Goal: Task Accomplishment & Management: Manage account settings

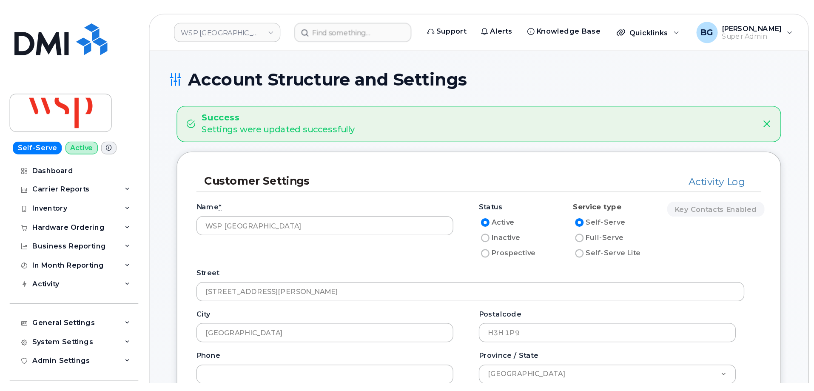
scroll to position [170, 0]
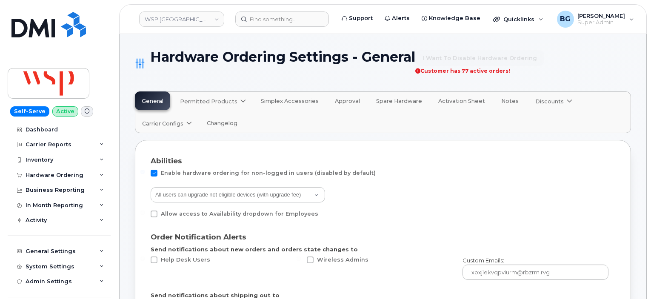
select select "admins"
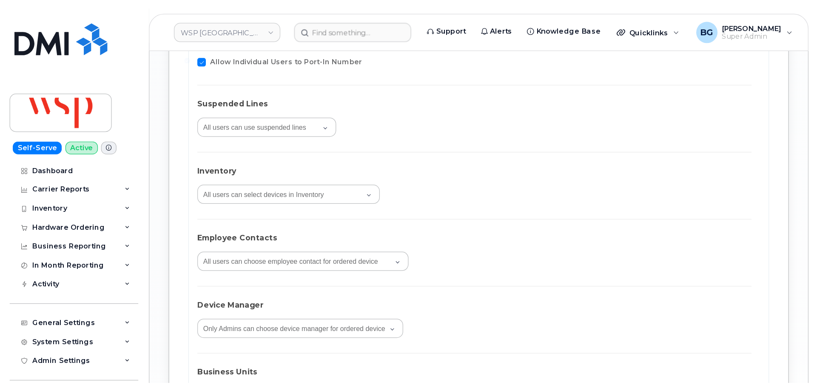
scroll to position [1332, 0]
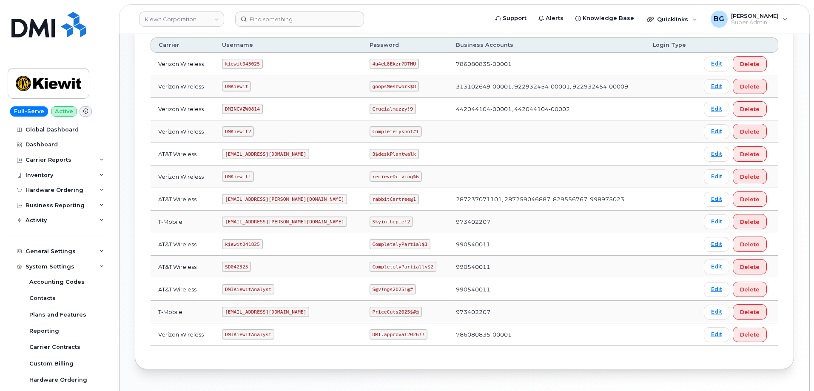
scroll to position [108, 0]
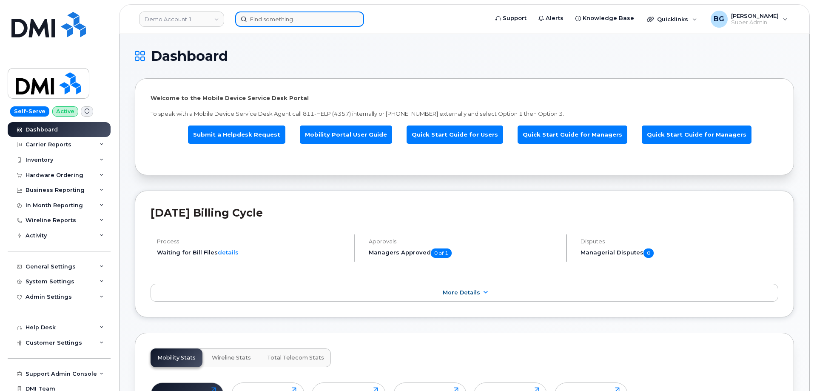
click at [281, 21] on input at bounding box center [299, 18] width 129 height 15
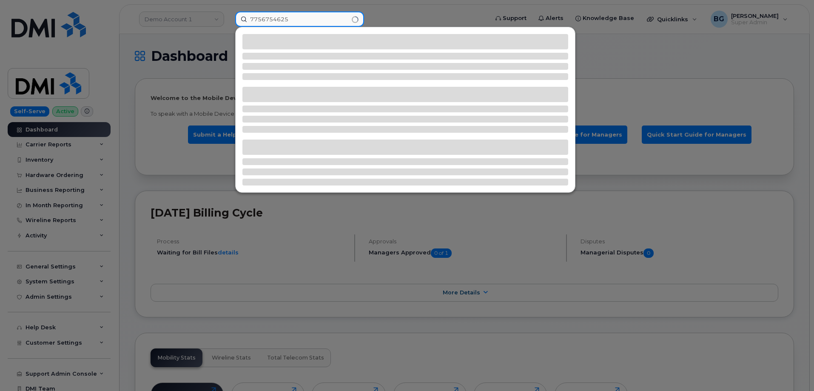
type input "7756754625"
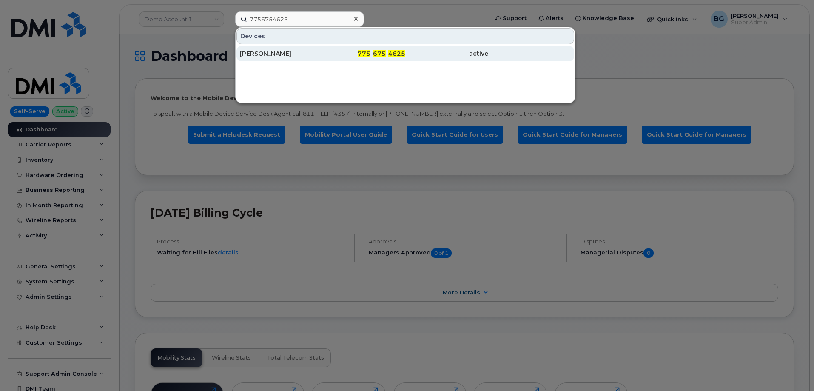
click at [378, 54] on span "675" at bounding box center [379, 54] width 13 height 8
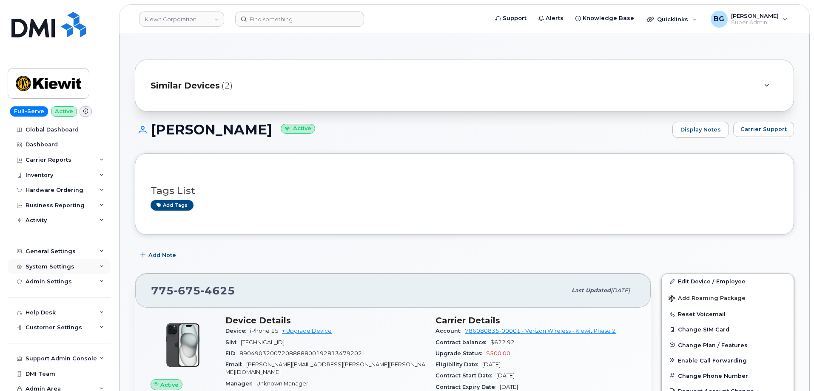
click at [57, 267] on div "System Settings" at bounding box center [50, 266] width 49 height 7
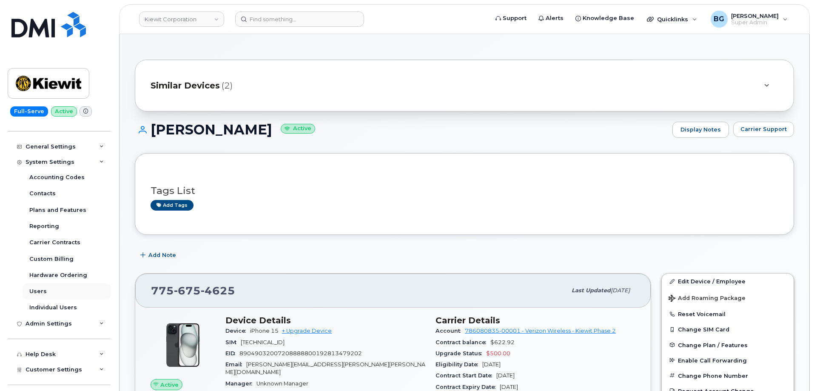
scroll to position [142, 0]
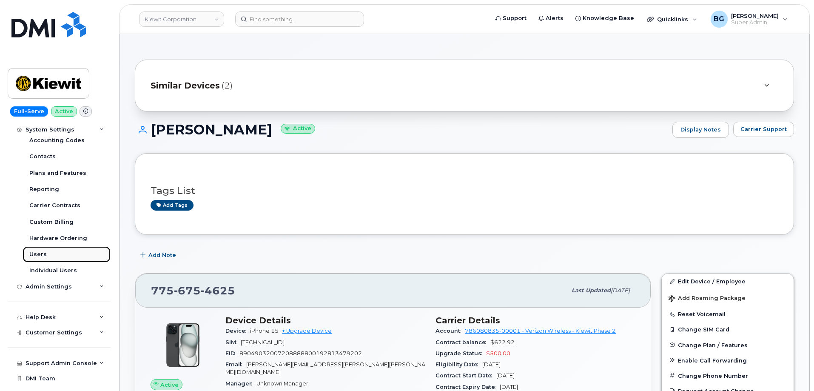
click at [36, 249] on link "Users" at bounding box center [67, 254] width 88 height 16
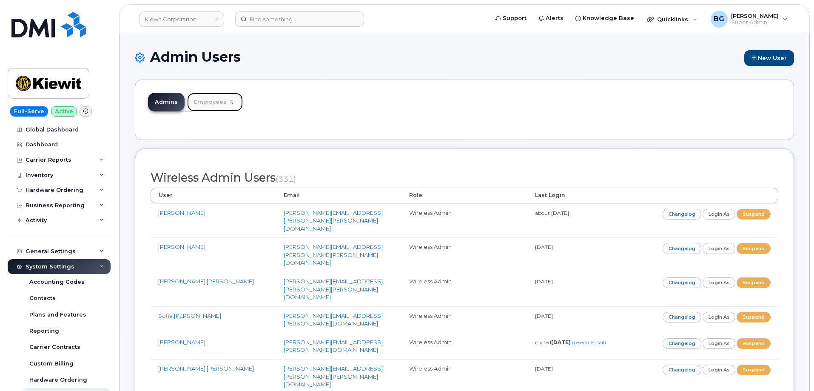
click at [202, 99] on link "Employees 3" at bounding box center [215, 102] width 56 height 19
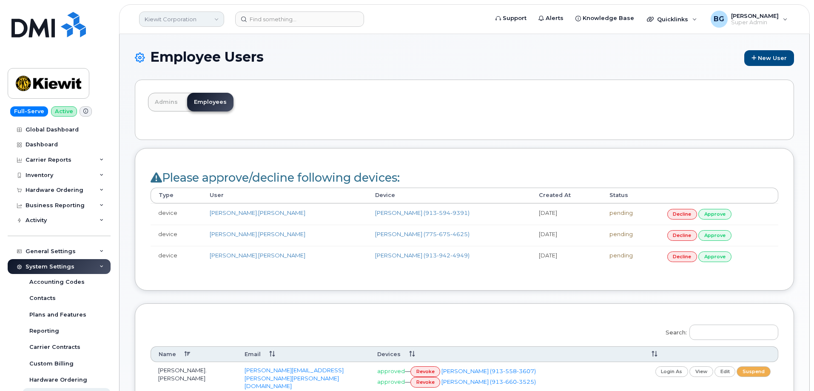
click at [172, 17] on link "Kiewit Corporation" at bounding box center [181, 18] width 85 height 15
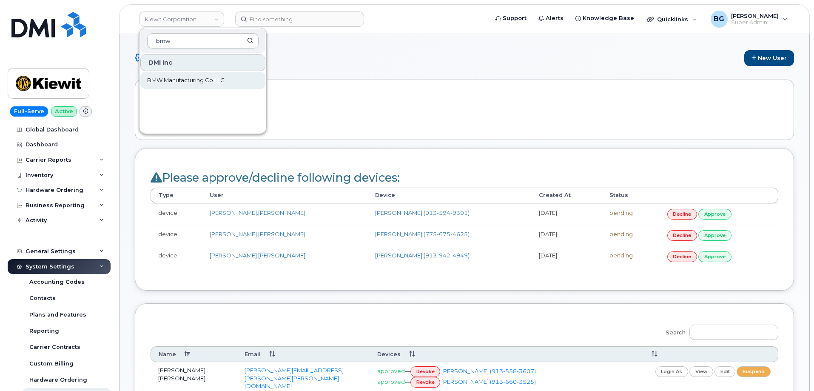
type input "bmw"
click at [184, 78] on span "BMW Manufacturing Co LLC" at bounding box center [185, 80] width 77 height 9
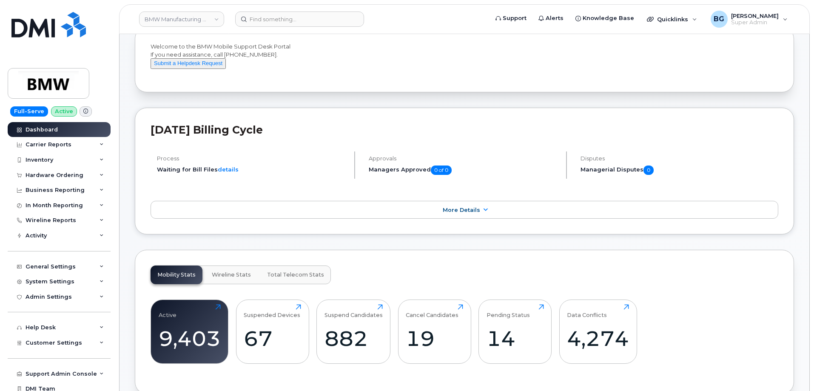
scroll to position [85, 0]
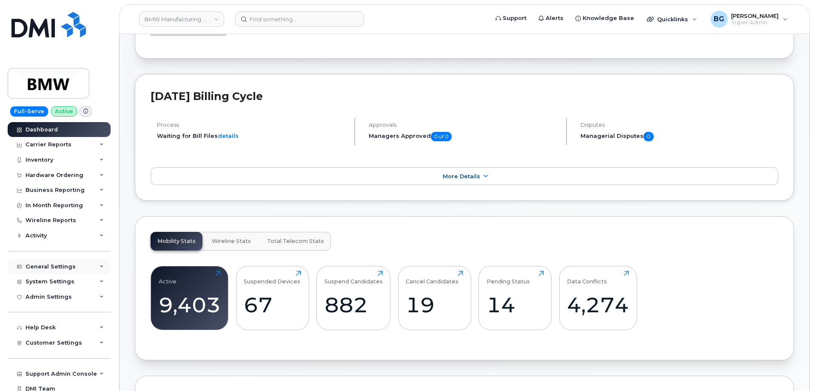
click at [45, 266] on div "General Settings" at bounding box center [51, 266] width 50 height 7
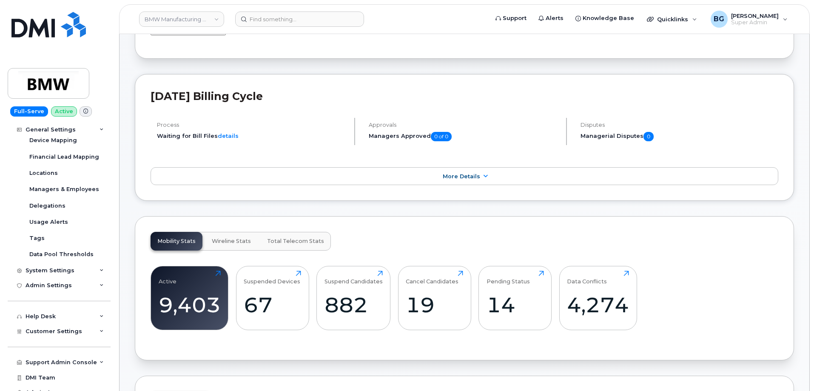
scroll to position [167, 0]
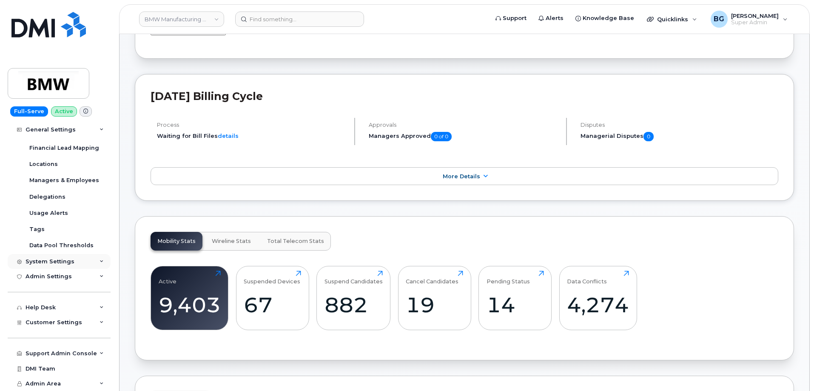
click at [43, 261] on div "System Settings" at bounding box center [50, 261] width 49 height 7
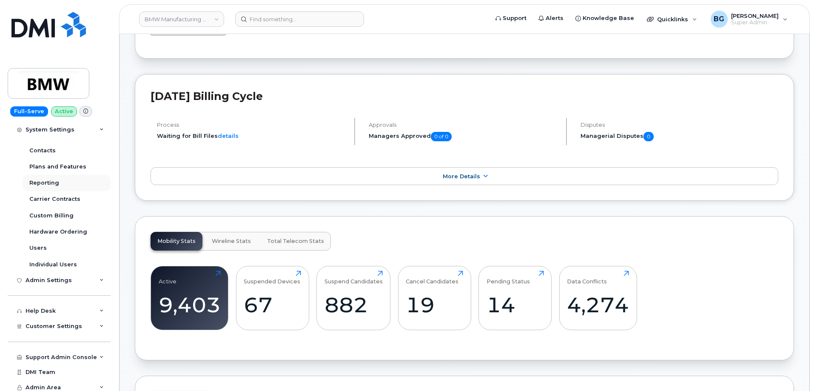
scroll to position [313, 0]
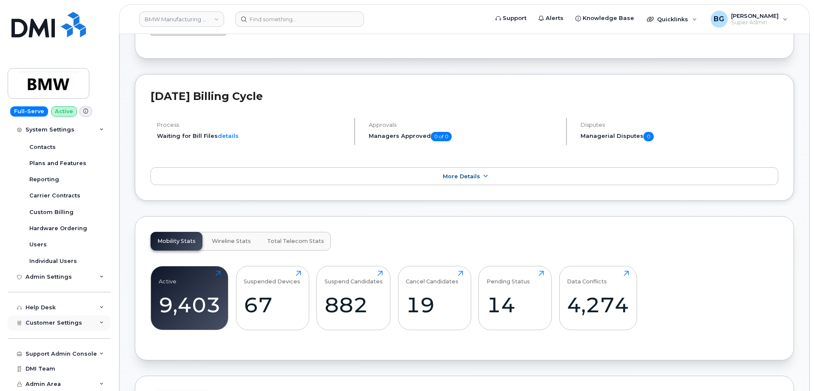
click at [40, 320] on span "Customer Settings" at bounding box center [54, 322] width 57 height 6
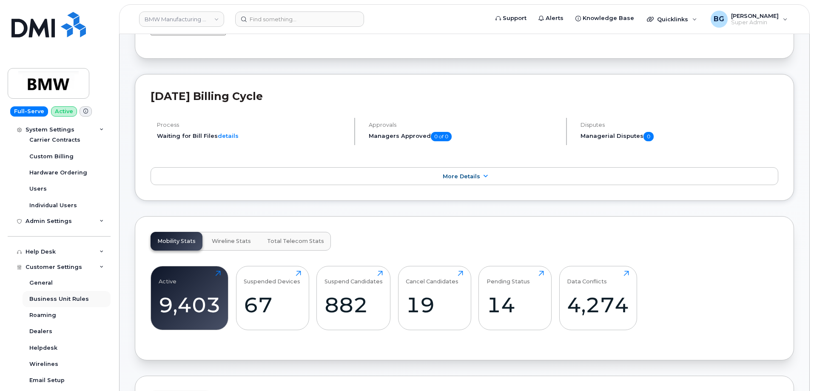
scroll to position [370, 0]
click at [39, 313] on div "Roaming" at bounding box center [42, 314] width 27 height 8
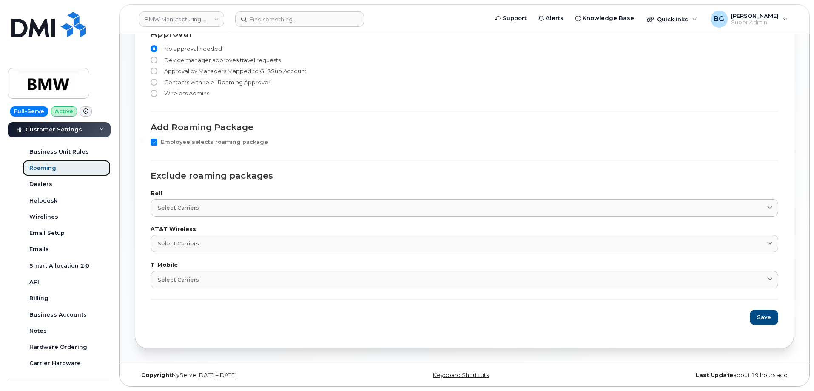
scroll to position [166, 0]
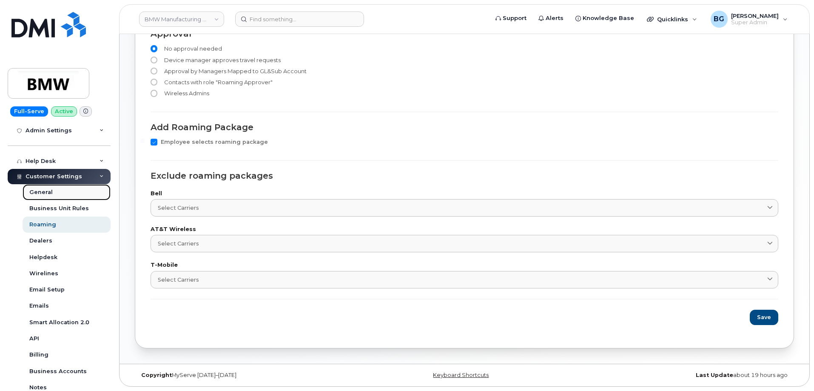
click at [42, 191] on div "General" at bounding box center [40, 192] width 23 height 8
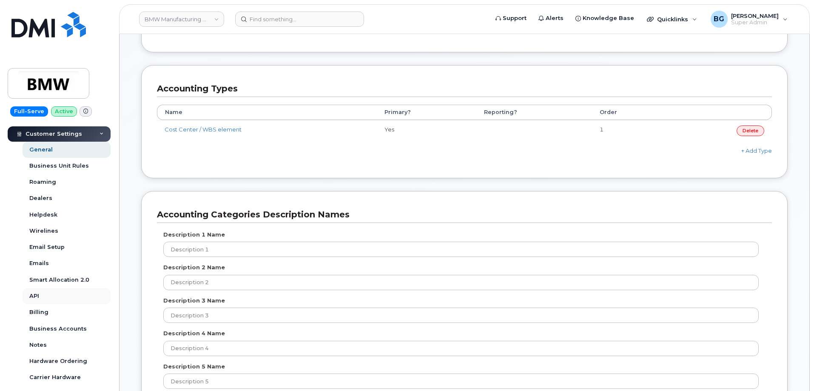
scroll to position [208, 0]
click at [41, 177] on link "Roaming" at bounding box center [67, 183] width 88 height 16
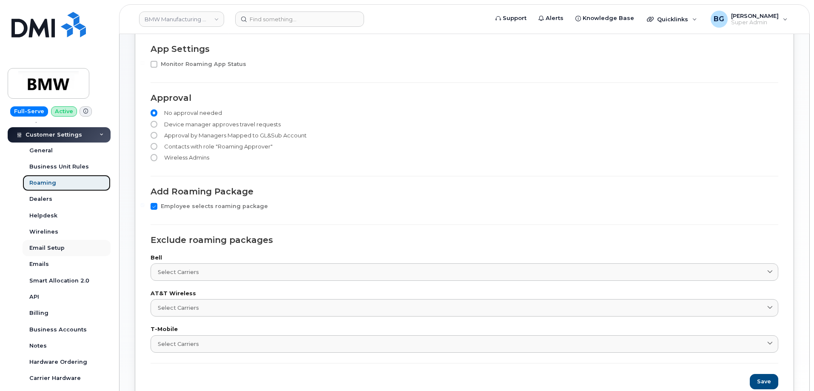
scroll to position [179, 0]
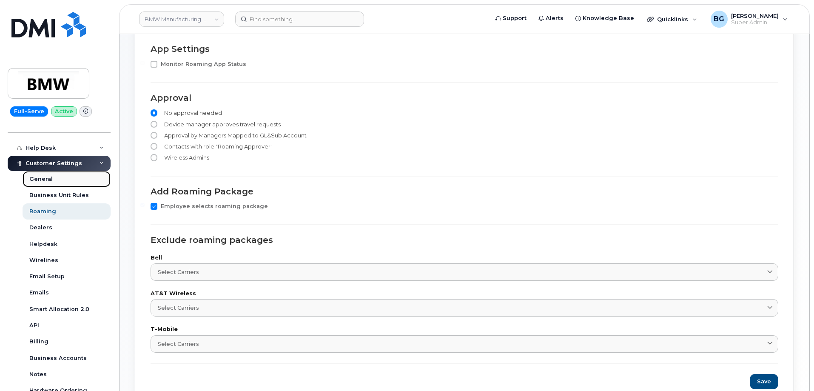
click at [42, 177] on div "General" at bounding box center [40, 179] width 23 height 8
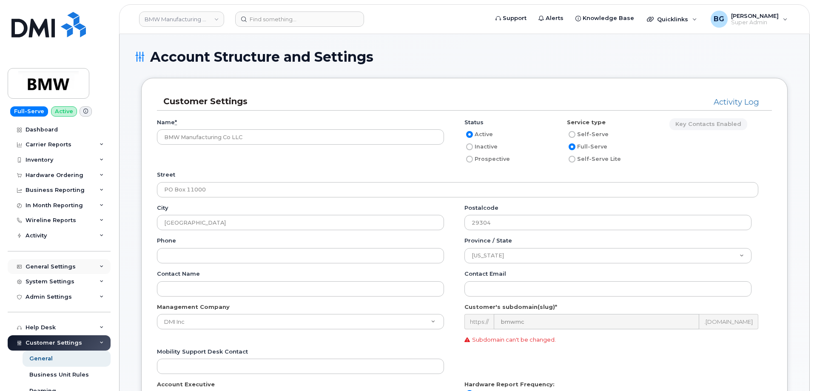
click at [51, 265] on div "General Settings" at bounding box center [51, 266] width 50 height 7
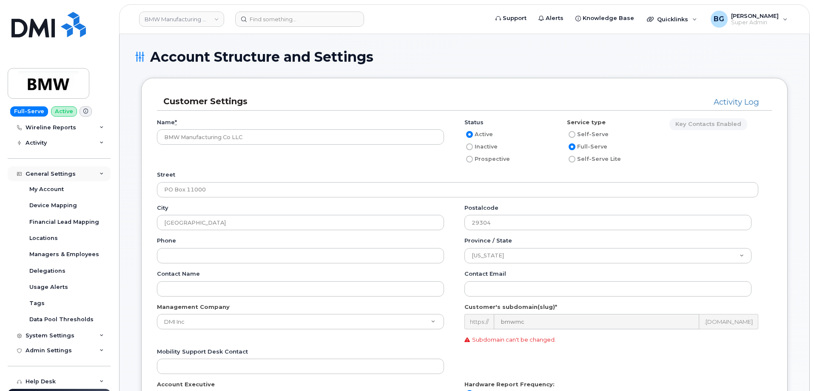
scroll to position [114, 0]
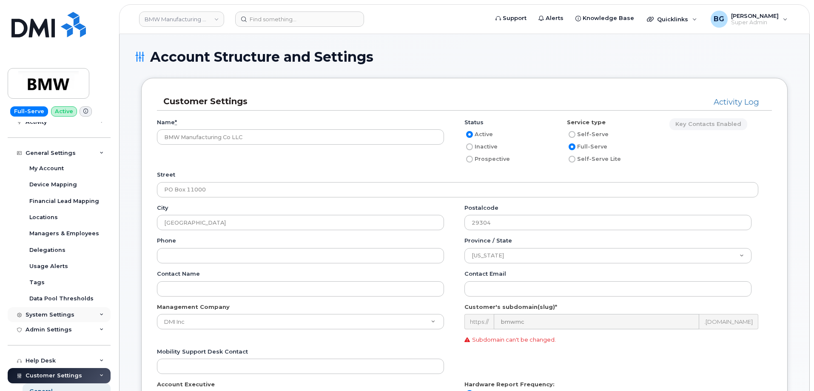
click at [43, 315] on div "System Settings" at bounding box center [50, 314] width 49 height 7
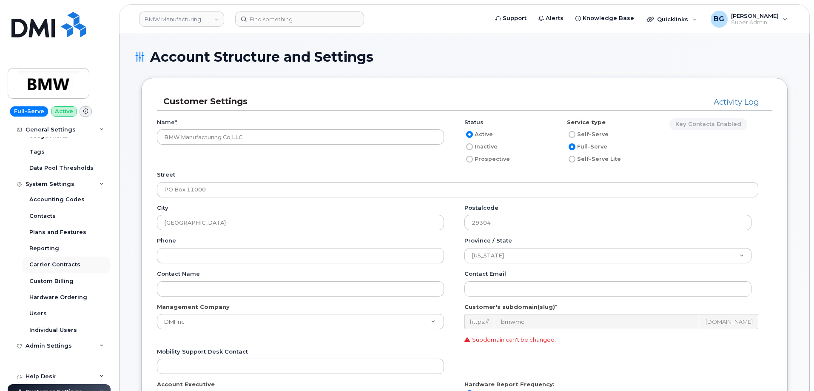
scroll to position [255, 0]
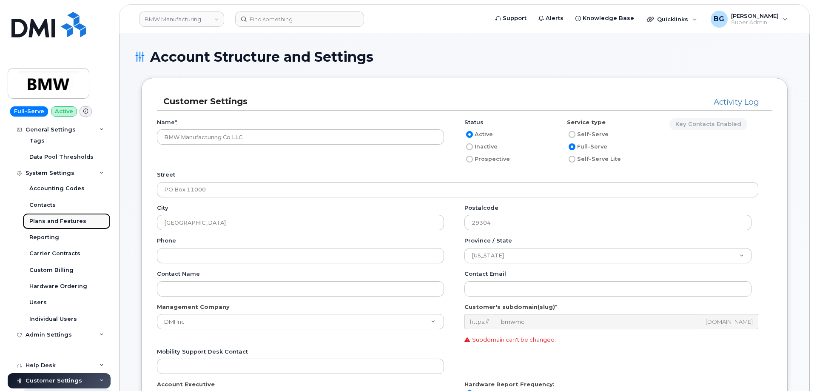
click at [48, 218] on div "Plans and Features" at bounding box center [57, 221] width 57 height 8
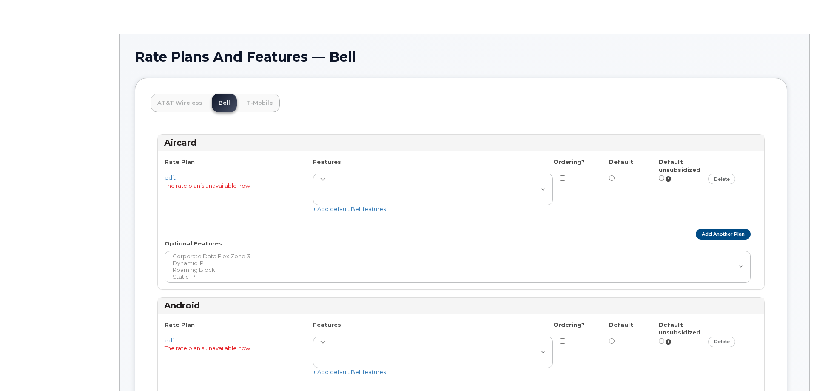
select select
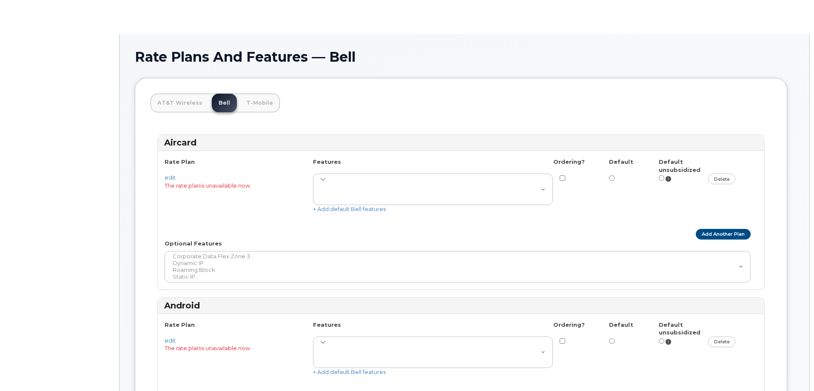
select select
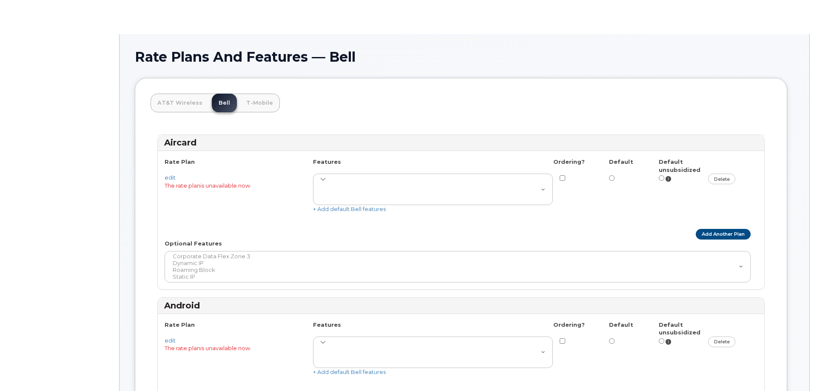
select select
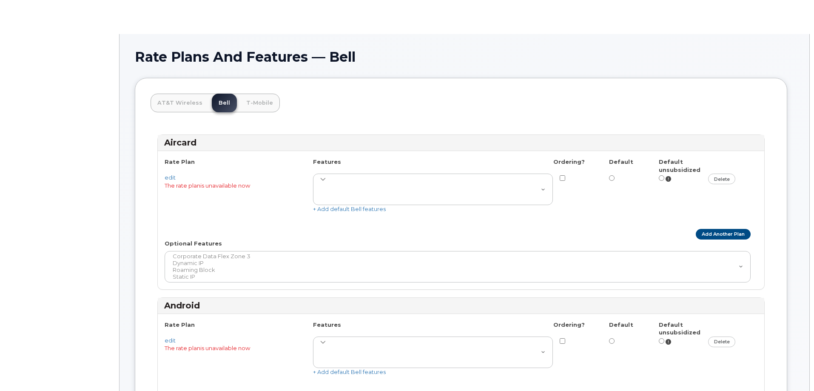
select select
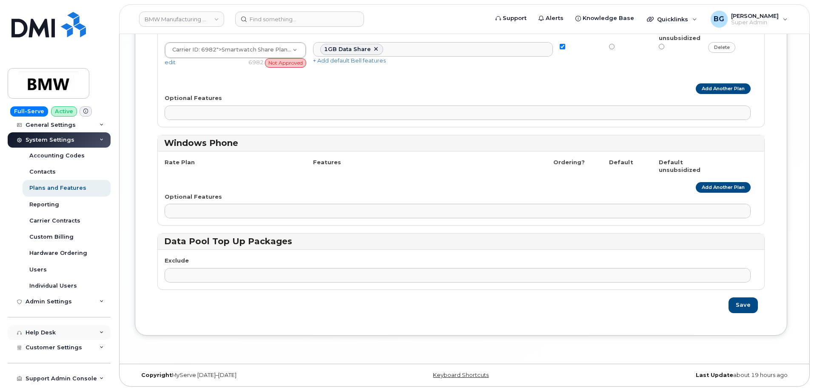
scroll to position [167, 0]
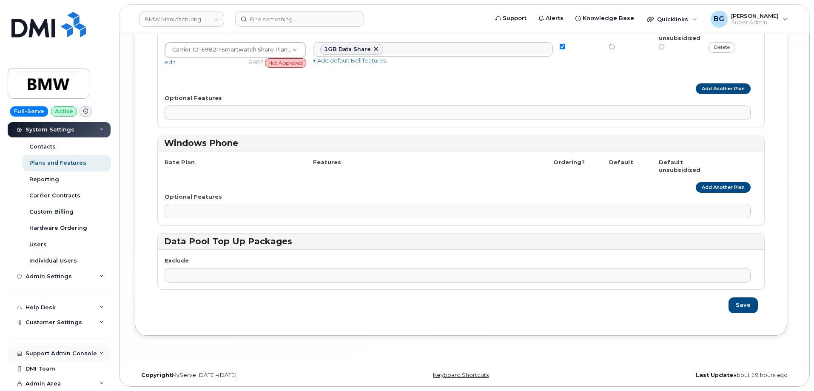
click at [58, 353] on div "Support Admin Console" at bounding box center [61, 353] width 71 height 7
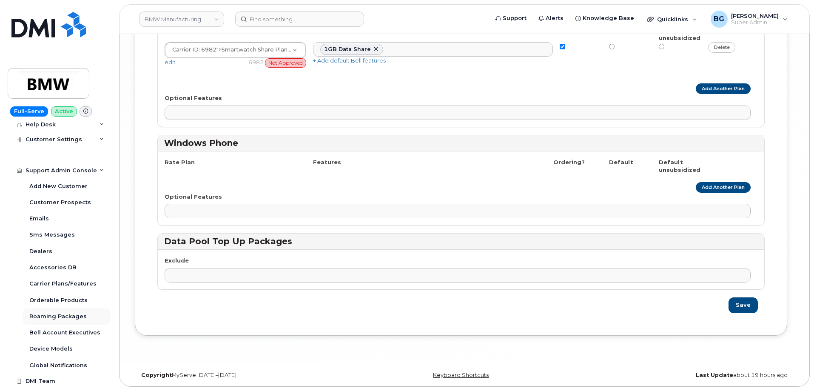
scroll to position [362, 0]
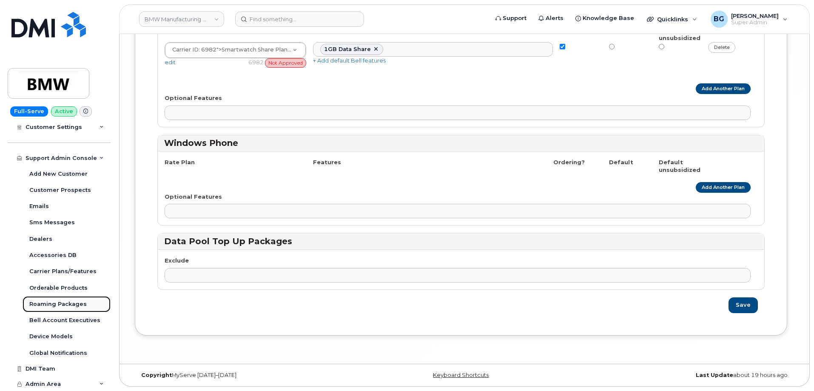
click at [58, 304] on div "Roaming Packages" at bounding box center [57, 304] width 57 height 8
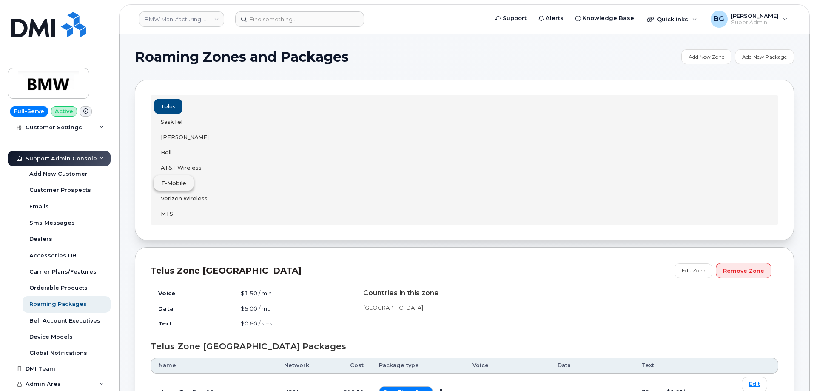
click at [168, 177] on button "T-Mobile" at bounding box center [174, 182] width 40 height 15
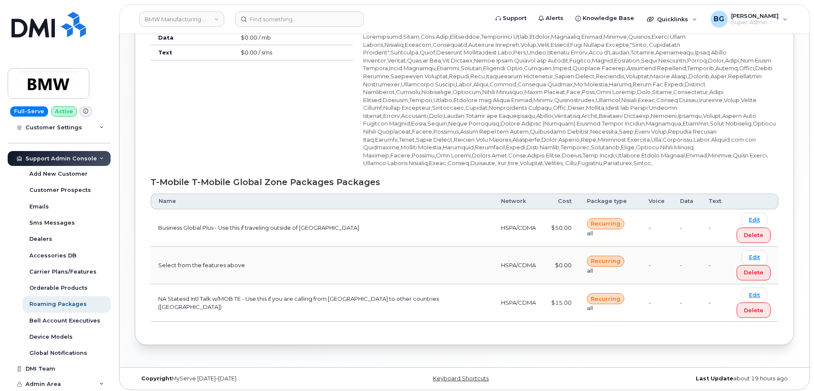
scroll to position [274, 0]
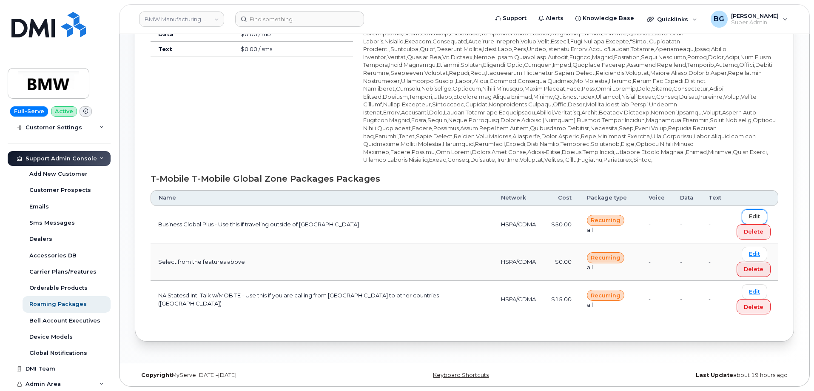
click at [757, 215] on link "Edit" at bounding box center [755, 216] width 26 height 15
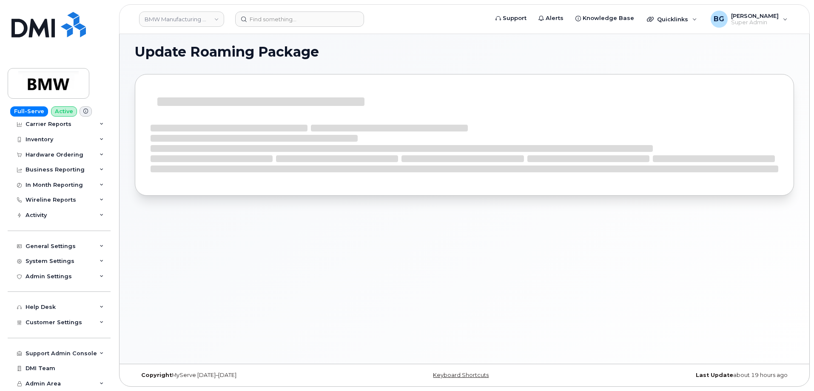
scroll to position [20, 0]
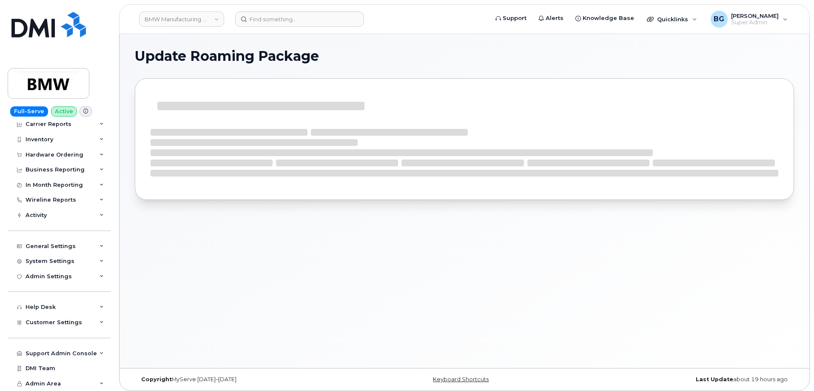
select select "62"
select select "HSPA/CDMA"
select select "Recurring"
select select "all"
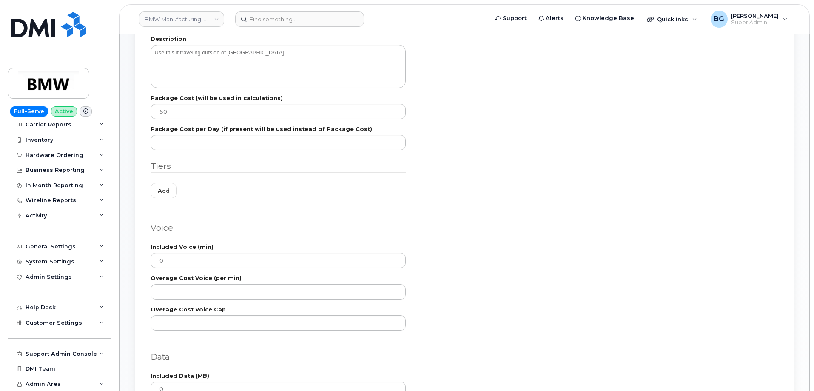
scroll to position [290, 0]
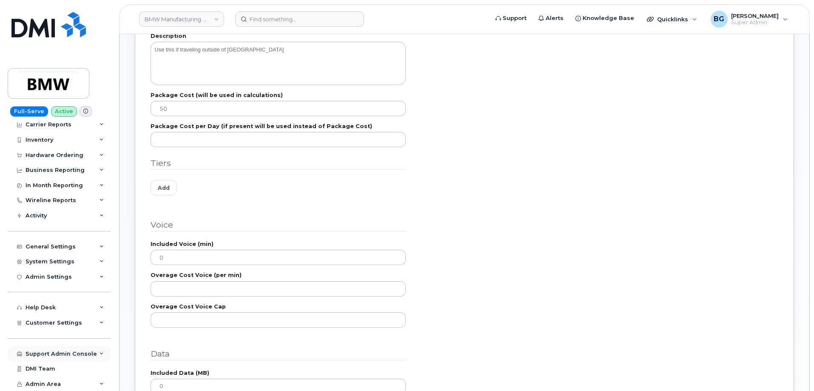
click at [60, 351] on div "Support Admin Console" at bounding box center [61, 353] width 71 height 7
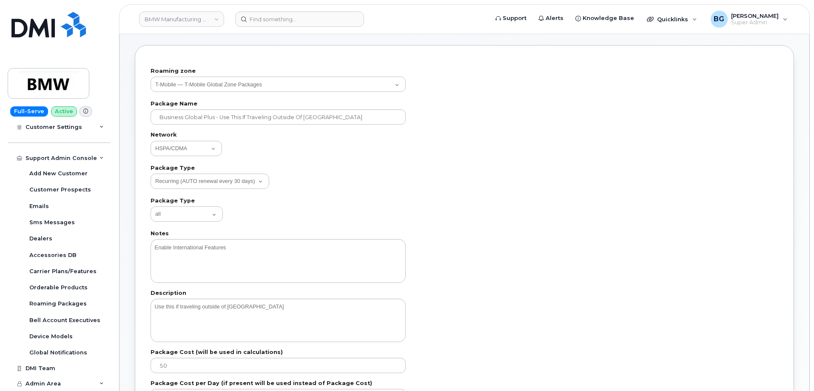
scroll to position [0, 0]
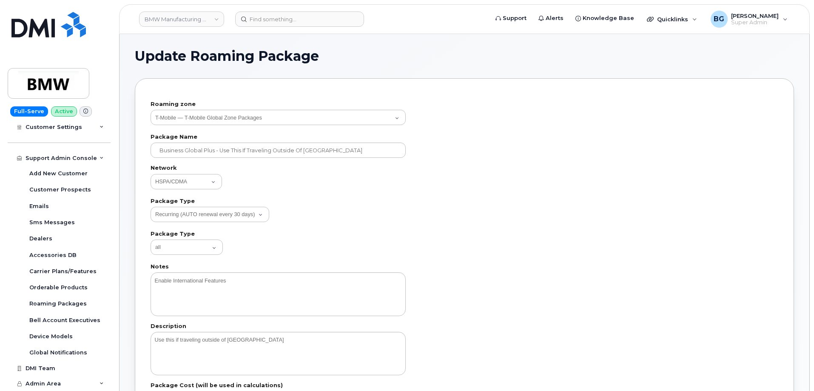
click at [169, 20] on link "BMW Manufacturing Co LLC" at bounding box center [181, 18] width 85 height 15
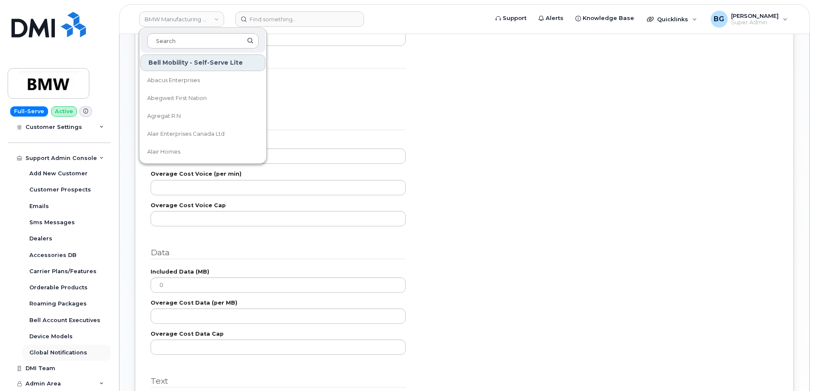
scroll to position [397, 0]
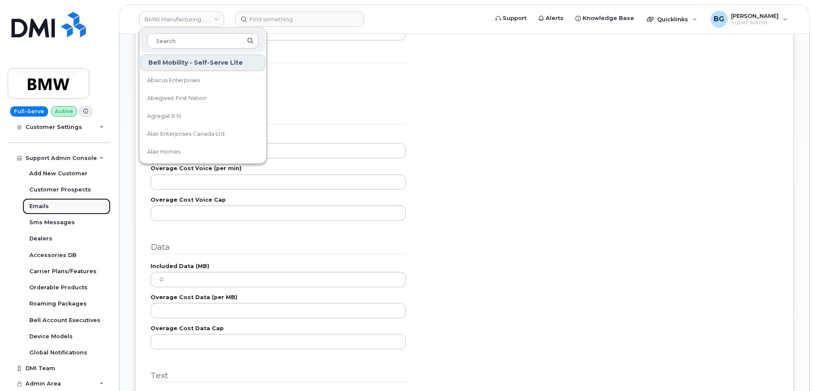
click at [40, 206] on div "Emails" at bounding box center [39, 206] width 20 height 8
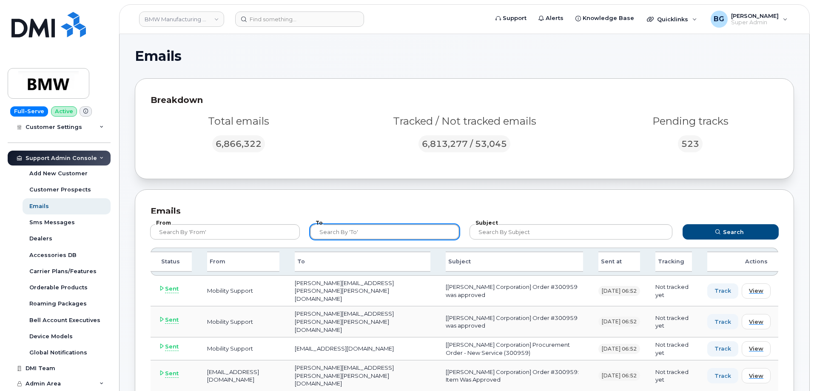
click at [380, 229] on input "text" at bounding box center [385, 231] width 150 height 15
paste input "bsgest2@rci.rogers.com"
type input "bsgest2@rci.rogers.com"
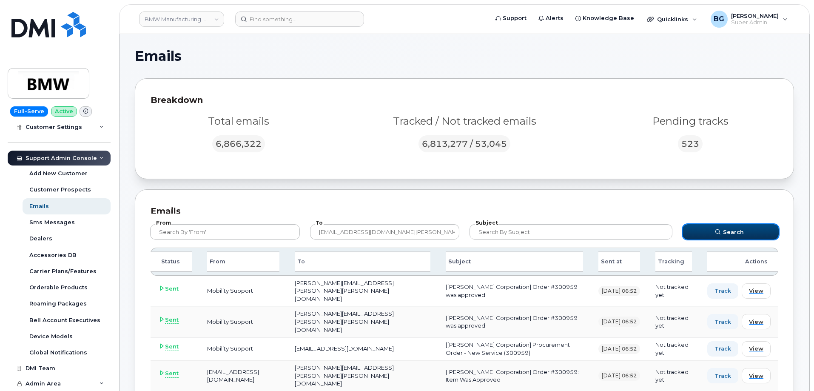
click at [716, 231] on icon "submit" at bounding box center [717, 231] width 5 height 5
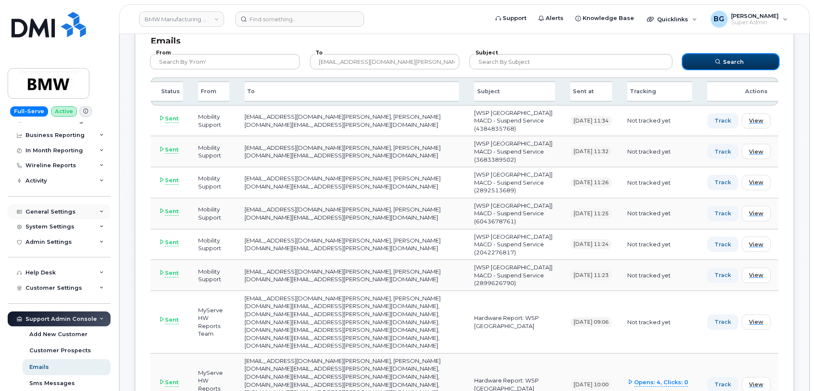
scroll to position [45, 0]
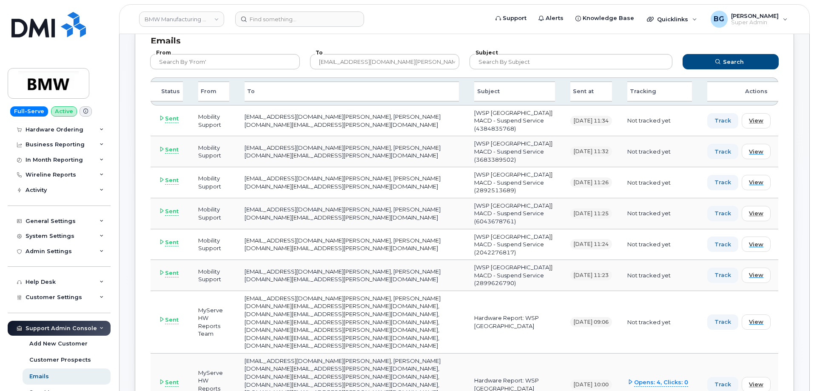
click at [155, 27] on div "BMW Manufacturing Co LLC" at bounding box center [182, 19] width 94 height 17
click at [163, 22] on link "BMW Manufacturing Co LLC" at bounding box center [181, 18] width 85 height 15
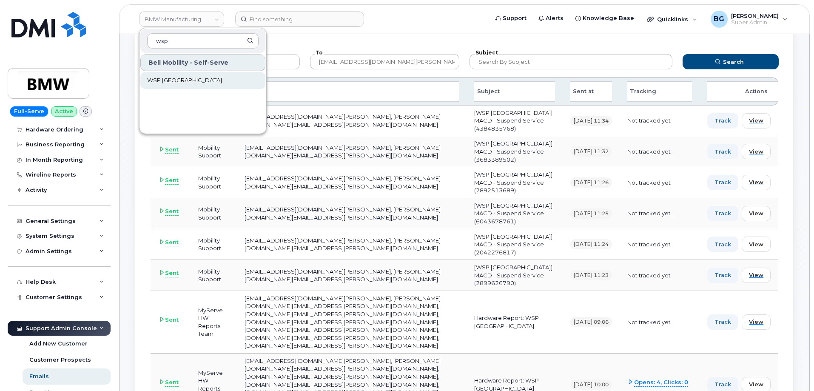
type input "wsp"
drag, startPoint x: 162, startPoint y: 77, endPoint x: 181, endPoint y: 94, distance: 25.6
click at [161, 77] on span "WSP [GEOGRAPHIC_DATA]" at bounding box center [184, 80] width 75 height 9
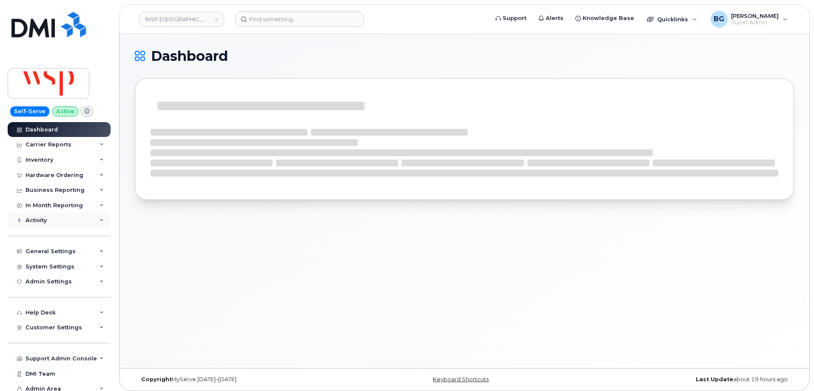
click at [37, 219] on div "Activity" at bounding box center [36, 220] width 21 height 7
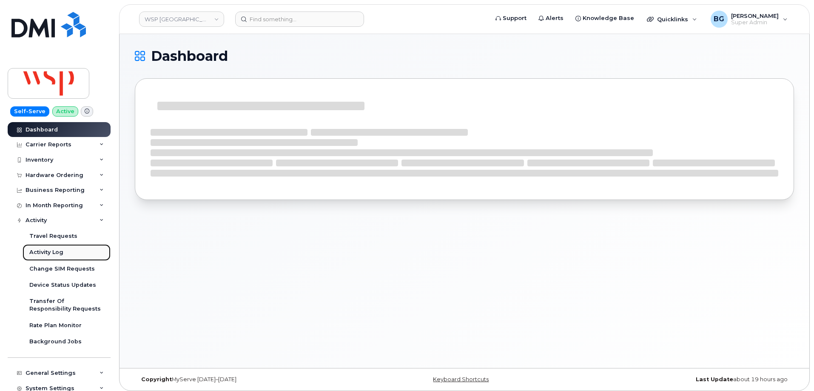
click at [35, 250] on div "Activity Log" at bounding box center [46, 252] width 34 height 8
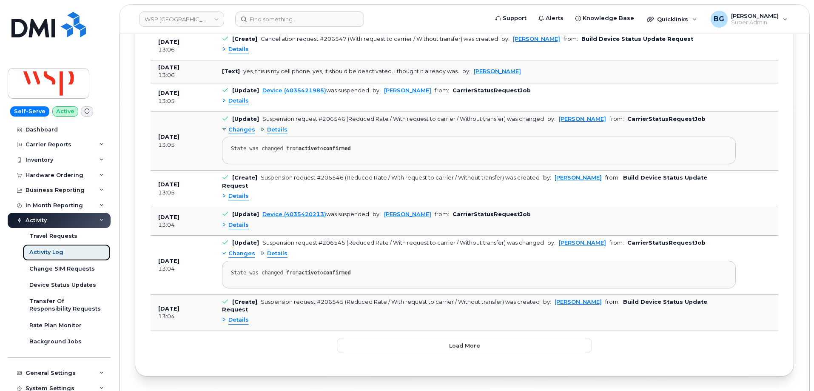
scroll to position [4541, 0]
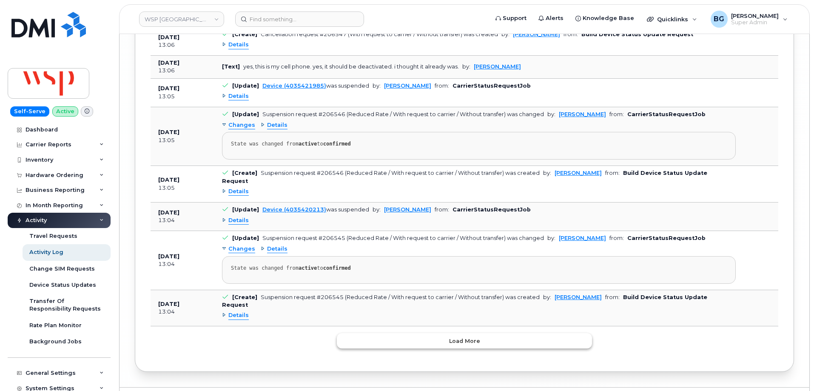
click at [461, 337] on span "Load more" at bounding box center [464, 341] width 31 height 8
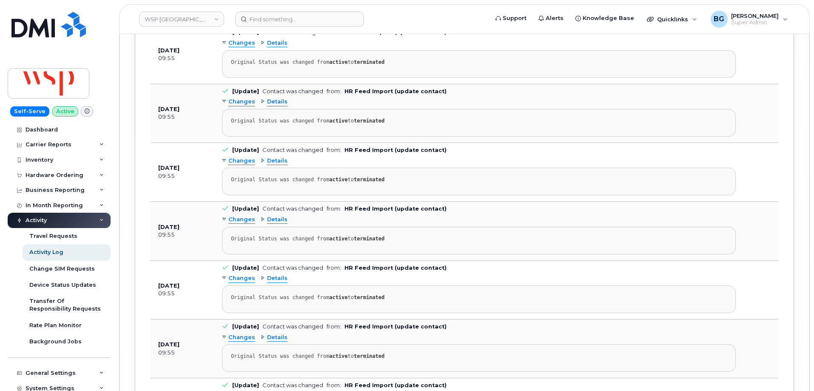
scroll to position [8578, 0]
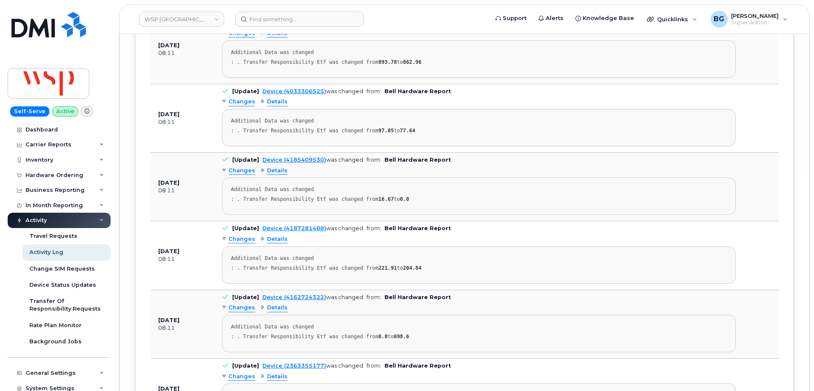
scroll to position [14436, 0]
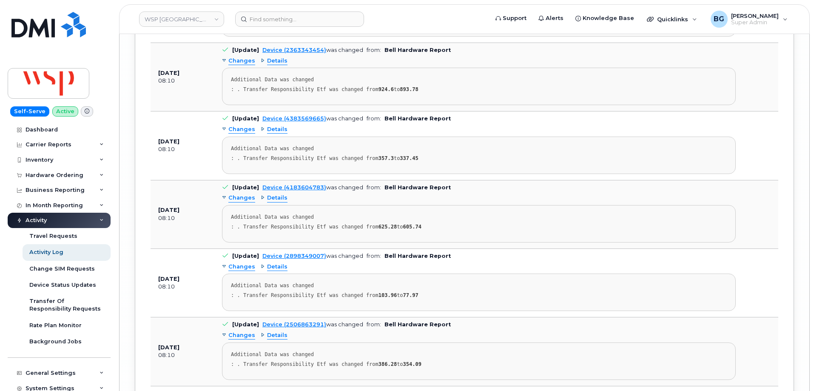
scroll to position [17894, 0]
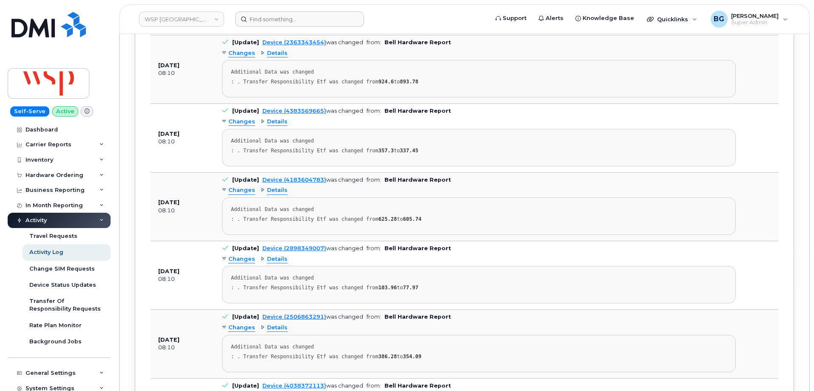
click at [424, 17] on form at bounding box center [358, 18] width 247 height 15
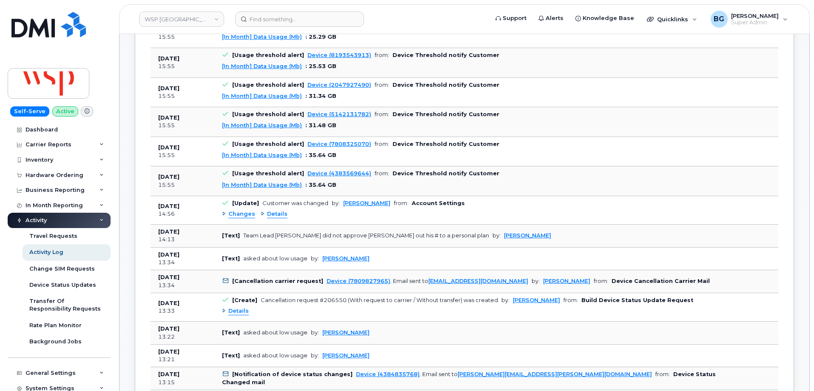
click at [243, 210] on span "Changes" at bounding box center [241, 214] width 27 height 8
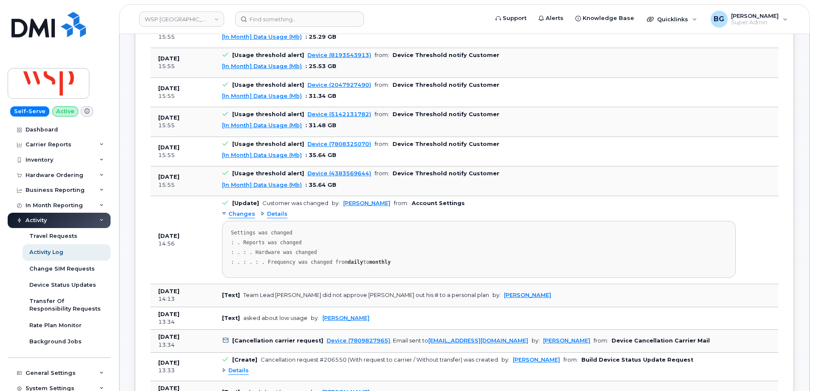
click at [523, 209] on div "Changes Details Settings was changed : . Reports was changed : . : . Hardware w…" at bounding box center [479, 242] width 514 height 71
click at [623, 107] on td "[Usage threshold alert] Device (5142131782) from: Device Threshold notify Custo…" at bounding box center [478, 122] width 529 height 30
drag, startPoint x: 230, startPoint y: 225, endPoint x: 409, endPoint y: 264, distance: 183.5
click at [409, 264] on pre "Settings was changed : . Reports was changed : . : . Hardware was changed : . :…" at bounding box center [479, 249] width 514 height 57
copy pre "Settings was changed : . Reports was changed : . : . Hardware was changed : . :…"
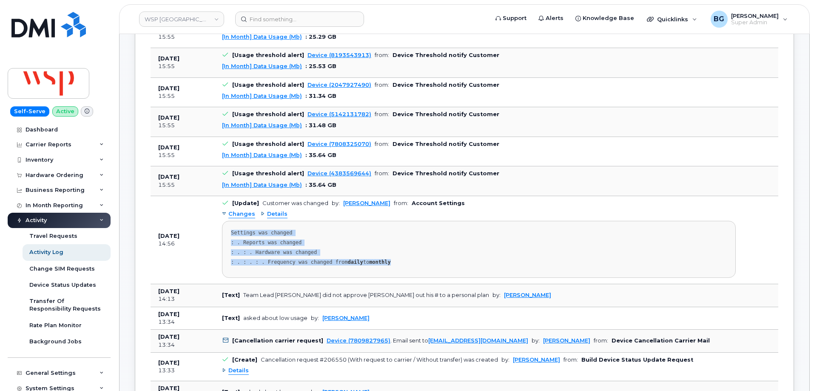
click at [424, 239] on div ": . Reports was changed" at bounding box center [479, 242] width 496 height 6
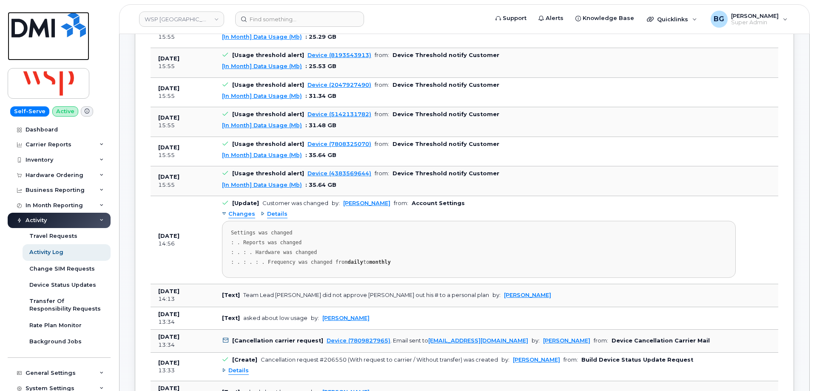
click at [38, 24] on img at bounding box center [48, 25] width 74 height 26
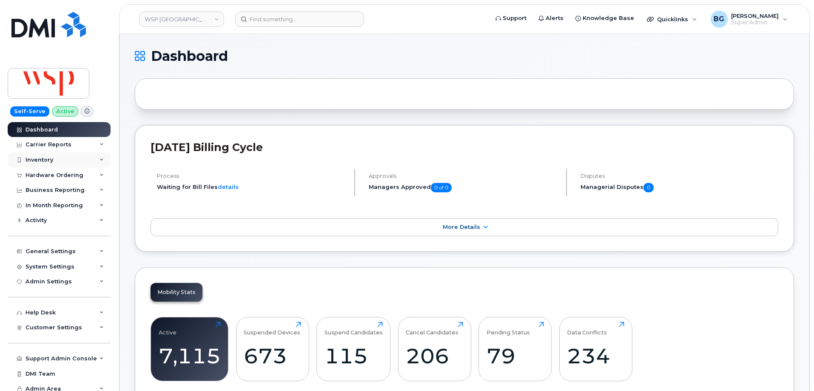
click at [38, 158] on div "Inventory" at bounding box center [40, 159] width 28 height 7
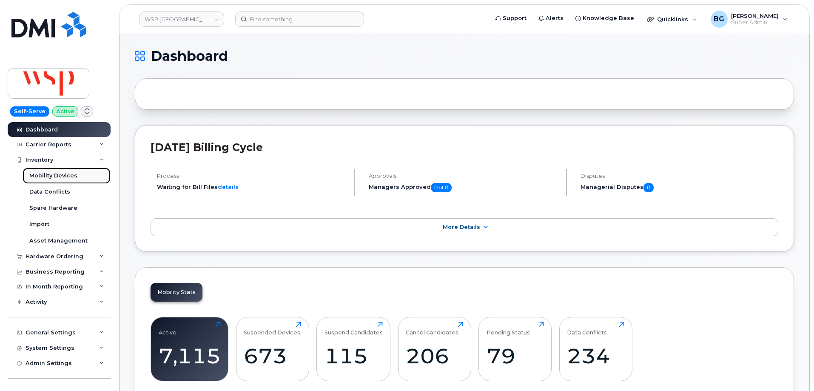
click at [38, 173] on div "Mobility Devices" at bounding box center [53, 176] width 48 height 8
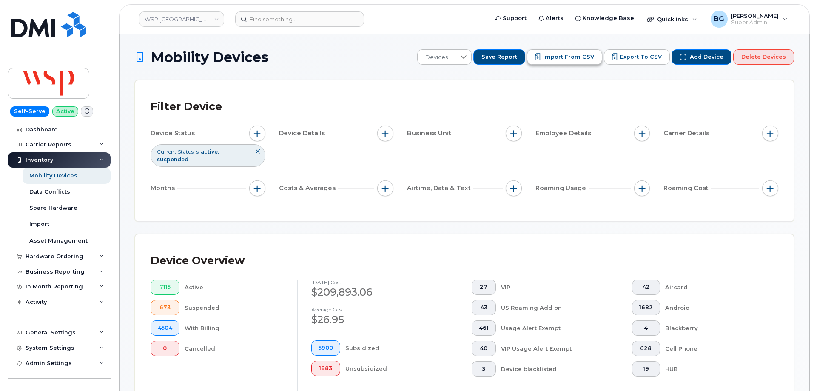
click at [557, 53] on span "Import from CSV" at bounding box center [568, 57] width 51 height 8
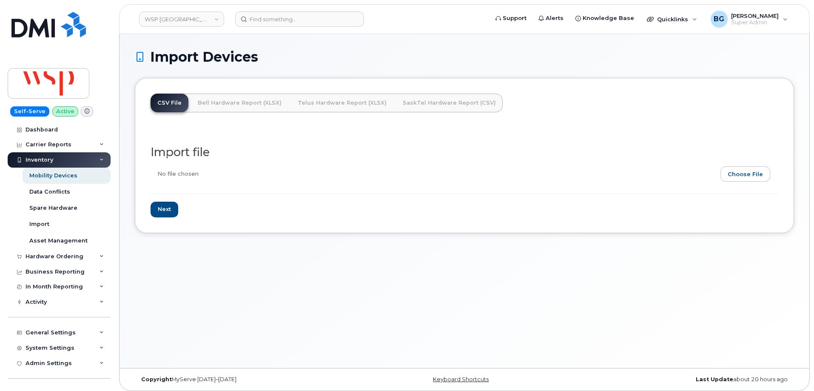
click at [737, 171] on input "file" at bounding box center [461, 176] width 621 height 20
type input "C:\fakepath\ECF_HUP - WSP CANADA INC (1).csv"
click at [166, 208] on input "Next" at bounding box center [165, 210] width 28 height 16
type input "Loading..."
click at [54, 77] on img at bounding box center [48, 83] width 65 height 25
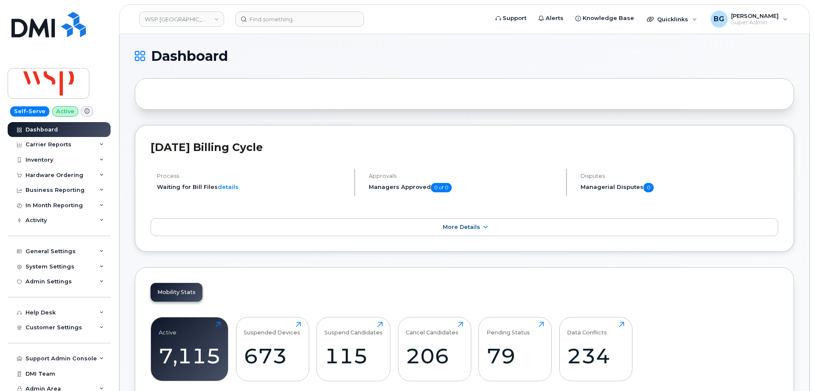
click at [413, 54] on h1 "Dashboard" at bounding box center [462, 56] width 655 height 14
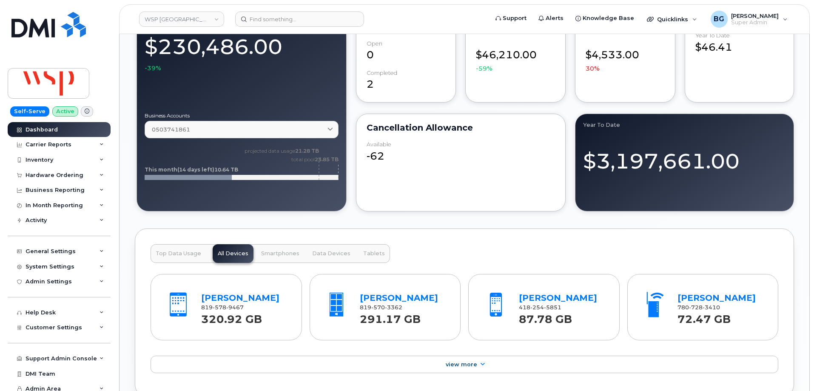
scroll to position [482, 0]
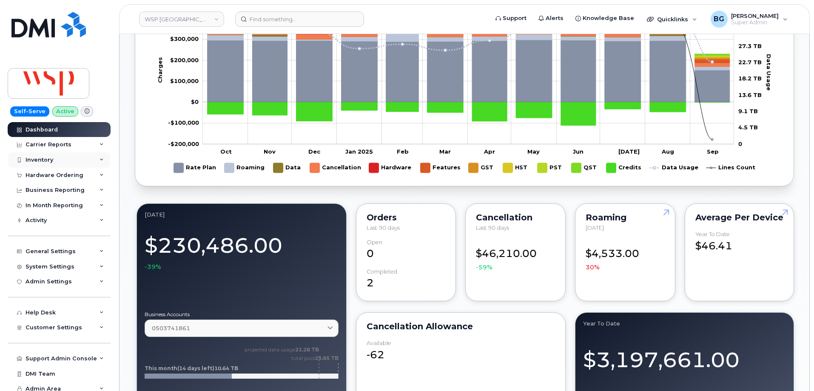
click at [32, 159] on div "Inventory" at bounding box center [40, 159] width 28 height 7
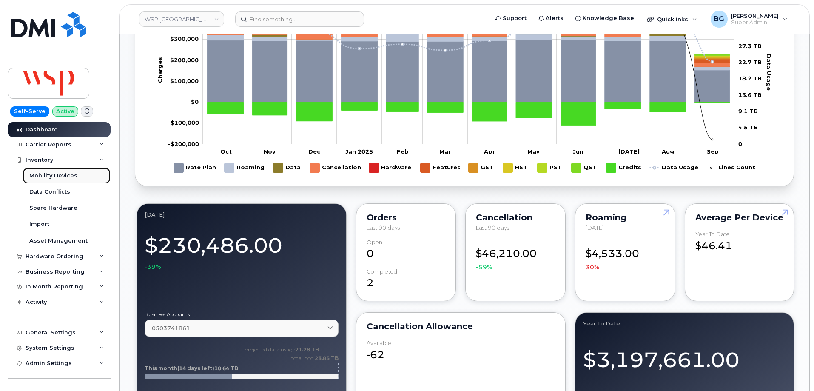
click at [40, 176] on div "Mobility Devices" at bounding box center [53, 176] width 48 height 8
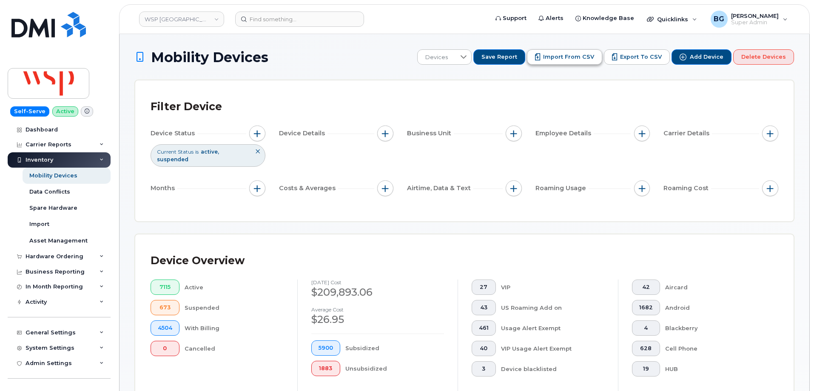
click at [560, 57] on span "Import from CSV" at bounding box center [568, 57] width 51 height 8
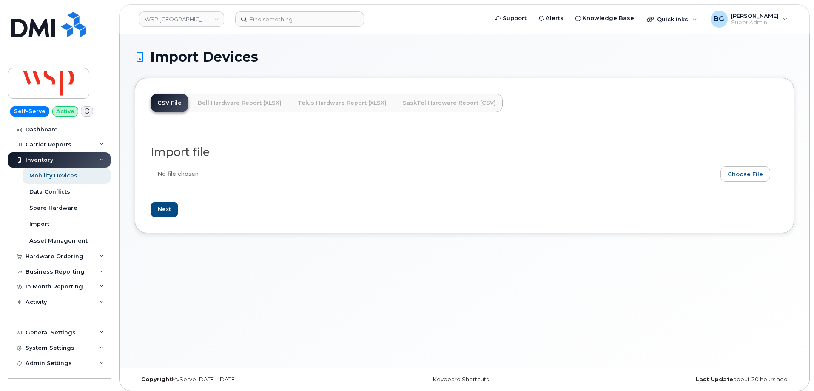
click at [753, 175] on input "file" at bounding box center [461, 176] width 621 height 20
type input "C:\fakepath\ECF_HUP - WSP CANADA INC (1).csv"
click at [169, 210] on input "Next" at bounding box center [165, 210] width 28 height 16
type input "Loading..."
click at [735, 176] on input "file" at bounding box center [461, 176] width 621 height 20
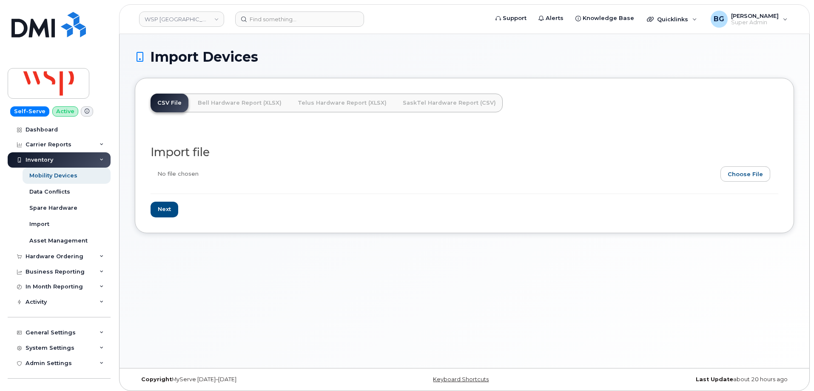
type input "C:\fakepath\wspcanada.csv"
click at [159, 210] on input "Next" at bounding box center [165, 210] width 28 height 16
type input "Loading..."
click at [44, 174] on div "Mobility Devices" at bounding box center [53, 176] width 48 height 8
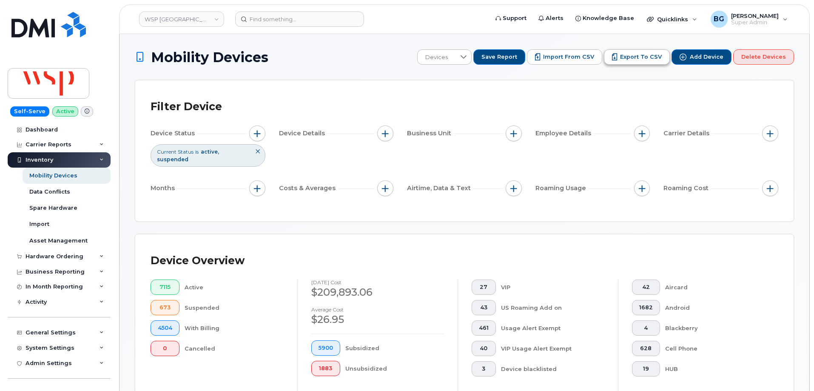
click at [646, 57] on span "Export to CSV" at bounding box center [641, 57] width 42 height 8
drag, startPoint x: 584, startPoint y: 59, endPoint x: 409, endPoint y: 192, distance: 219.7
click at [583, 59] on span "Import from CSV" at bounding box center [568, 57] width 51 height 8
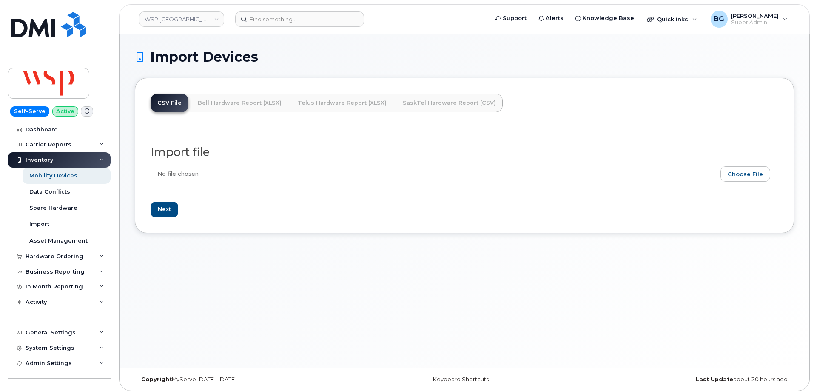
click at [752, 175] on input "file" at bounding box center [461, 176] width 621 height 20
type input "C:\fakepath\WSP [GEOGRAPHIC_DATA] - Device Report - [DATE].csv"
click at [170, 210] on input "Next" at bounding box center [165, 210] width 28 height 16
type input "Loading..."
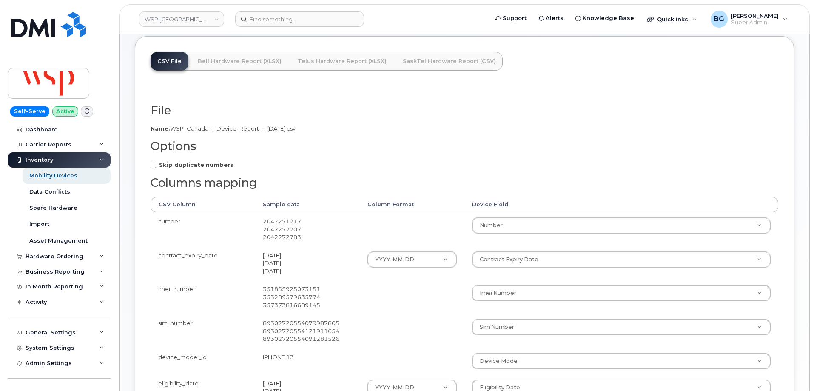
scroll to position [57, 0]
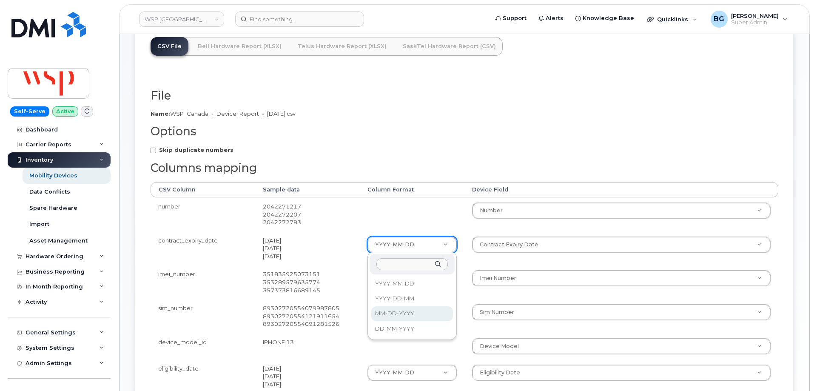
select select "%m-%d-%Y"
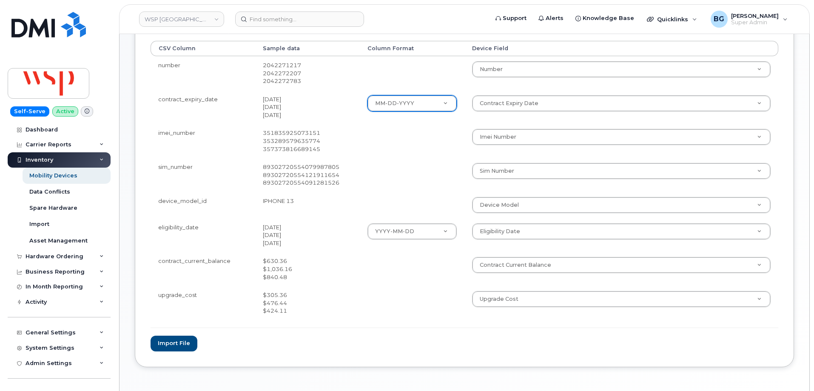
scroll to position [199, 0]
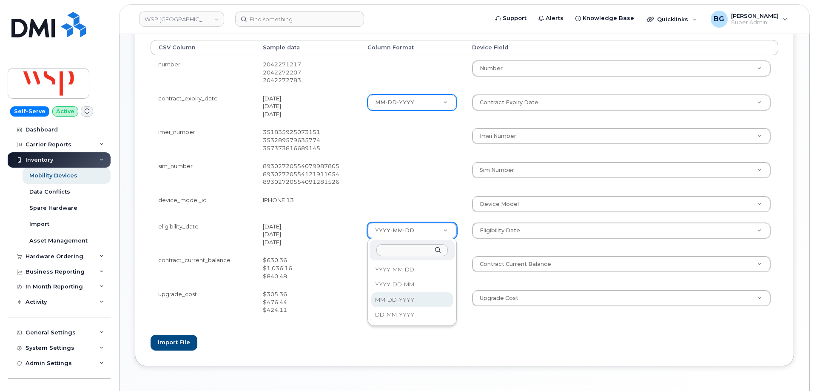
select select "%m-%d-%Y"
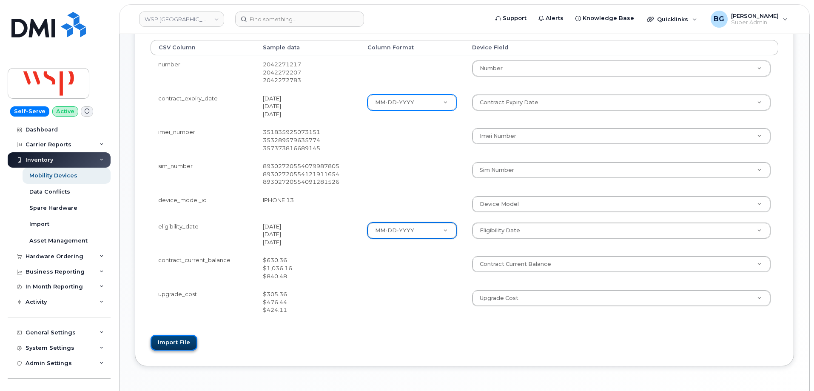
click at [176, 343] on button "Import file" at bounding box center [174, 343] width 47 height 16
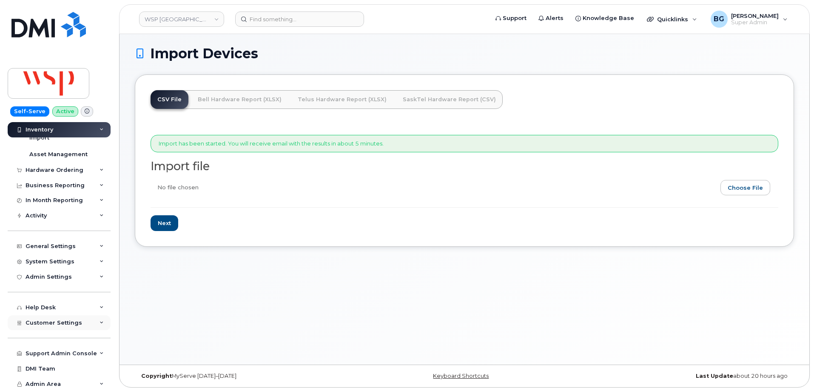
scroll to position [4, 0]
click at [40, 355] on div "Support Admin Console" at bounding box center [61, 353] width 71 height 7
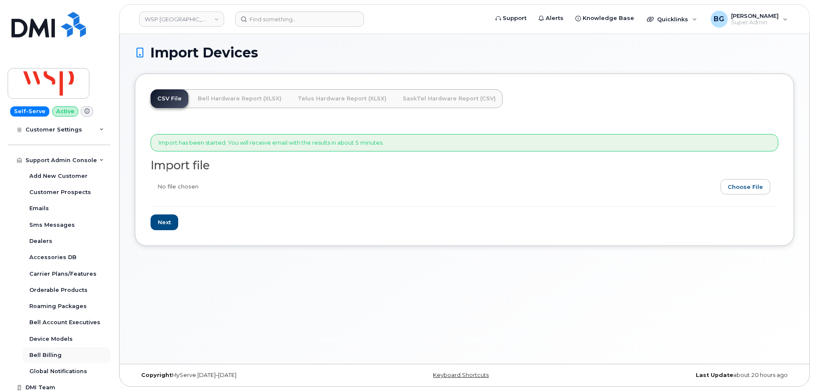
scroll to position [298, 0]
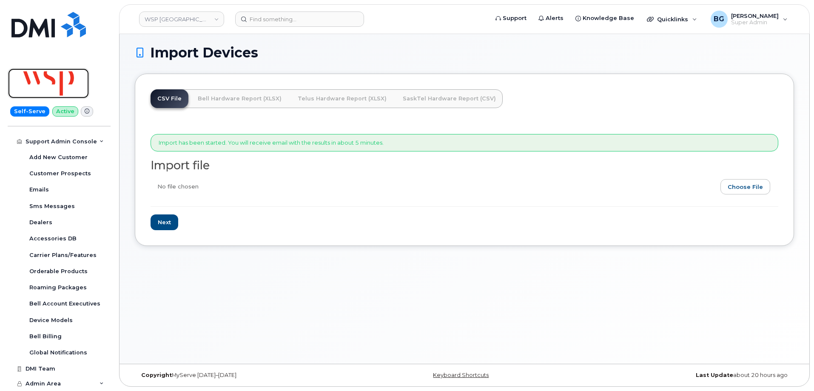
click at [49, 83] on img at bounding box center [48, 83] width 65 height 25
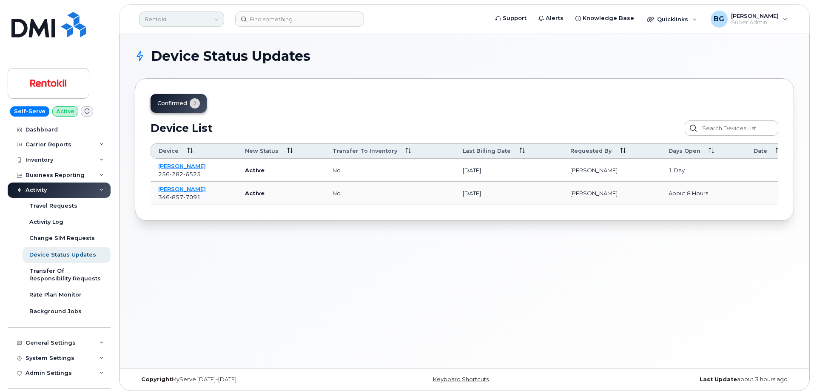
click at [175, 21] on link "Rentokil" at bounding box center [181, 18] width 85 height 15
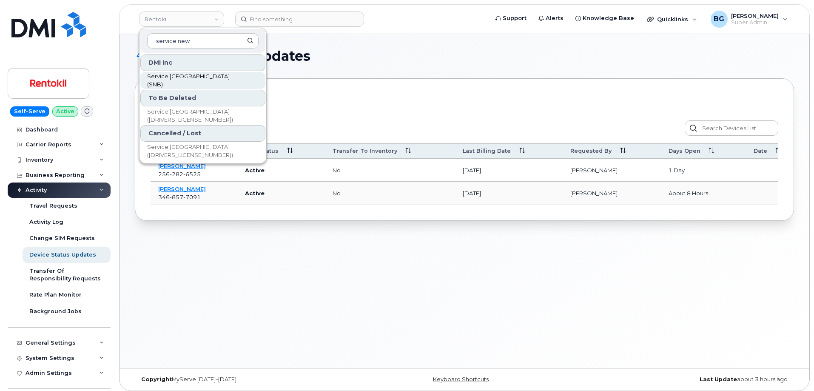
type input "service new"
click at [195, 78] on span "Service [GEOGRAPHIC_DATA] (SNB)" at bounding box center [196, 80] width 98 height 17
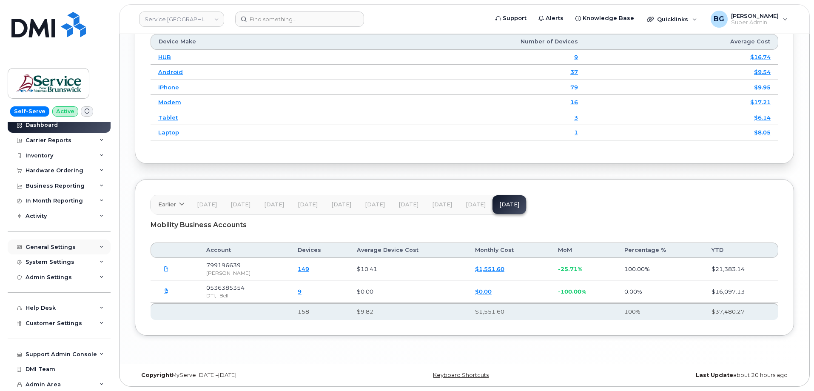
scroll to position [20, 0]
click at [66, 319] on span "Customer Settings" at bounding box center [54, 322] width 57 height 6
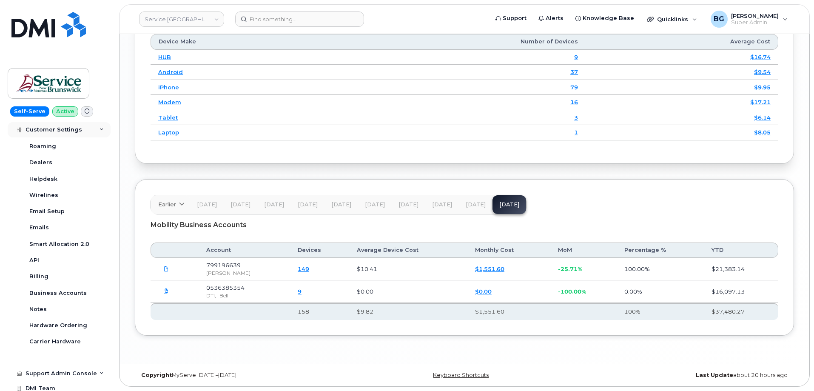
scroll to position [264, 0]
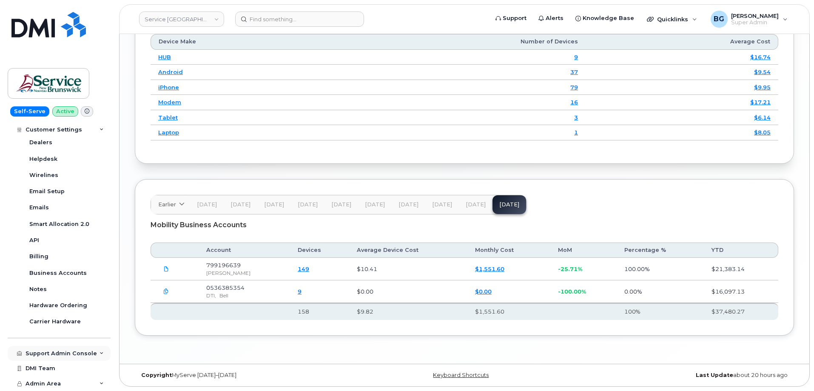
click at [61, 351] on div "Support Admin Console" at bounding box center [61, 353] width 71 height 7
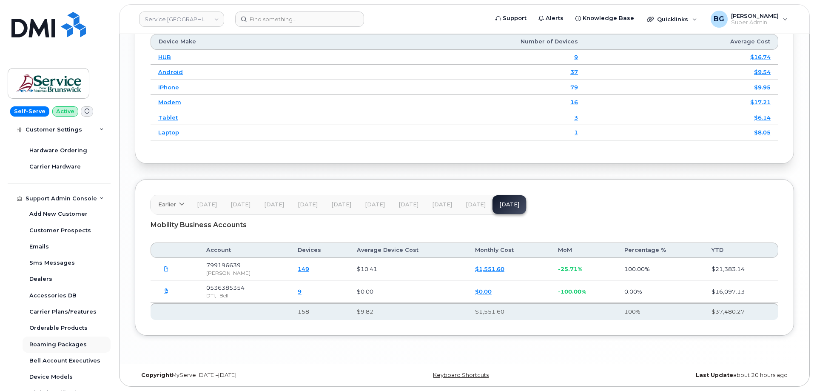
scroll to position [435, 0]
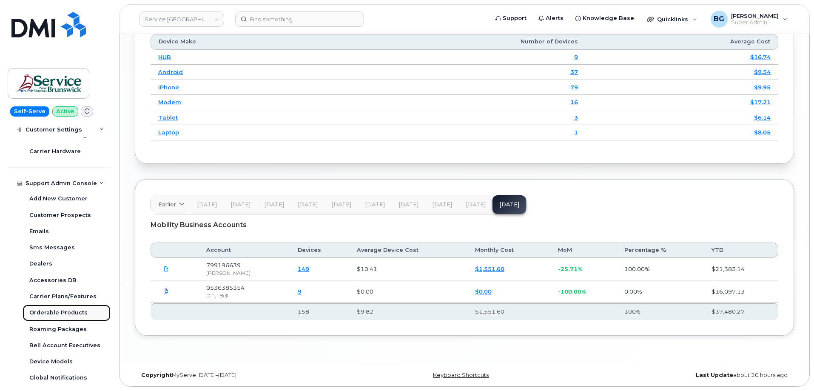
click at [52, 310] on div "Orderable Products" at bounding box center [58, 313] width 58 height 8
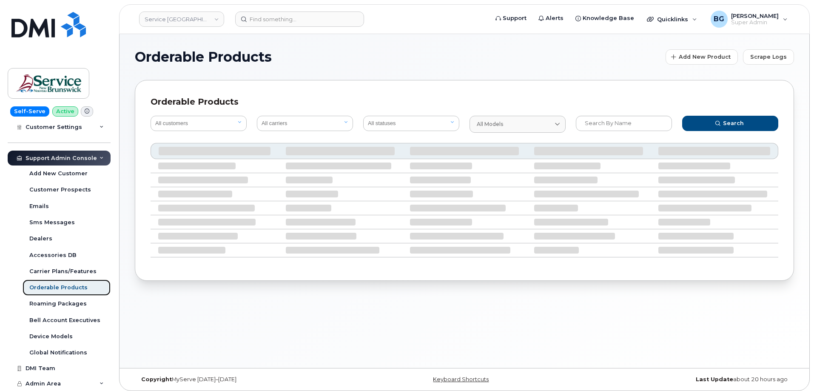
scroll to position [216, 0]
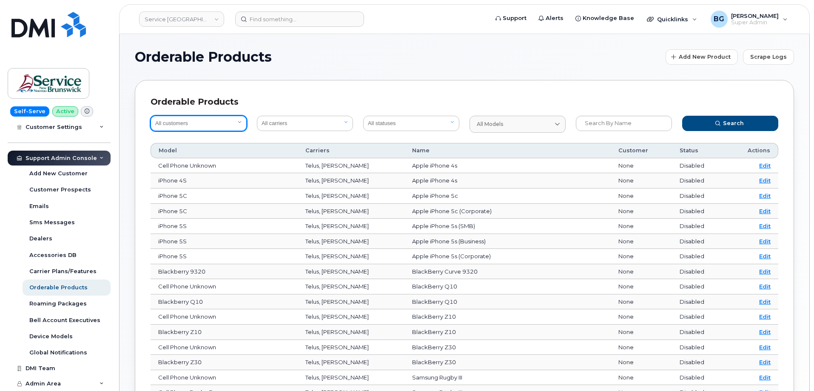
click at [184, 123] on select "All customers Acadia Broadcasting Ltd Aecon Construction Group Inc Alberta Heal…" at bounding box center [199, 123] width 96 height 15
select select "2af23fce-5793-45da-ab44-661f5a6d9214"
click at [196, 125] on select "All customers Acadia Broadcasting Ltd Aecon Construction Group Inc Alberta Heal…" at bounding box center [199, 123] width 96 height 15
click at [337, 122] on select "All carriers Orange France Telia Verizon Wireless SaskTel Vodafone Italy Rogers…" at bounding box center [305, 123] width 96 height 15
select select "1"
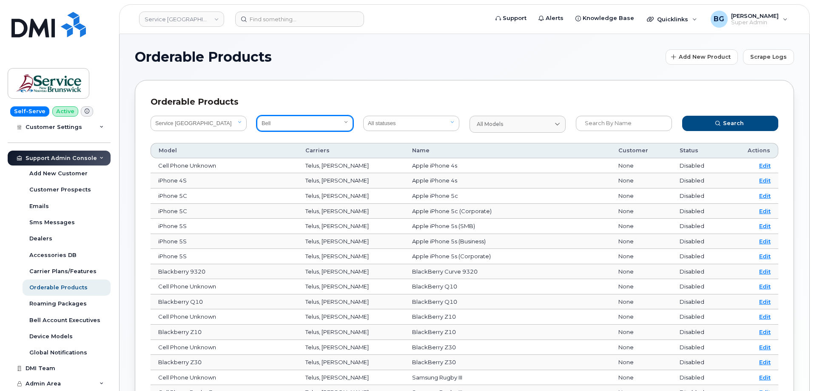
click at [257, 116] on select "All carriers Orange France Telia Verizon Wireless SaskTel Vodafone Italy Rogers…" at bounding box center [305, 123] width 96 height 15
click at [713, 123] on button "Search" at bounding box center [730, 123] width 96 height 15
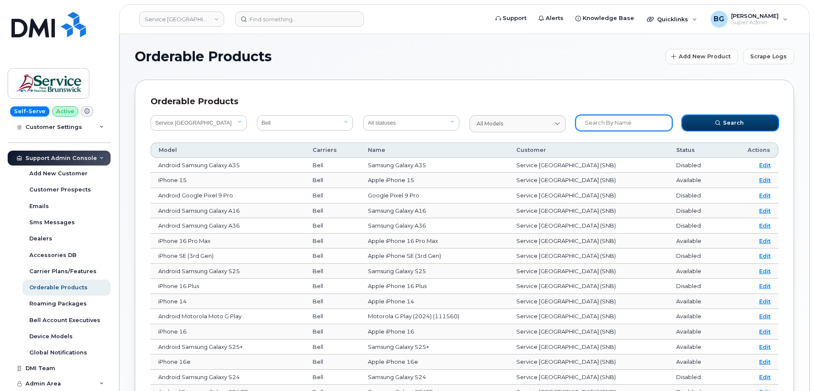
scroll to position [0, 0]
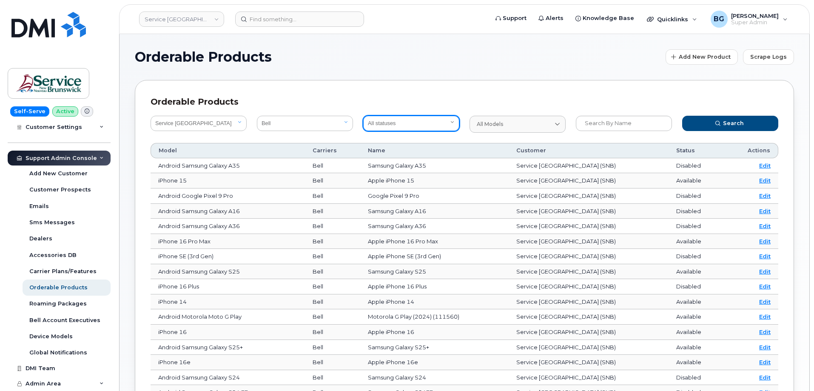
click at [423, 119] on select "All statuses Available Disabled" at bounding box center [411, 123] width 96 height 15
select select "true"
click at [363, 116] on select "All statuses Available Disabled" at bounding box center [411, 123] width 96 height 15
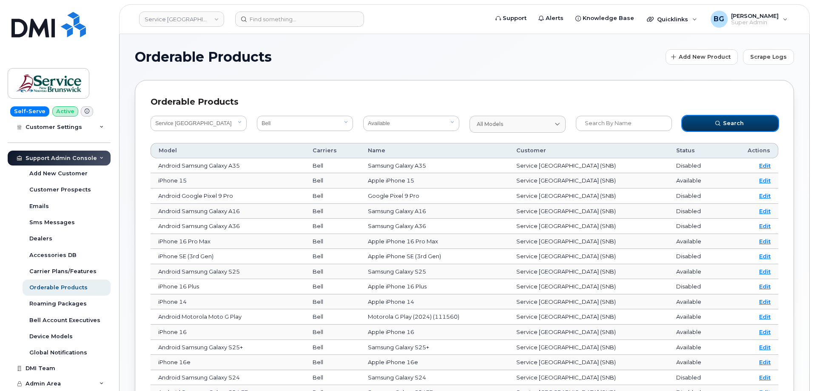
click at [718, 119] on button "Search" at bounding box center [730, 123] width 96 height 15
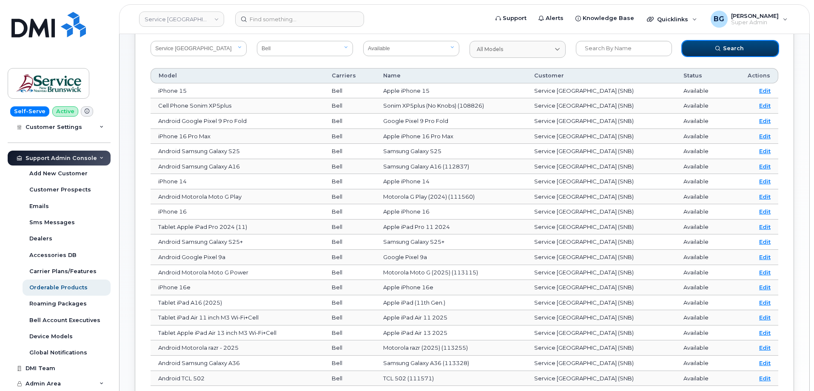
scroll to position [85, 0]
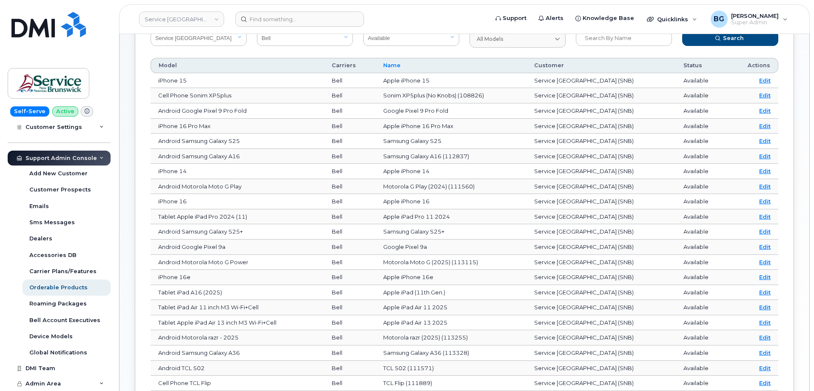
click at [400, 64] on span "Name" at bounding box center [391, 66] width 17 height 8
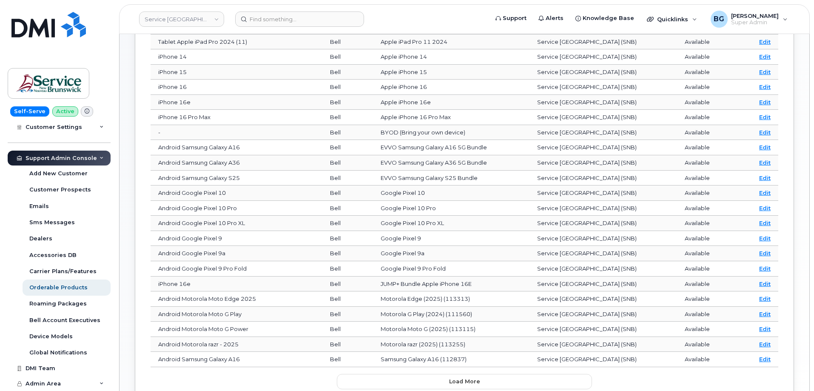
scroll to position [170, 0]
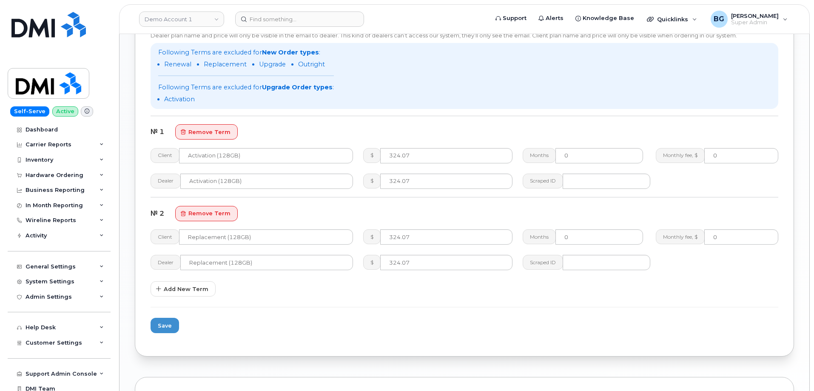
scroll to position [624, 0]
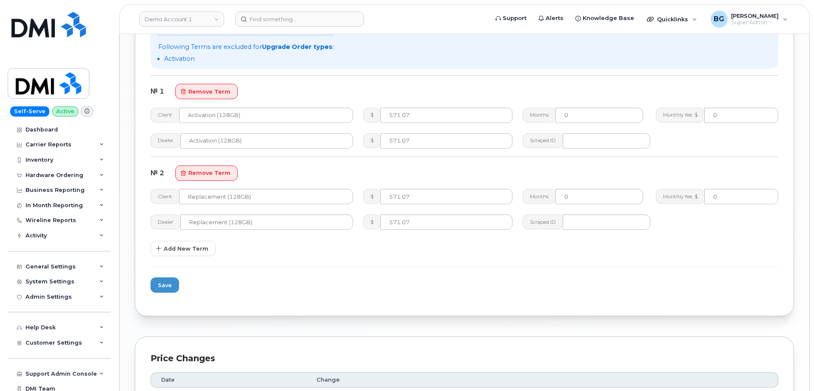
scroll to position [652, 0]
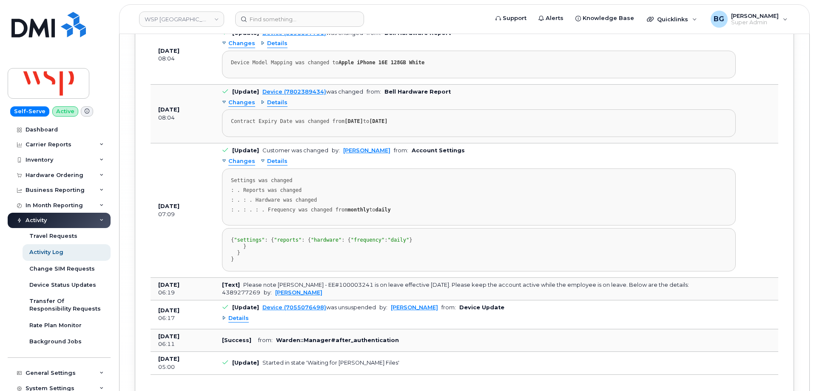
scroll to position [176, 0]
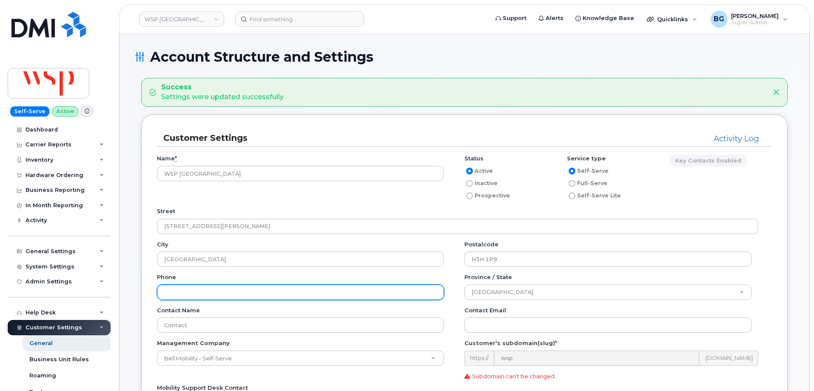
scroll to position [170, 0]
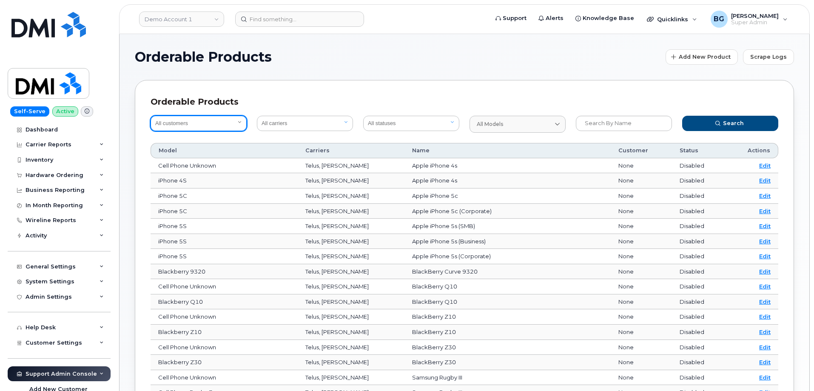
click at [197, 123] on select "All customers Acadia Broadcasting Ltd Aecon Construction Group Inc Alberta Heal…" at bounding box center [199, 123] width 96 height 15
select select "2af23fce-5793-45da-ab44-661f5a6d9214"
click at [197, 123] on select "All customers Acadia Broadcasting Ltd Aecon Construction Group Inc Alberta Heal…" at bounding box center [199, 123] width 96 height 15
click at [286, 125] on select "All carriers Orange France Telia Verizon Wireless SaskTel Vodafone Italy Rogers…" at bounding box center [305, 123] width 96 height 15
select select "1"
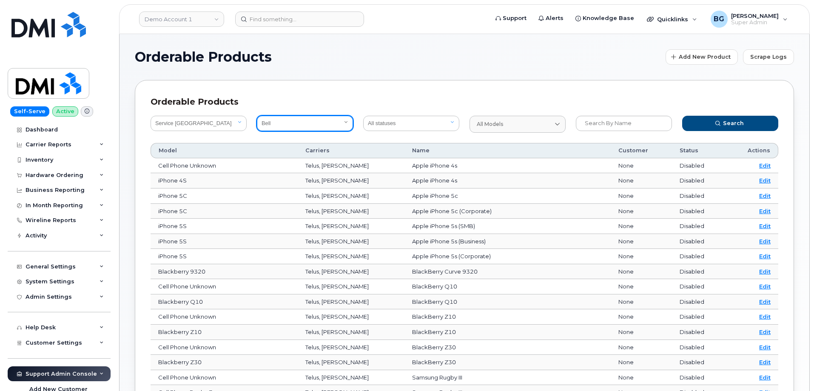
click at [257, 116] on select "All carriers Orange France Telia Verizon Wireless SaskTel Vodafone Italy Rogers…" at bounding box center [305, 123] width 96 height 15
click at [409, 128] on select "All statuses Available Disabled" at bounding box center [411, 123] width 96 height 15
select select "true"
click at [363, 116] on select "All statuses Available Disabled" at bounding box center [411, 123] width 96 height 15
click at [713, 118] on button "Search" at bounding box center [730, 123] width 96 height 15
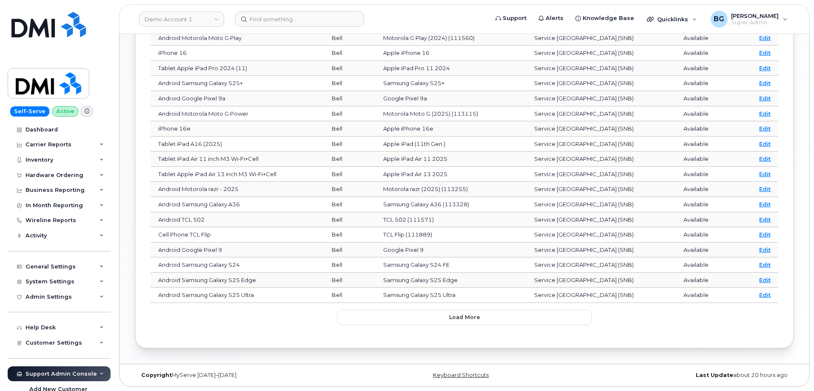
scroll to position [205, 0]
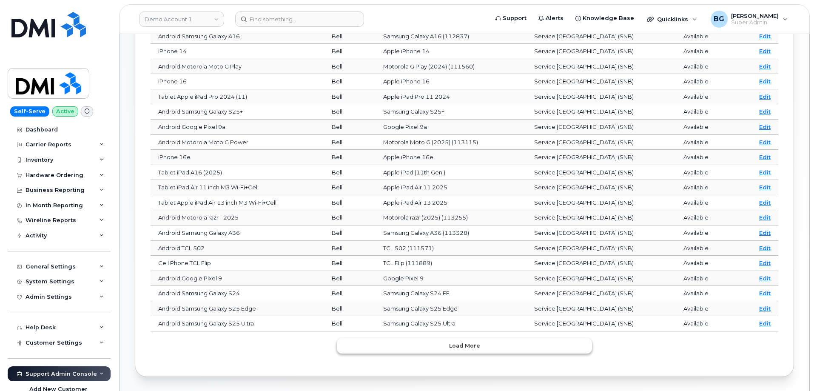
click at [387, 344] on button "Load more" at bounding box center [464, 345] width 255 height 15
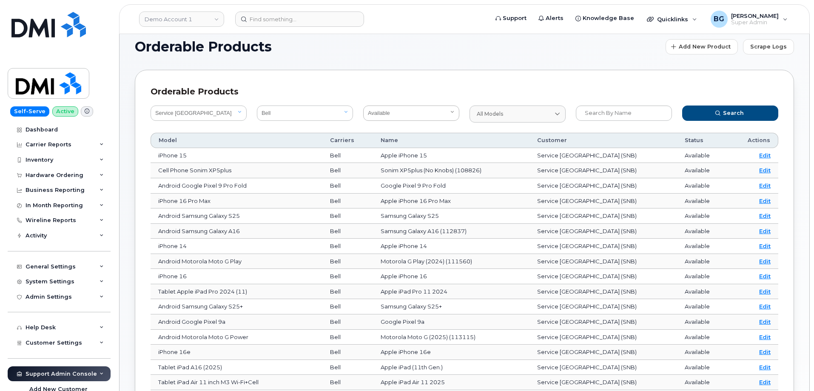
scroll to position [7, 0]
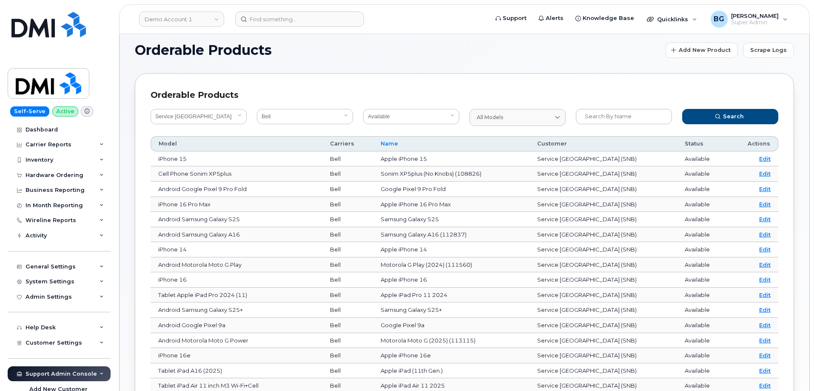
click at [398, 142] on span "Name" at bounding box center [389, 144] width 17 height 8
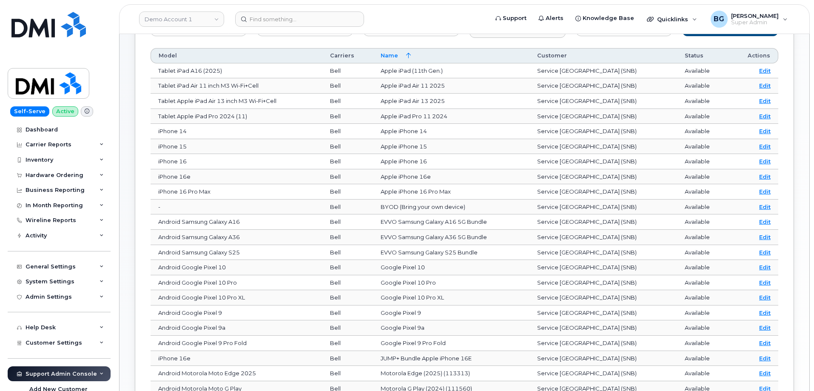
scroll to position [120, 0]
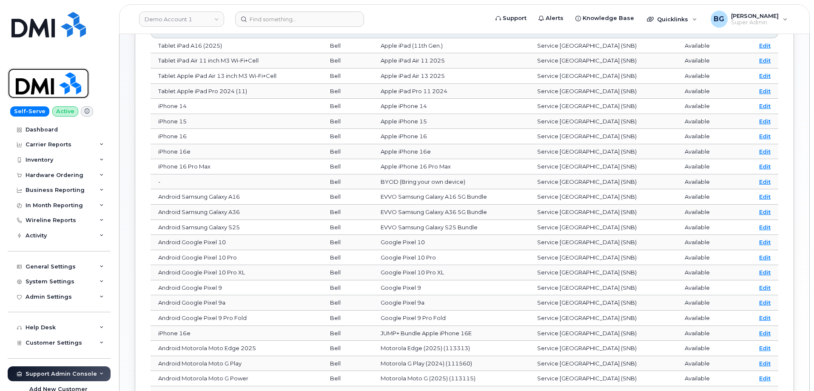
click at [48, 80] on img at bounding box center [48, 83] width 65 height 25
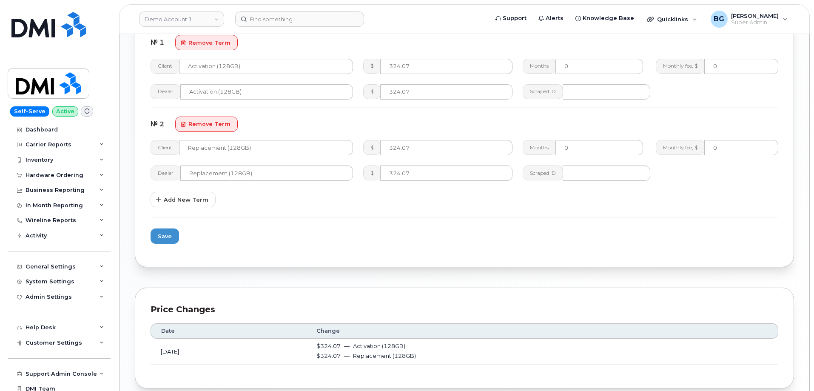
scroll to position [760, 0]
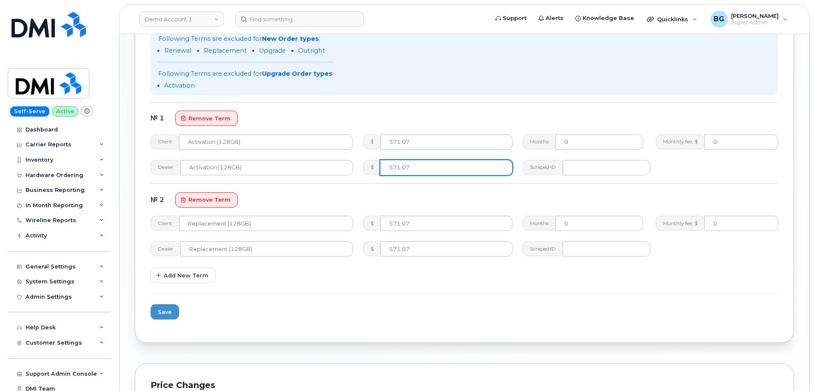
scroll to position [760, 0]
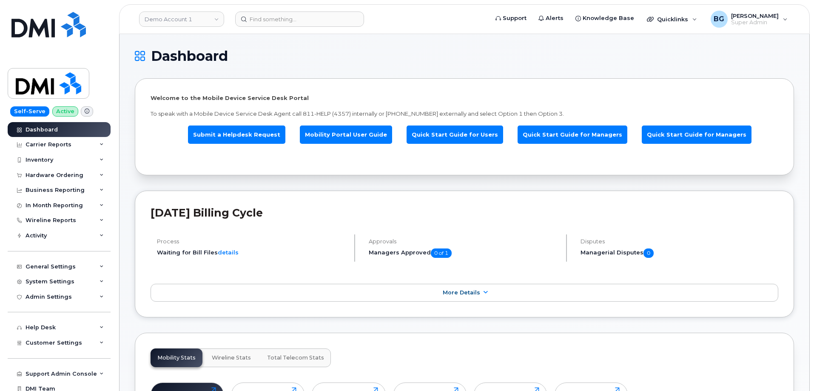
click at [386, 55] on h1 "Dashboard" at bounding box center [462, 56] width 655 height 14
click at [48, 260] on div "General Settings" at bounding box center [59, 266] width 103 height 15
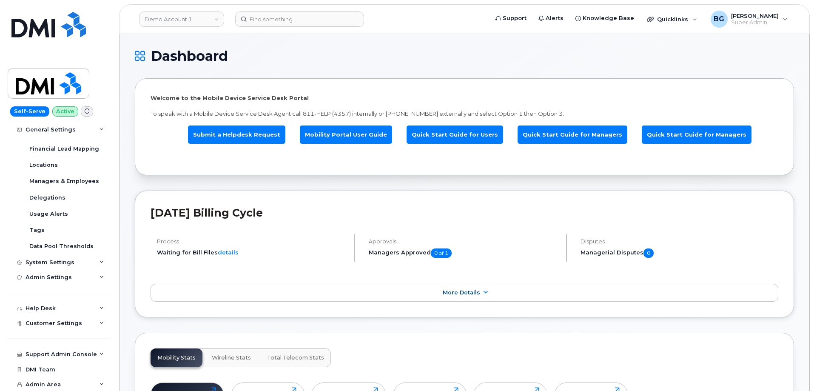
scroll to position [167, 0]
click at [37, 323] on span "Customer Settings" at bounding box center [54, 322] width 57 height 6
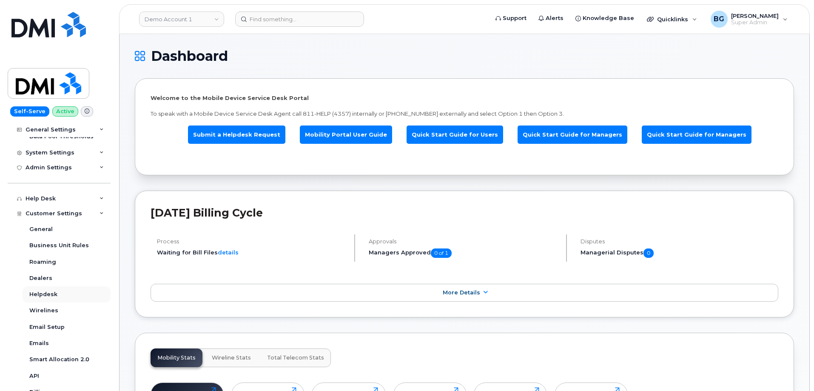
scroll to position [280, 0]
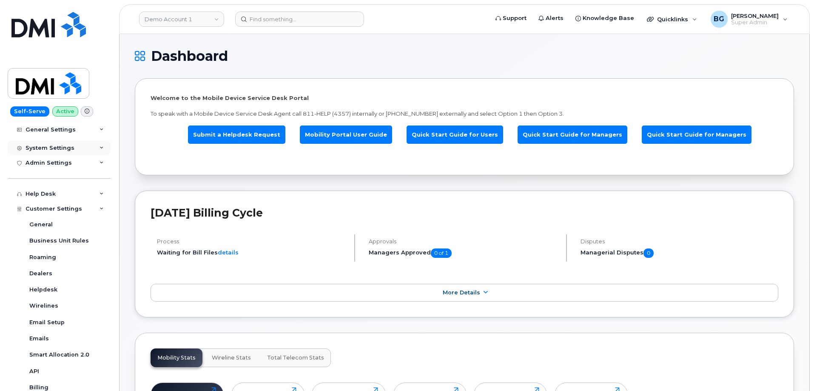
click at [46, 147] on div "System Settings" at bounding box center [50, 148] width 49 height 7
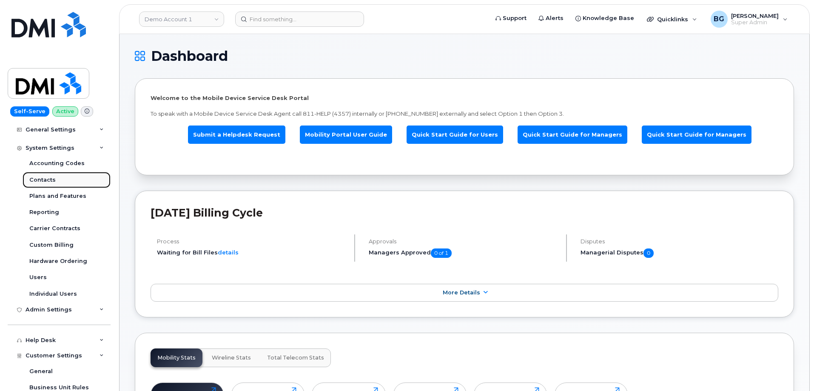
click at [37, 174] on link "Contacts" at bounding box center [67, 180] width 88 height 16
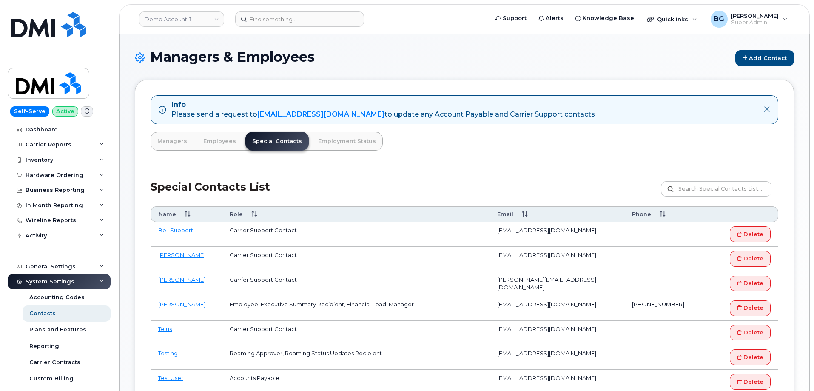
drag, startPoint x: 154, startPoint y: 213, endPoint x: 537, endPoint y: 210, distance: 382.7
click at [537, 210] on tr "Name Role Email Phone" at bounding box center [465, 214] width 628 height 16
click at [179, 230] on link "Bell Support" at bounding box center [175, 230] width 35 height 7
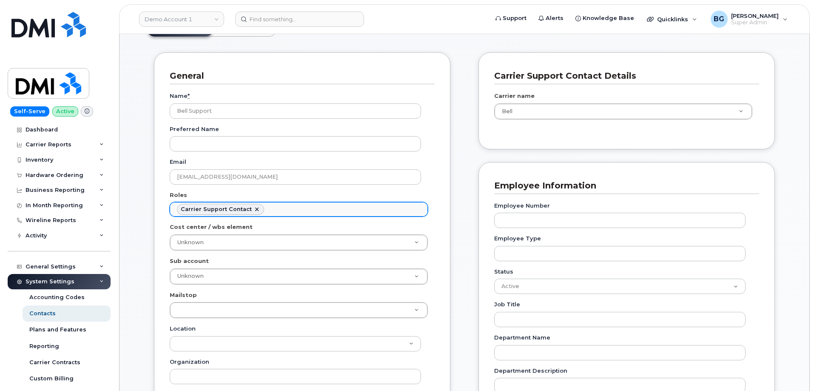
scroll to position [85, 0]
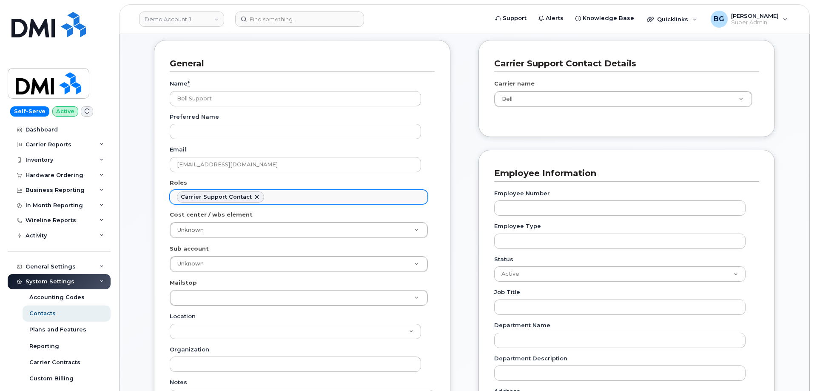
click at [299, 197] on ul "Carrier Support Contact" at bounding box center [298, 197] width 257 height 14
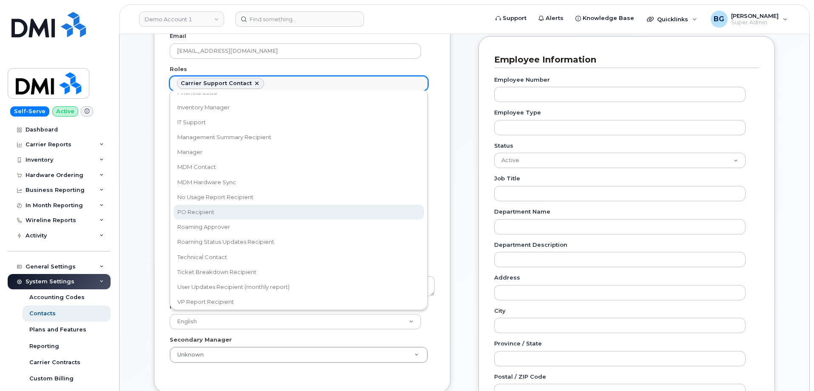
scroll to position [117, 0]
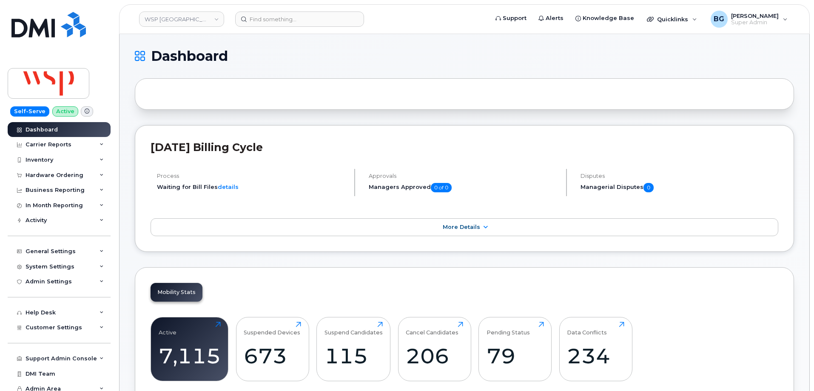
drag, startPoint x: 594, startPoint y: 66, endPoint x: 618, endPoint y: 83, distance: 29.6
click at [637, 60] on h1 "Dashboard" at bounding box center [462, 56] width 655 height 14
click at [33, 158] on div "Inventory" at bounding box center [40, 159] width 28 height 7
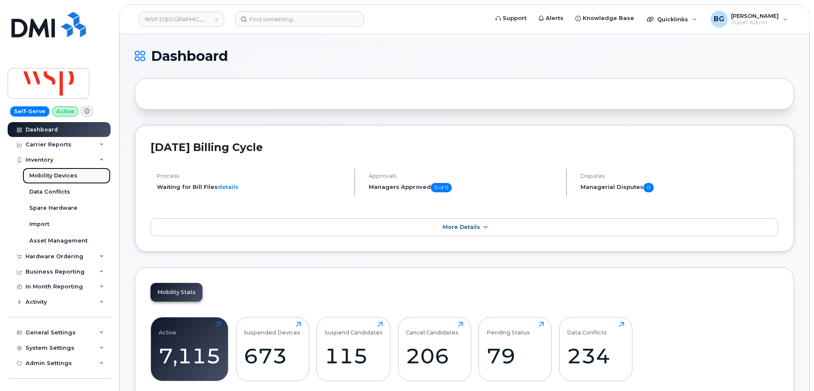
click at [40, 173] on div "Mobility Devices" at bounding box center [53, 176] width 48 height 8
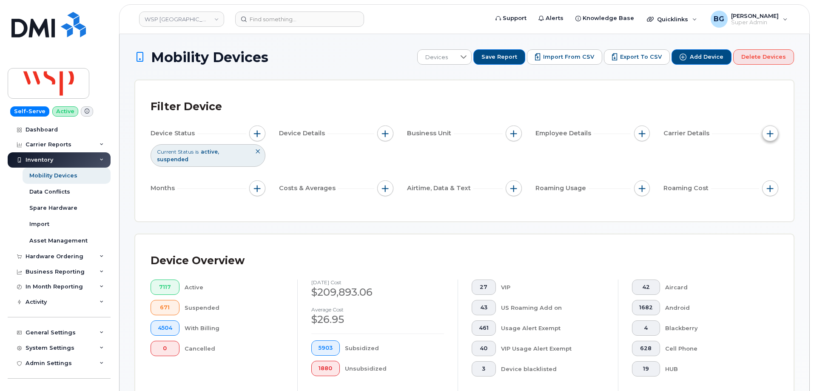
click at [771, 133] on span "button" at bounding box center [770, 133] width 7 height 7
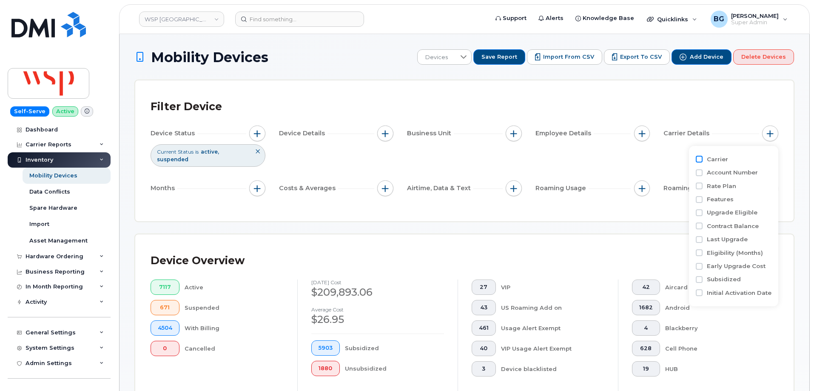
click at [701, 159] on input "Carrier" at bounding box center [699, 159] width 7 height 7
checkbox input "true"
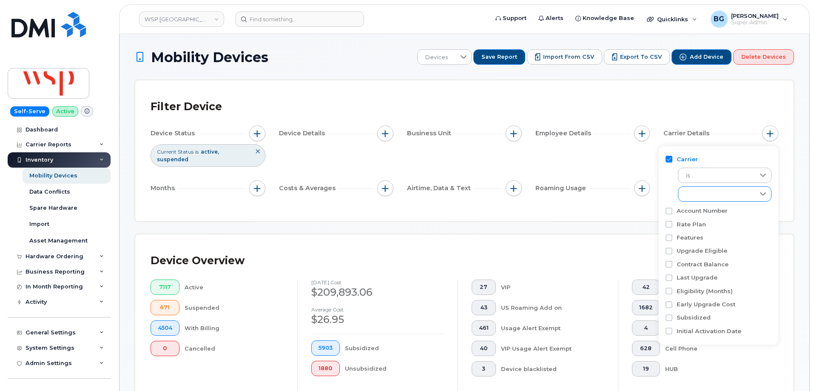
click at [696, 196] on div "empty" at bounding box center [716, 194] width 77 height 14
click at [692, 261] on li "[PERSON_NAME]" at bounding box center [725, 260] width 94 height 15
checkbox input "true"
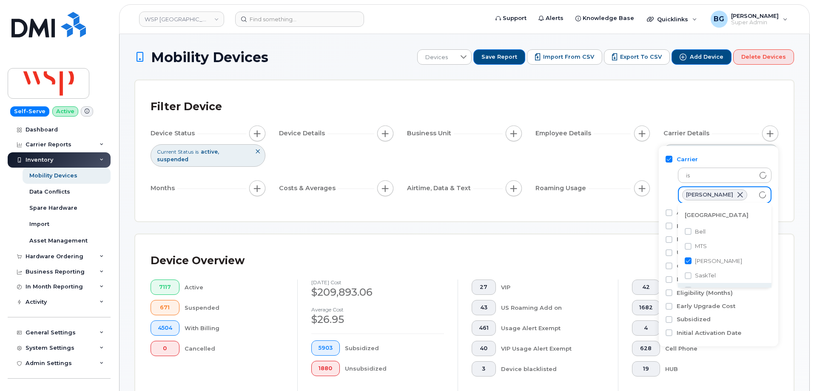
scroll to position [10, 0]
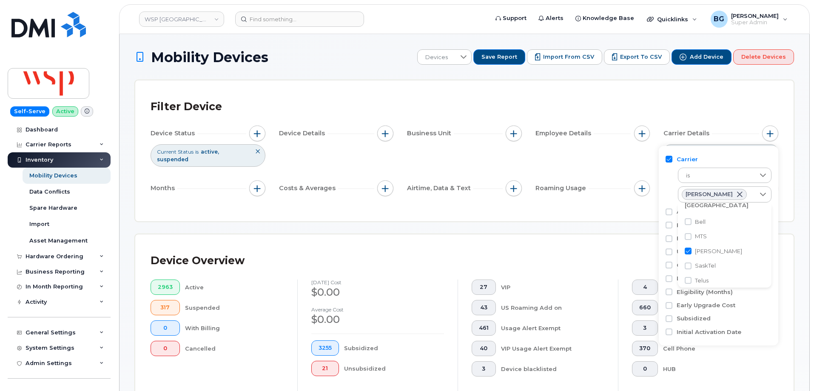
click at [548, 200] on div "Filter Device Device Status Current Status is active suspended Device Details B…" at bounding box center [464, 150] width 658 height 141
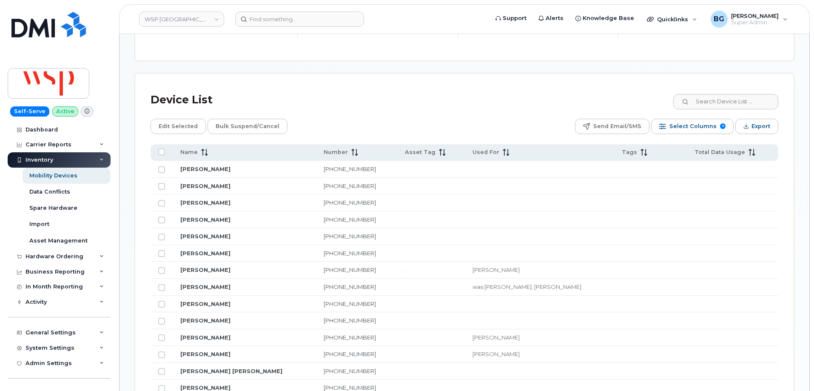
scroll to position [340, 0]
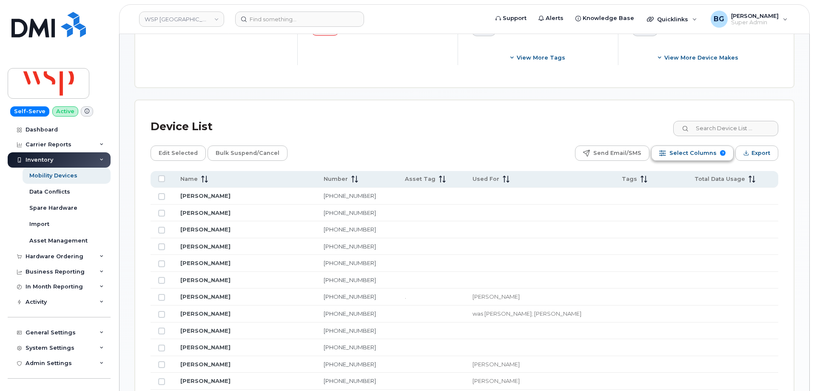
click at [695, 145] on button "Select Columns 7" at bounding box center [692, 152] width 82 height 15
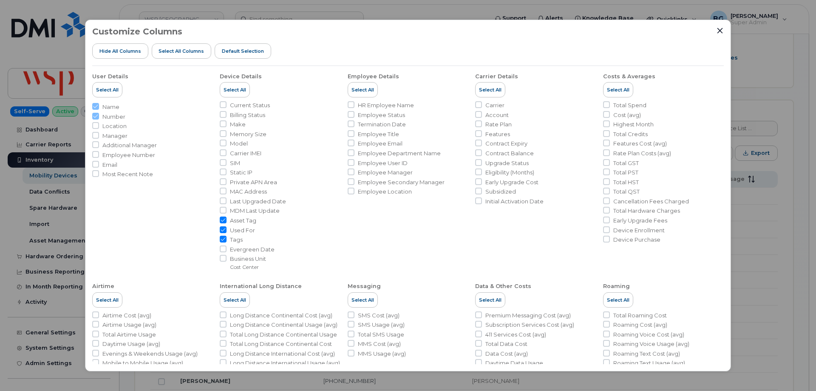
click at [238, 222] on span "Asset Tag" at bounding box center [243, 220] width 26 height 8
click at [227, 222] on input "Asset Tag" at bounding box center [223, 219] width 7 height 7
checkbox input "false"
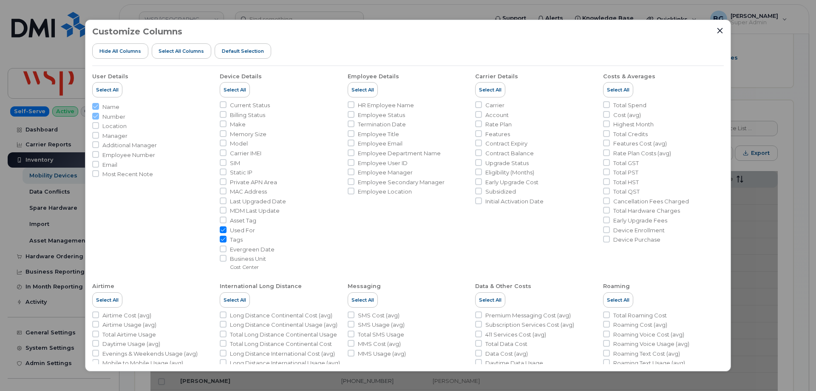
click at [235, 231] on span "Used For" at bounding box center [242, 230] width 25 height 8
click at [227, 231] on input "Used For" at bounding box center [223, 229] width 7 height 7
checkbox input "false"
click at [234, 239] on span "Tags" at bounding box center [236, 240] width 13 height 8
click at [227, 239] on input "Tags" at bounding box center [223, 239] width 7 height 7
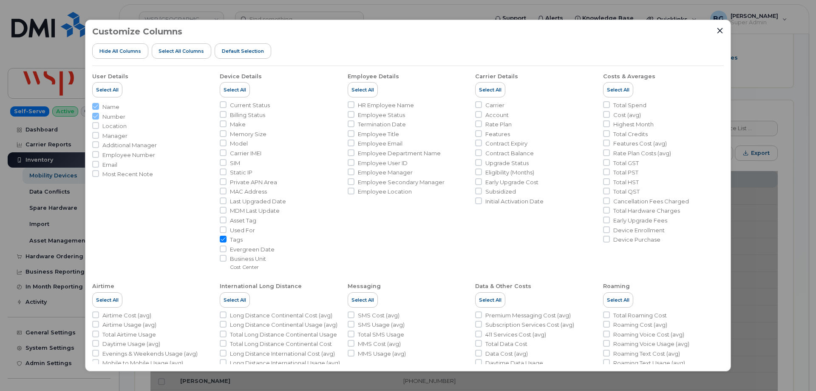
checkbox input "false"
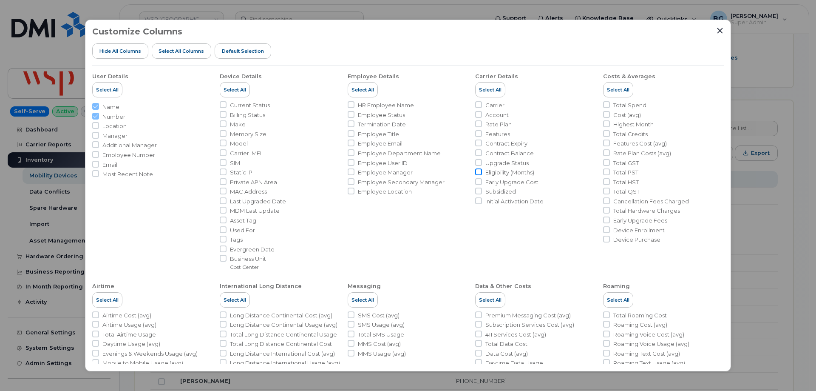
click at [478, 173] on input "Eligibility (Months)" at bounding box center [478, 171] width 7 height 7
checkbox input "true"
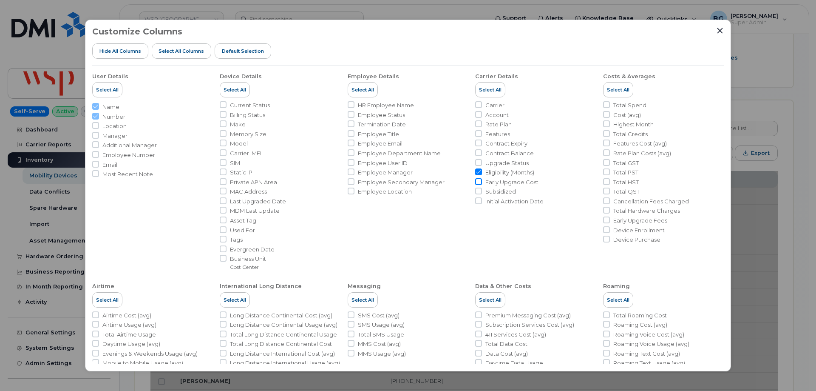
click at [478, 182] on input "Early Upgrade Cost" at bounding box center [478, 181] width 7 height 7
checkbox input "true"
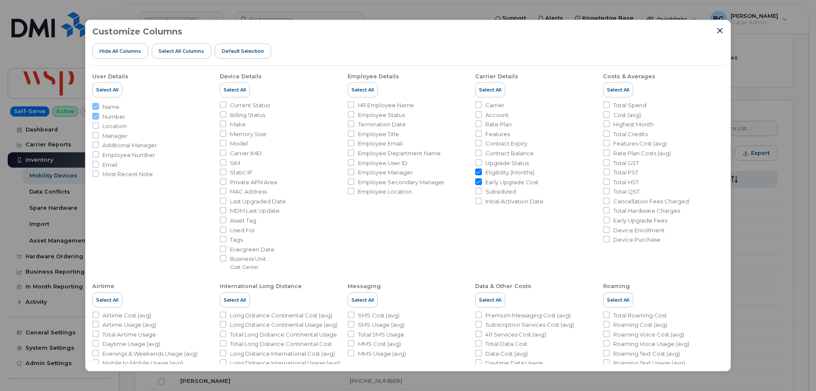
click at [755, 197] on div "Customize Columns Hide All Columns Select all Columns Default Selection User De…" at bounding box center [408, 195] width 816 height 391
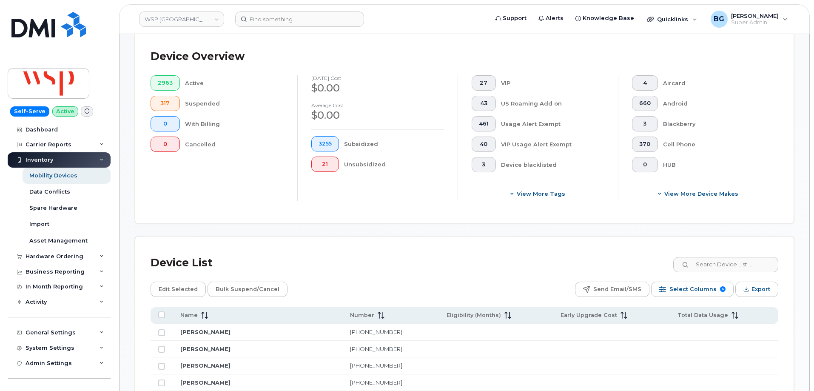
scroll to position [255, 0]
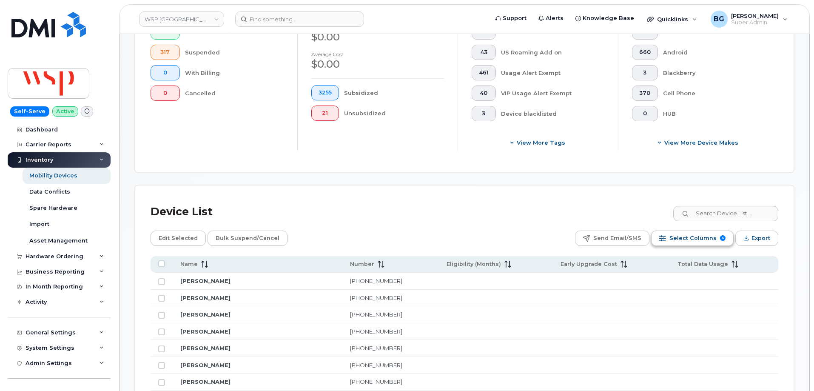
click at [704, 232] on span "Select Columns" at bounding box center [692, 238] width 47 height 13
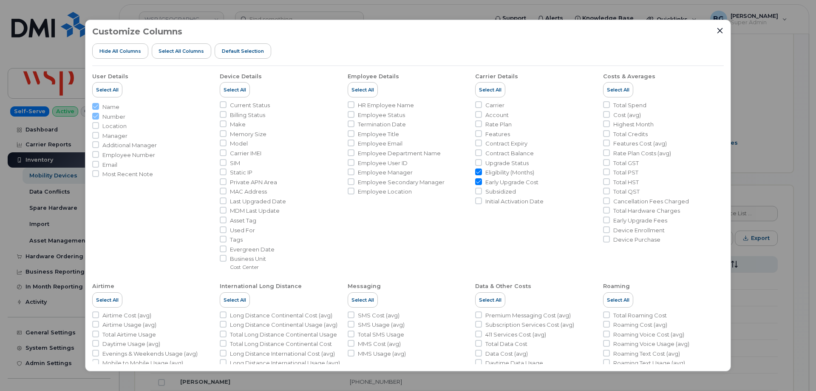
click at [231, 156] on span "Carrier IMEI" at bounding box center [245, 153] width 31 height 8
click at [227, 156] on input "Carrier IMEI" at bounding box center [223, 152] width 7 height 7
checkbox input "true"
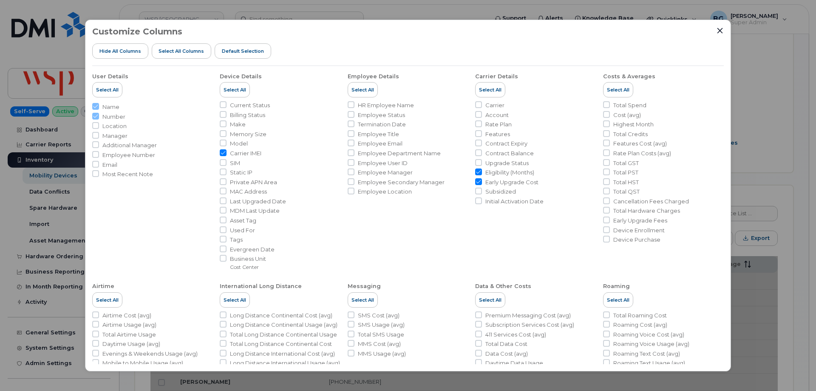
click at [232, 164] on span "SIM" at bounding box center [235, 163] width 10 height 8
click at [227, 164] on input "SIM" at bounding box center [223, 162] width 7 height 7
checkbox input "true"
click at [749, 88] on div "Customize Columns Hide All Columns Select all Columns Default Selection User De…" at bounding box center [408, 195] width 816 height 391
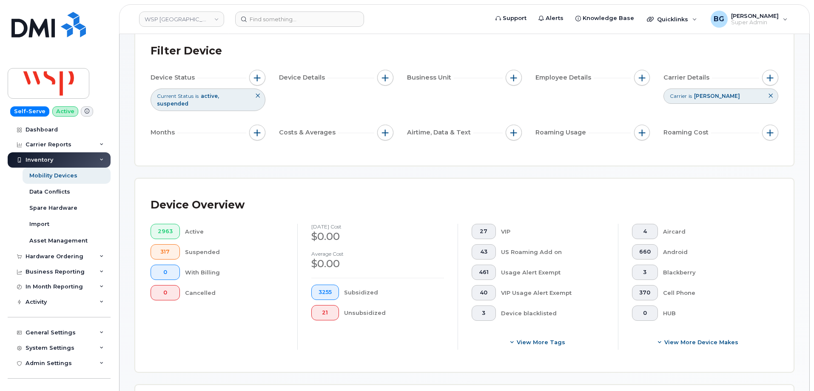
scroll to position [170, 0]
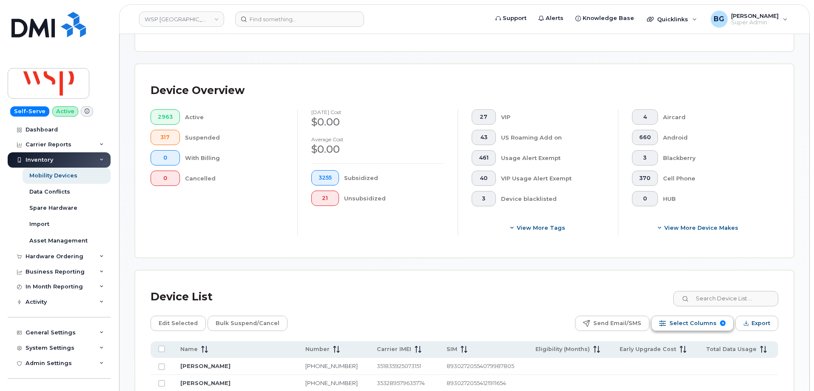
click at [697, 317] on span "Select Columns" at bounding box center [692, 323] width 47 height 13
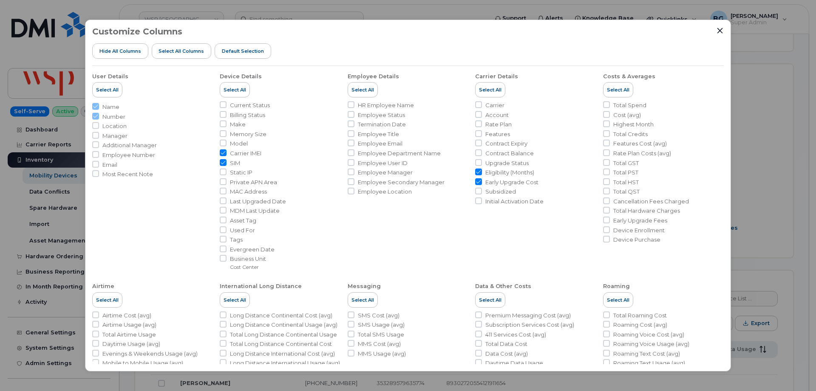
drag, startPoint x: 225, startPoint y: 141, endPoint x: 341, endPoint y: 179, distance: 122.4
click at [225, 141] on input "Model" at bounding box center [223, 142] width 7 height 7
checkbox input "true"
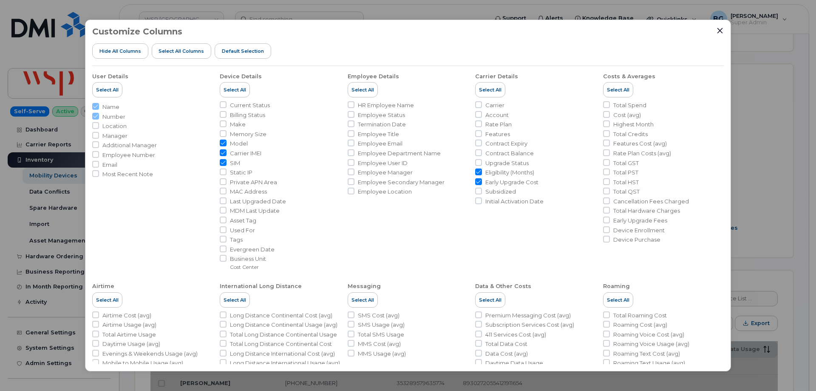
click at [225, 154] on input "Carrier IMEI" at bounding box center [223, 152] width 7 height 7
checkbox input "false"
click at [222, 161] on input "SIM" at bounding box center [223, 162] width 7 height 7
checkbox input "false"
click at [772, 117] on div "Customize Columns Hide All Columns Select all Columns Default Selection User De…" at bounding box center [408, 195] width 816 height 391
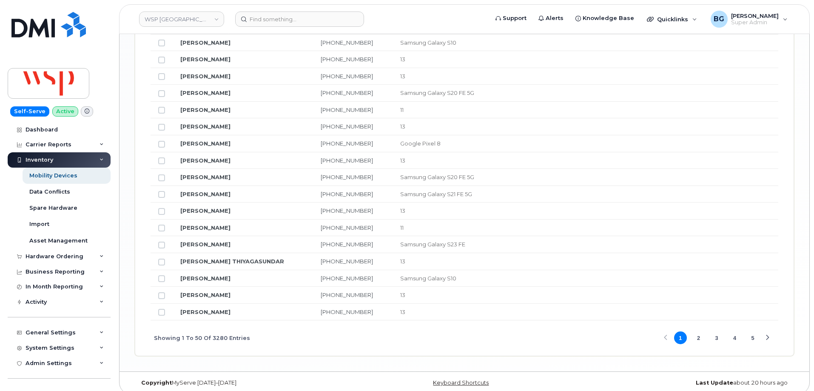
scroll to position [1049, 0]
click at [335, 207] on link "226-280-2245" at bounding box center [347, 210] width 52 height 7
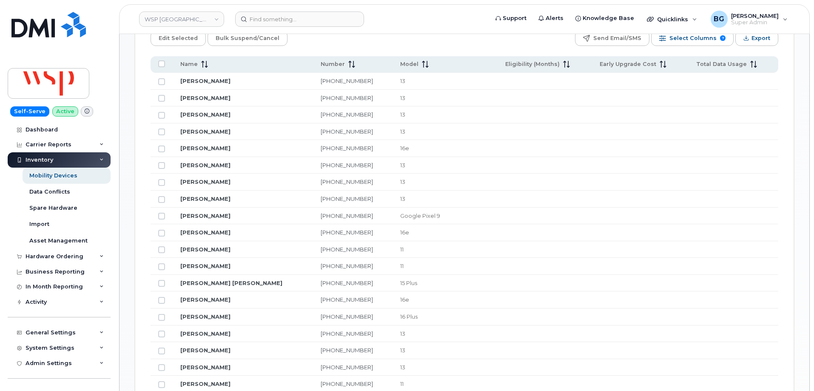
scroll to position [454, 0]
click at [425, 26] on form at bounding box center [358, 18] width 247 height 15
click at [176, 16] on link "WSP [GEOGRAPHIC_DATA]" at bounding box center [181, 18] width 85 height 15
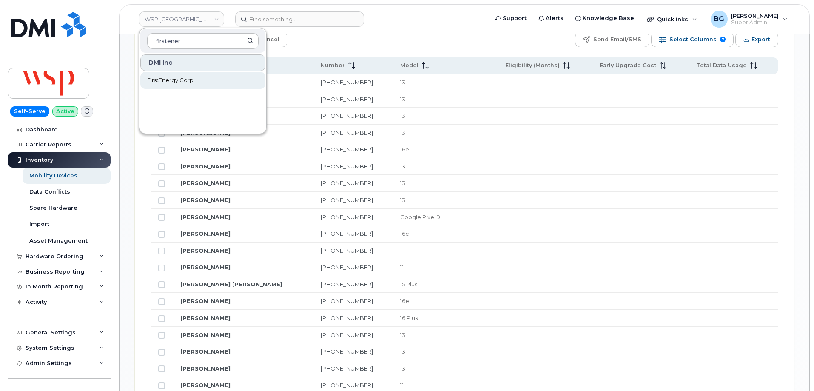
type input "firstener"
click at [181, 80] on span "FirstEnergy Corp" at bounding box center [170, 80] width 46 height 9
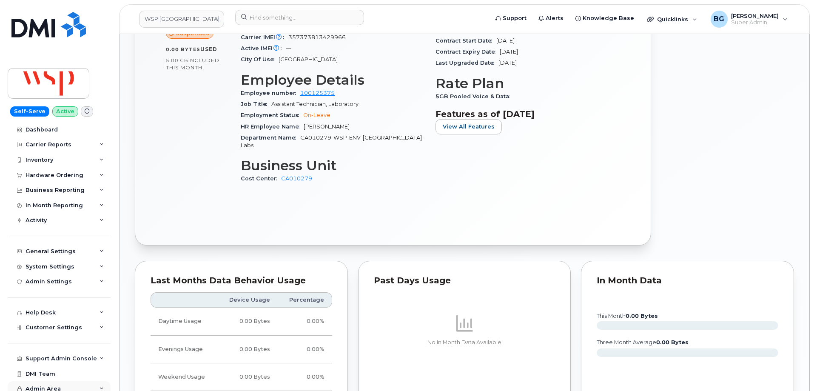
scroll to position [482, 0]
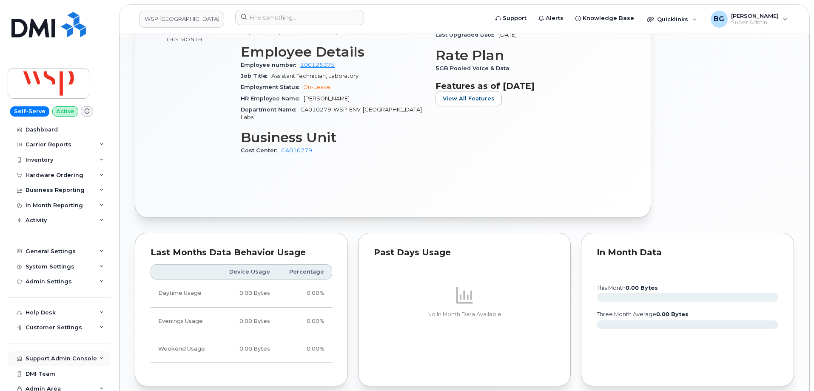
click at [73, 359] on div "Support Admin Console" at bounding box center [61, 358] width 71 height 7
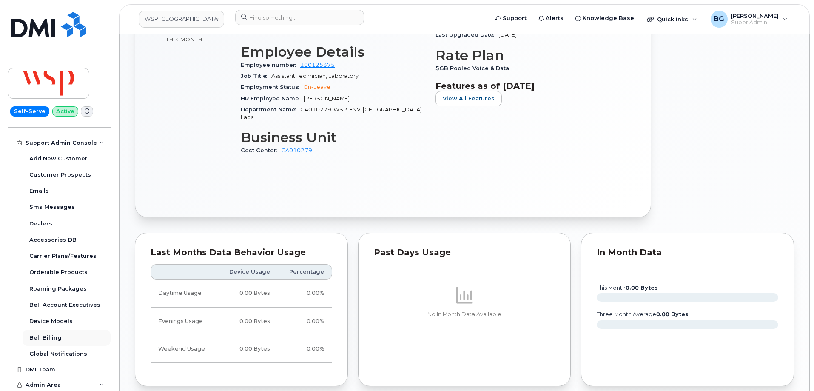
scroll to position [216, 0]
click at [43, 315] on link "Device Models" at bounding box center [67, 320] width 88 height 16
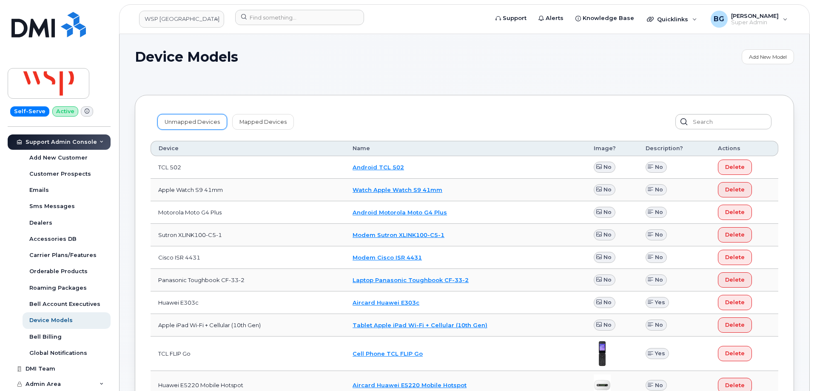
click at [188, 119] on link "Unmapped Devices" at bounding box center [192, 121] width 70 height 15
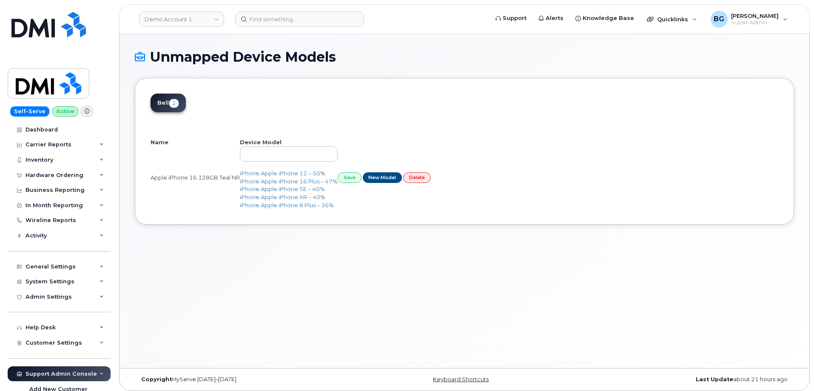
select select "25"
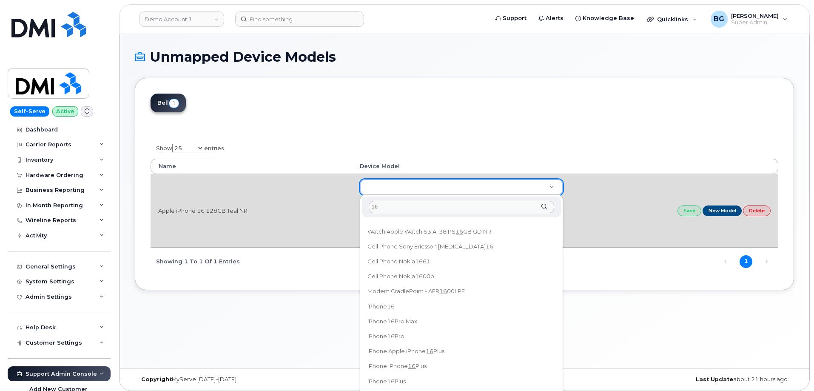
scroll to position [227, 0]
type input "16"
type input "3224"
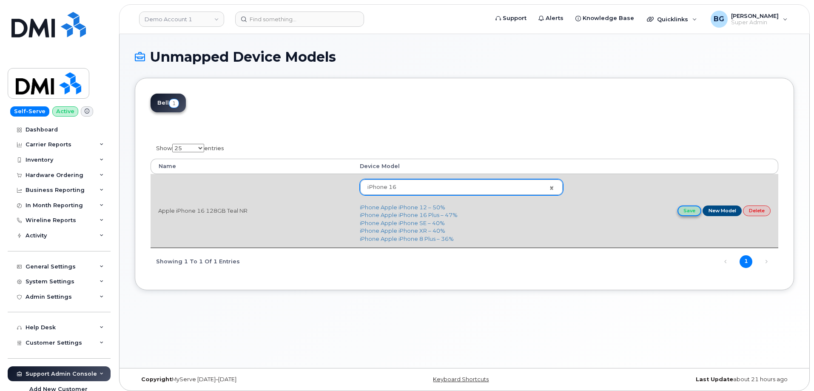
click at [687, 210] on link "Save" at bounding box center [689, 210] width 24 height 11
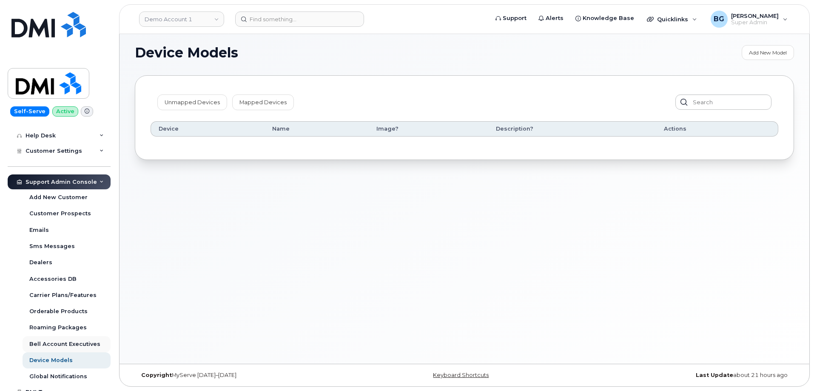
scroll to position [216, 0]
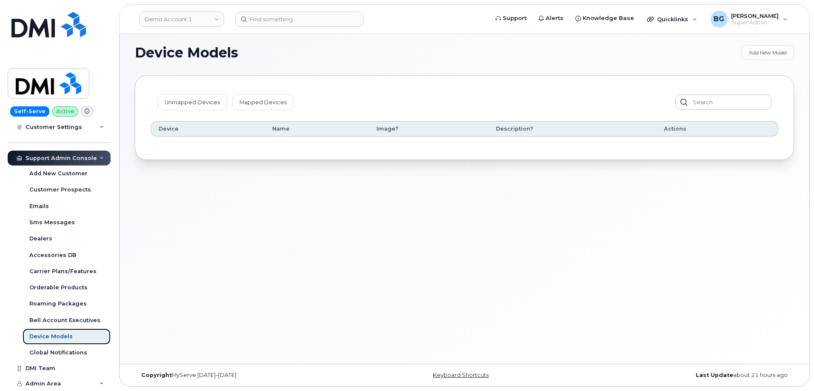
click at [48, 337] on div "Device Models" at bounding box center [50, 337] width 43 height 8
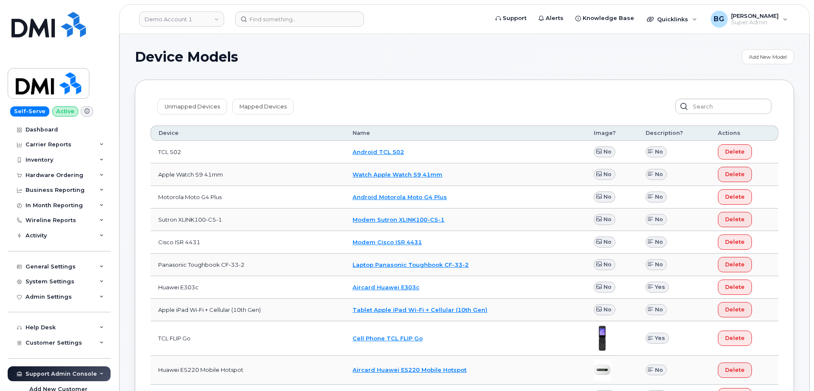
click at [717, 115] on div "Unmapped Devices Mapped Devices" at bounding box center [465, 106] width 628 height 22
click at [717, 102] on input "text" at bounding box center [722, 106] width 97 height 15
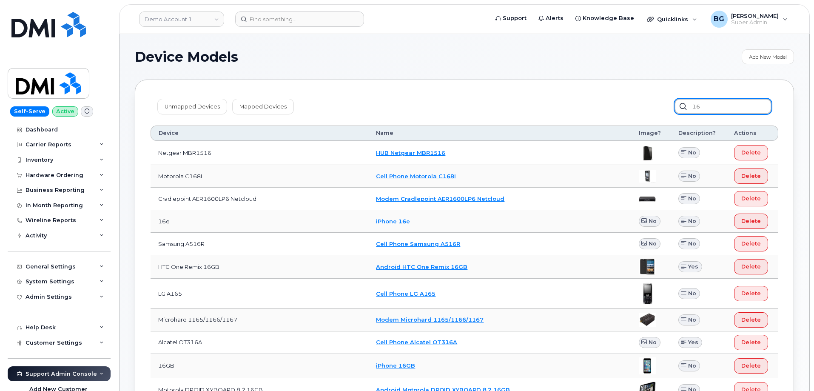
type input "1"
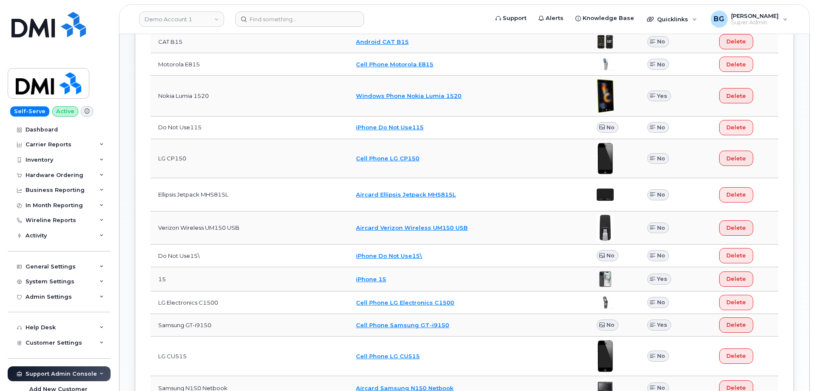
scroll to position [275, 0]
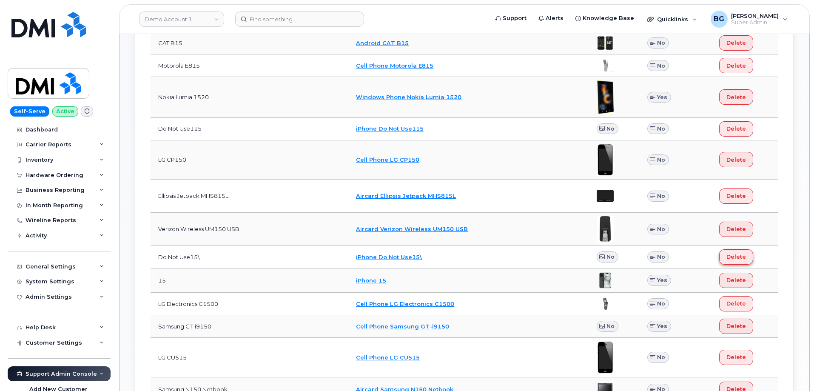
type input "15"
click at [733, 259] on span "Delete" at bounding box center [736, 257] width 20 height 8
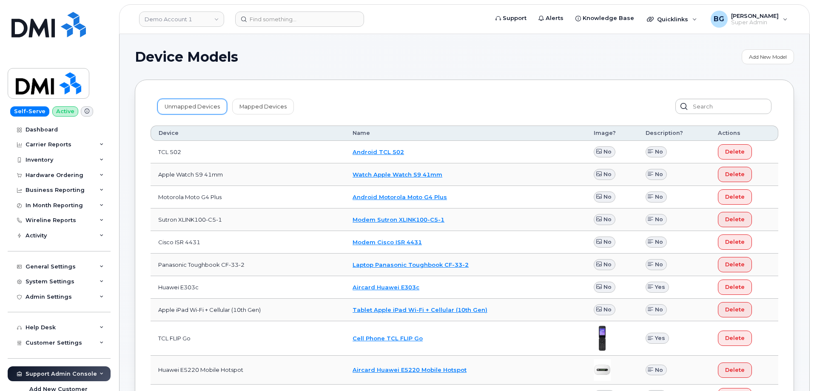
click at [188, 108] on link "Unmapped Devices" at bounding box center [192, 106] width 70 height 15
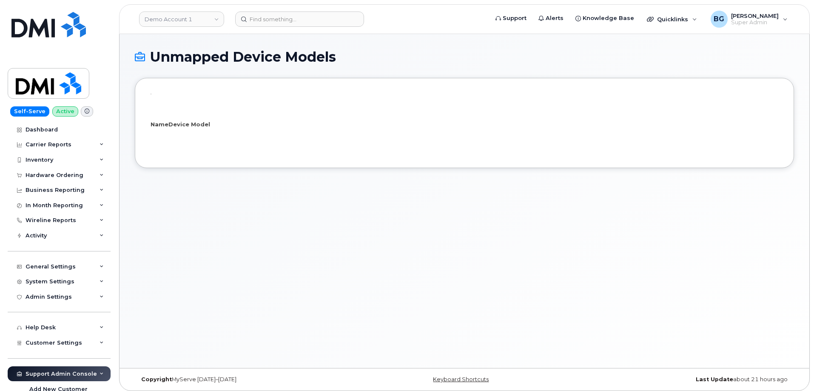
select select "25"
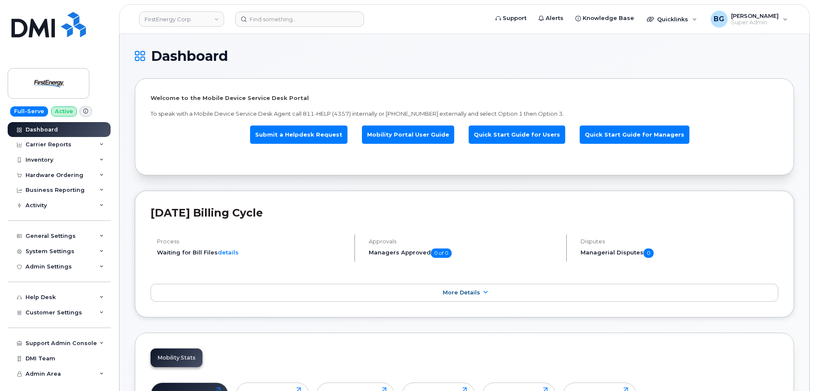
click at [404, 208] on h2 "[DATE] Billing Cycle" at bounding box center [465, 212] width 628 height 13
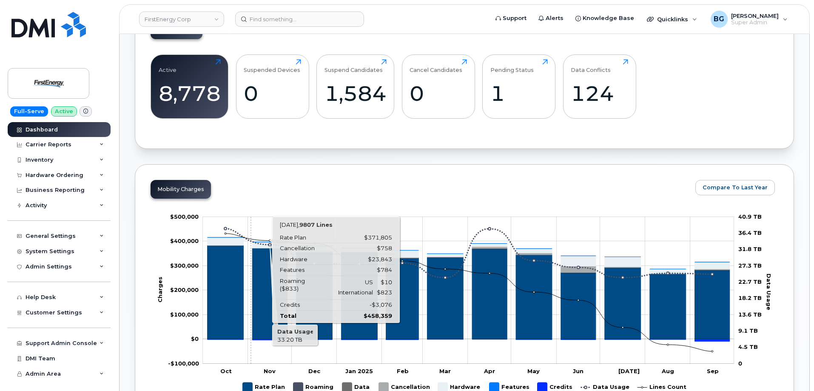
scroll to position [340, 0]
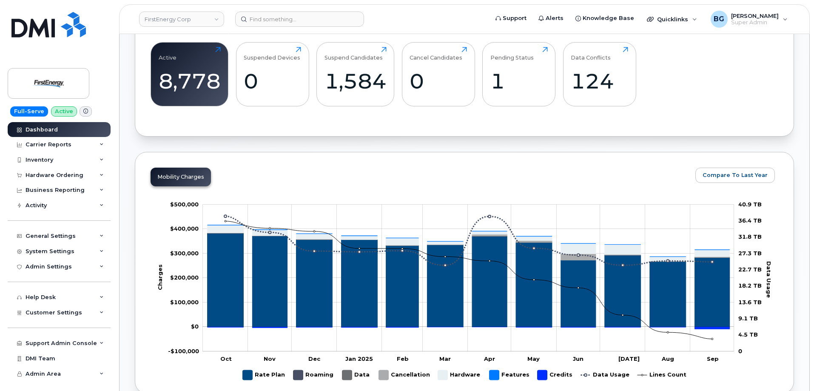
click at [297, 169] on div "Mobility Charges Compare To Last Year Change chart theme Apply Zoom Out Charges…" at bounding box center [464, 273] width 659 height 242
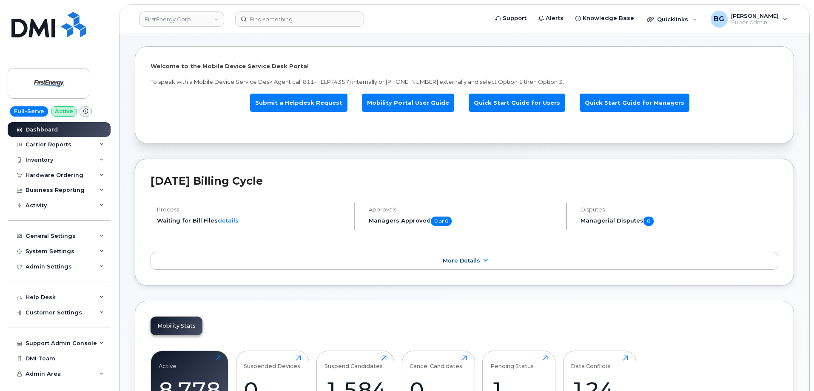
scroll to position [0, 0]
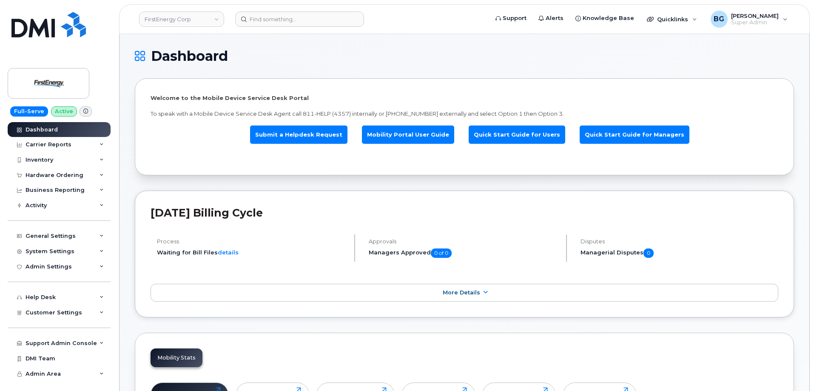
click at [272, 240] on h4 "Process" at bounding box center [252, 241] width 190 height 6
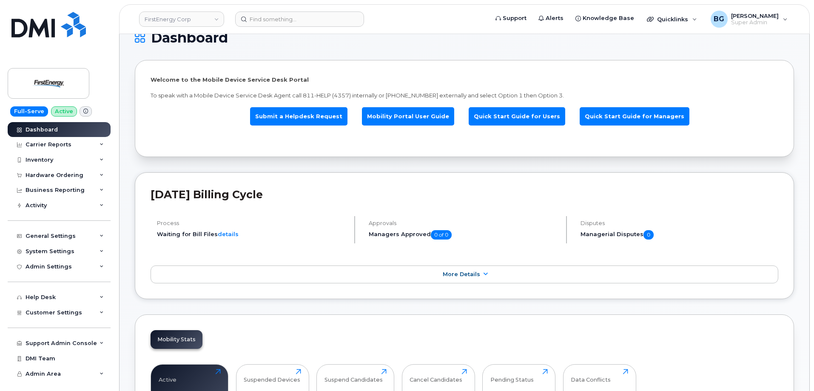
scroll to position [28, 0]
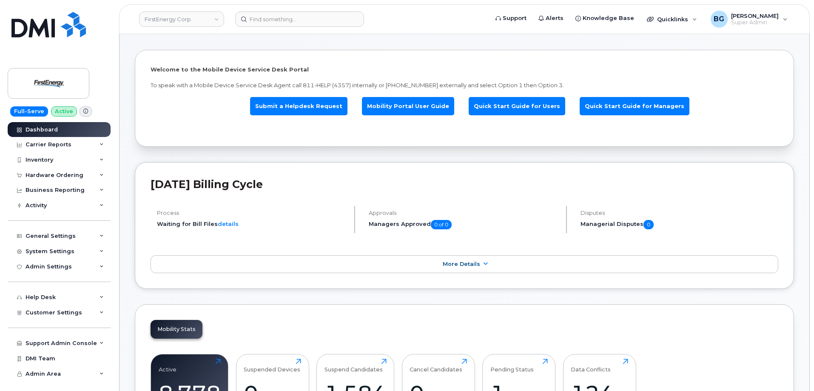
click at [320, 229] on div "Process Waiting for Bill Files details" at bounding box center [253, 219] width 205 height 27
click at [310, 216] on div "Process Waiting for Bill Files details" at bounding box center [253, 219] width 205 height 27
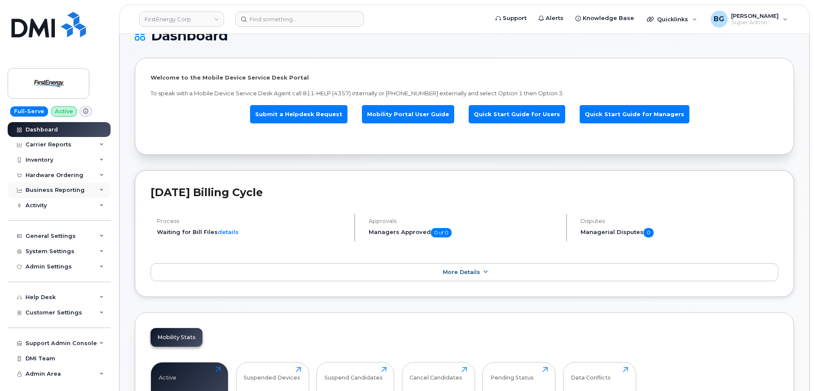
scroll to position [0, 0]
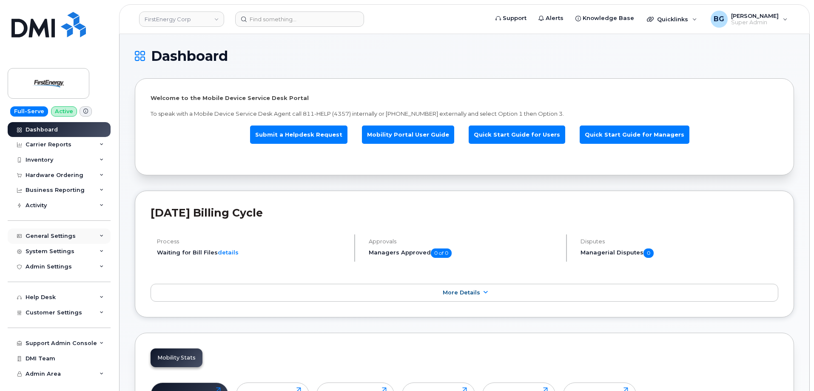
click at [43, 233] on div "General Settings" at bounding box center [51, 236] width 50 height 7
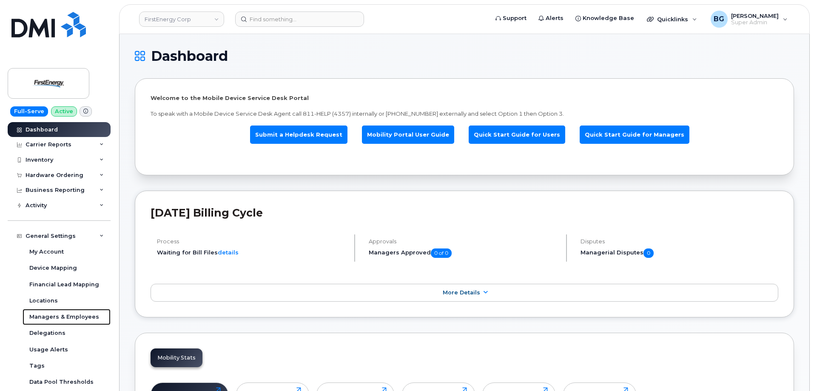
click at [63, 318] on div "Managers & Employees" at bounding box center [64, 317] width 70 height 8
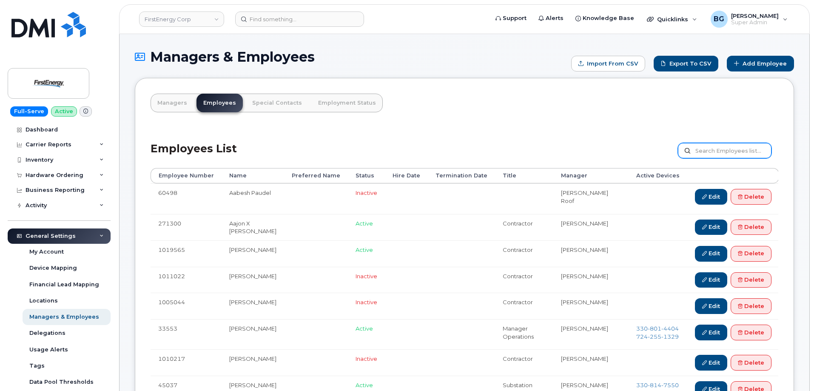
click at [700, 150] on input "text" at bounding box center [725, 150] width 94 height 15
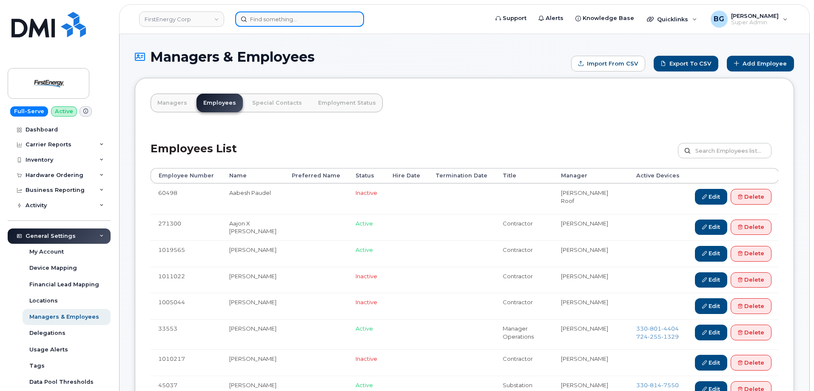
click at [279, 20] on input at bounding box center [299, 18] width 129 height 15
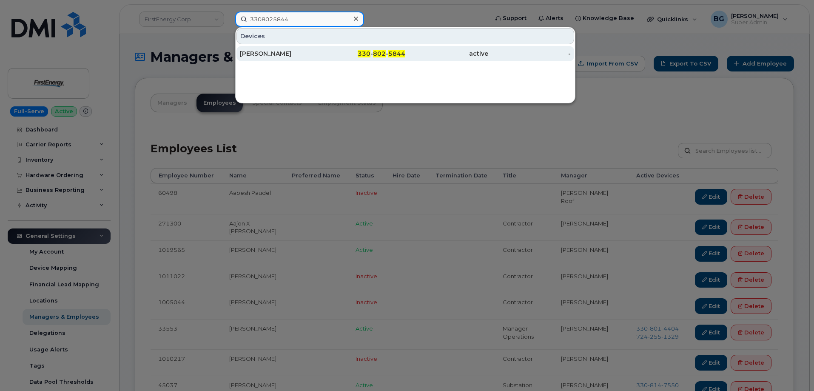
type input "3308025844"
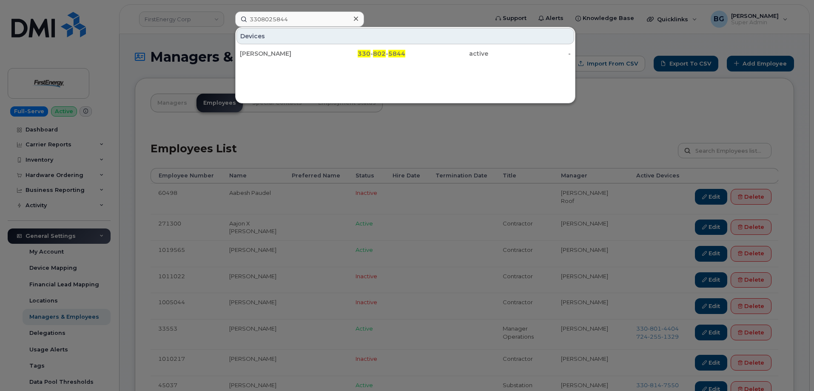
click at [628, 95] on div at bounding box center [407, 195] width 814 height 391
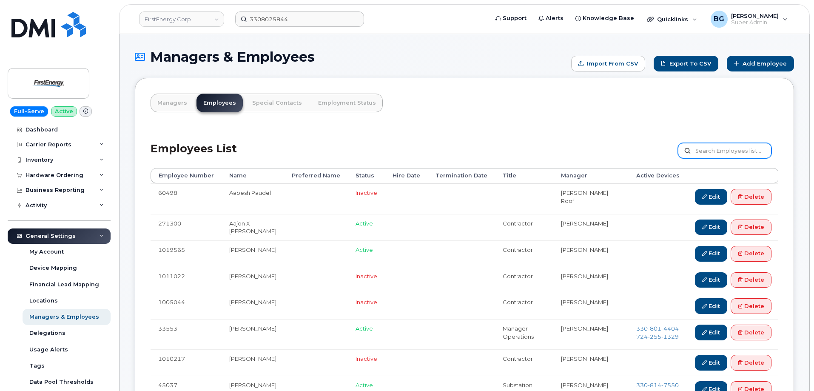
click at [716, 148] on input "text" at bounding box center [725, 150] width 94 height 15
paste input "Schultz"
type input "Schultz"
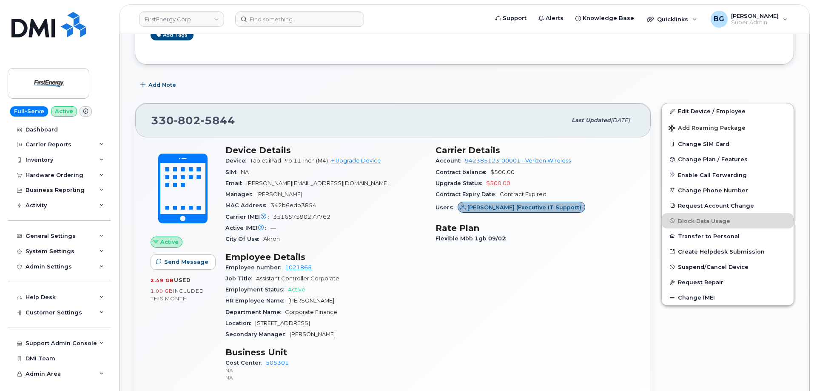
scroll to position [199, 0]
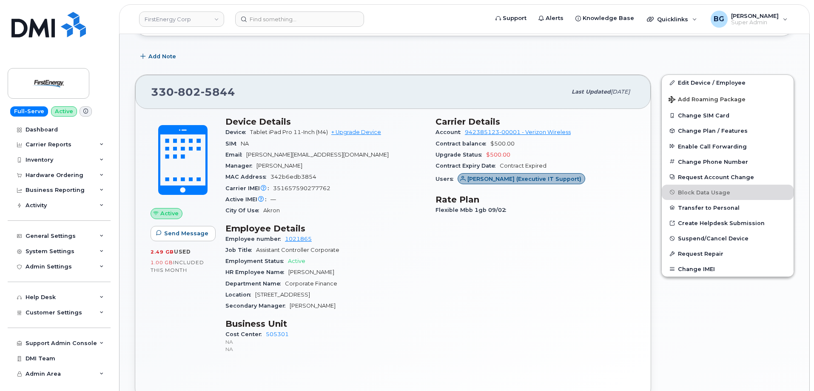
click at [315, 308] on span "[PERSON_NAME]" at bounding box center [313, 305] width 46 height 6
copy span "[PERSON_NAME]"
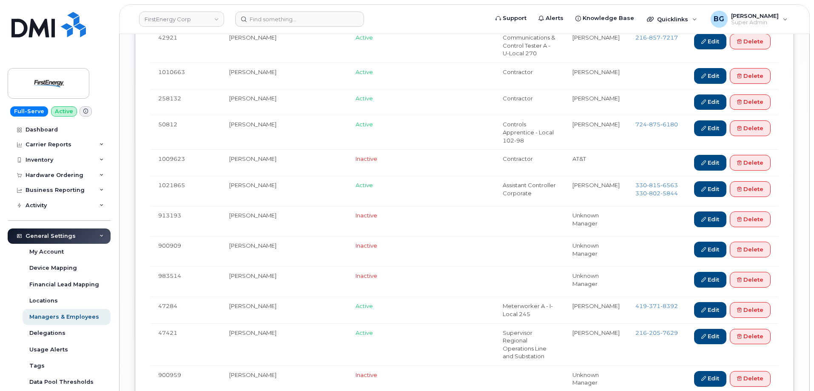
scroll to position [652, 0]
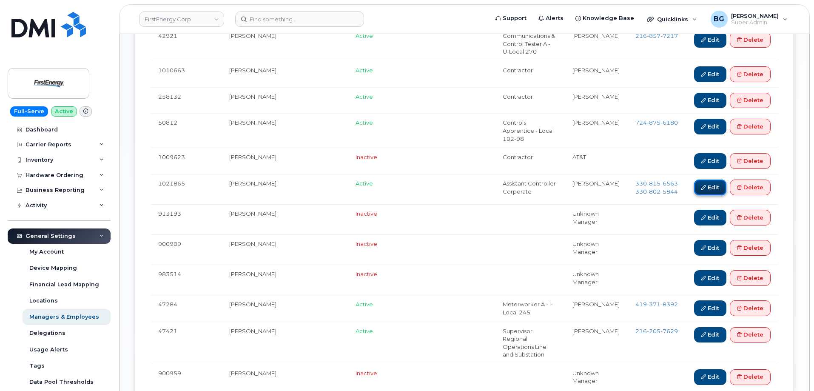
click at [710, 179] on link "Edit" at bounding box center [710, 187] width 32 height 16
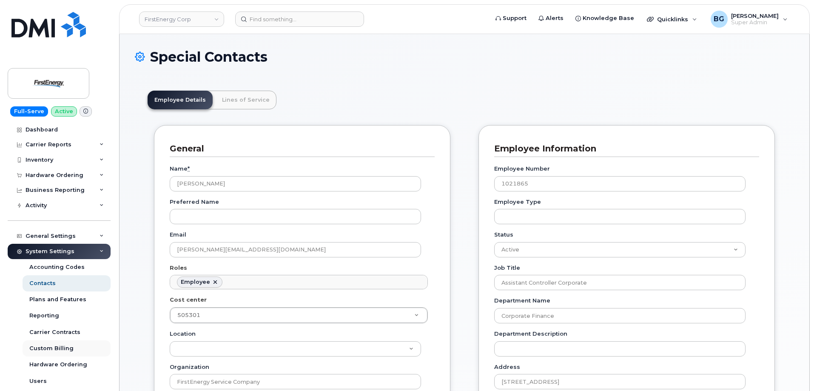
scroll to position [25, 0]
click at [785, 55] on h1 "Special Contacts" at bounding box center [464, 56] width 659 height 15
drag, startPoint x: 160, startPoint y: 19, endPoint x: 625, endPoint y: 141, distance: 480.9
click at [160, 19] on link "FirstEnergy Corp" at bounding box center [181, 18] width 85 height 15
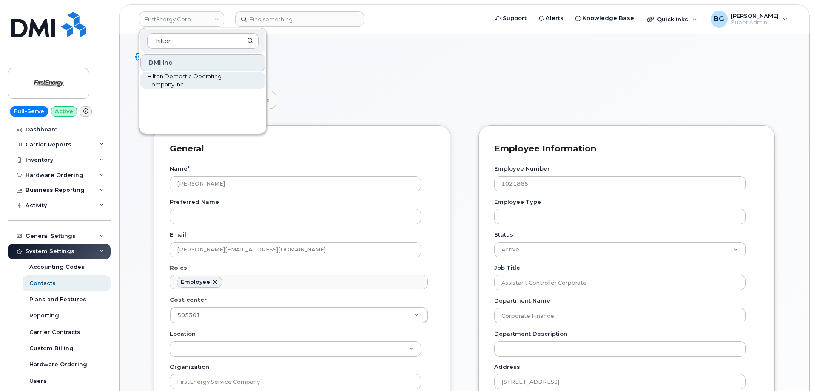
type input "hilton"
click at [157, 81] on span "Hilton Domestic Operating Company Inc" at bounding box center [196, 80] width 98 height 17
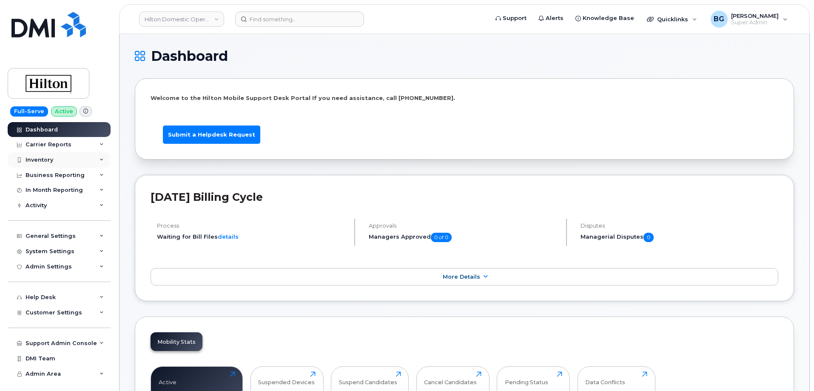
click at [34, 157] on div "Inventory" at bounding box center [40, 159] width 28 height 7
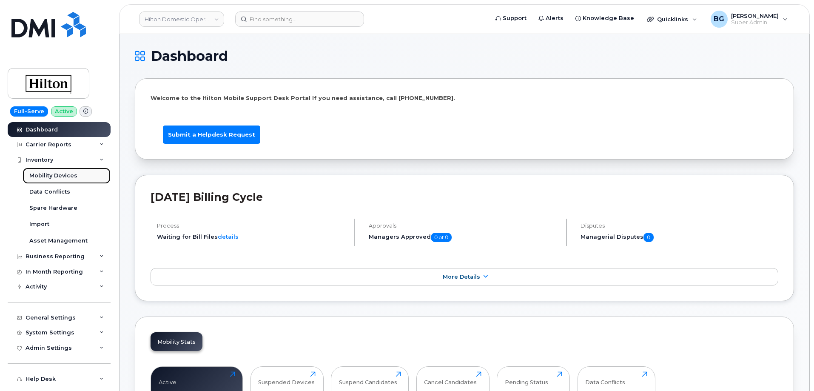
click at [31, 177] on div "Mobility Devices" at bounding box center [53, 176] width 48 height 8
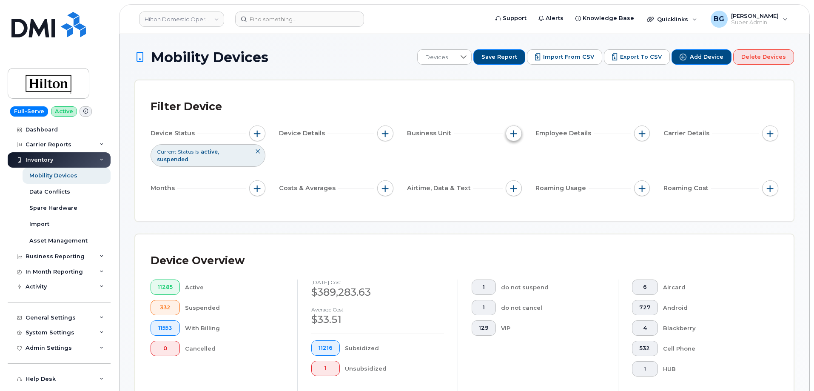
click at [511, 132] on span "button" at bounding box center [513, 133] width 7 height 7
click at [435, 135] on span "Business Unit" at bounding box center [430, 133] width 47 height 9
click at [454, 56] on span "Devices" at bounding box center [437, 57] width 38 height 15
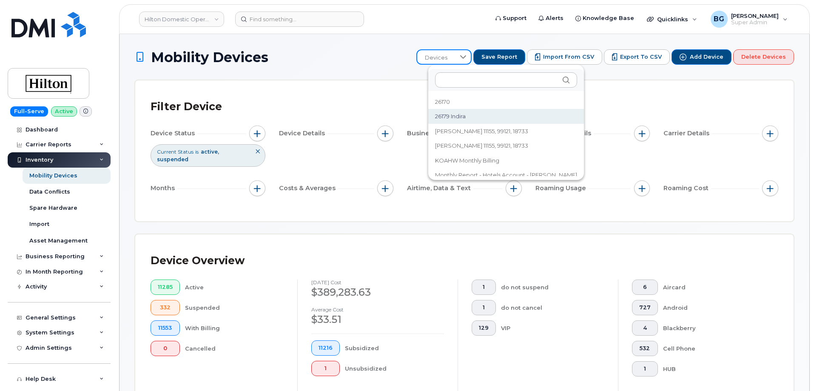
click at [442, 114] on span "26179 Indira" at bounding box center [450, 116] width 31 height 8
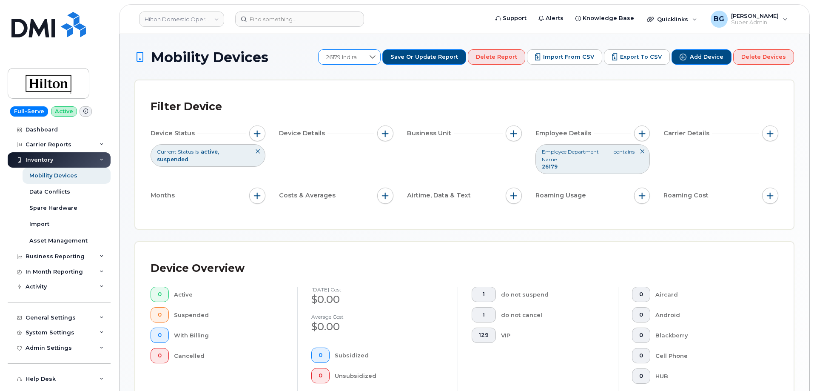
click at [376, 56] on icon at bounding box center [372, 57] width 7 height 7
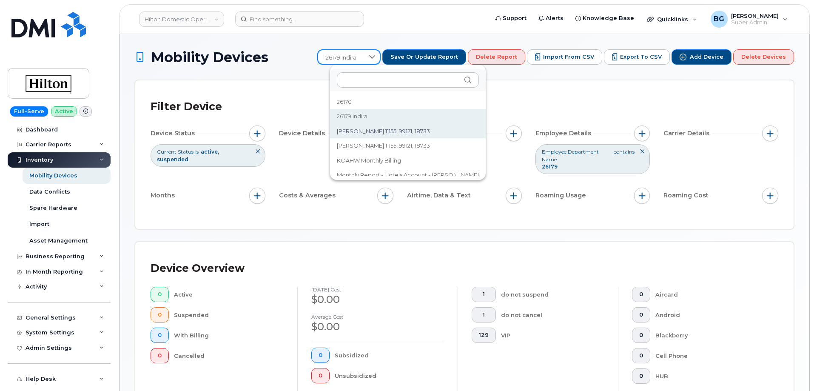
click at [581, 99] on div "Filter Device" at bounding box center [465, 107] width 628 height 22
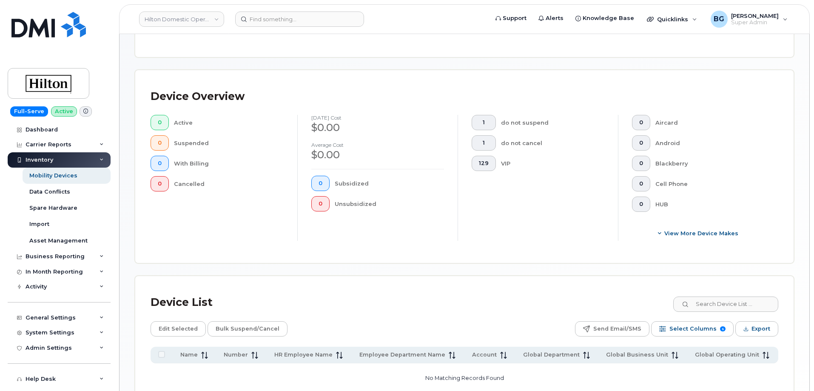
scroll to position [253, 0]
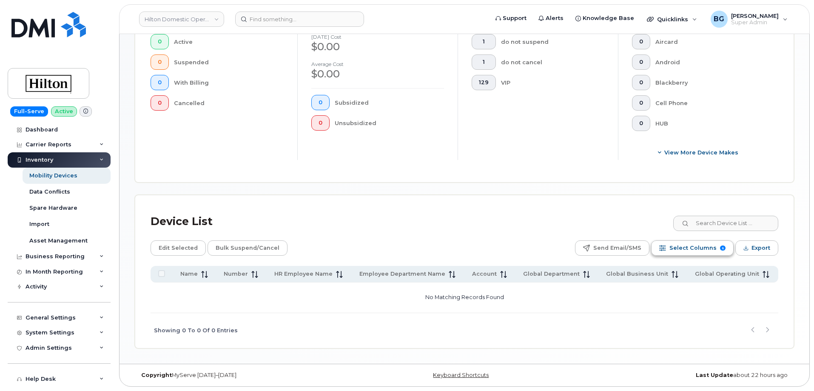
click at [691, 248] on span "Select Columns" at bounding box center [692, 248] width 47 height 13
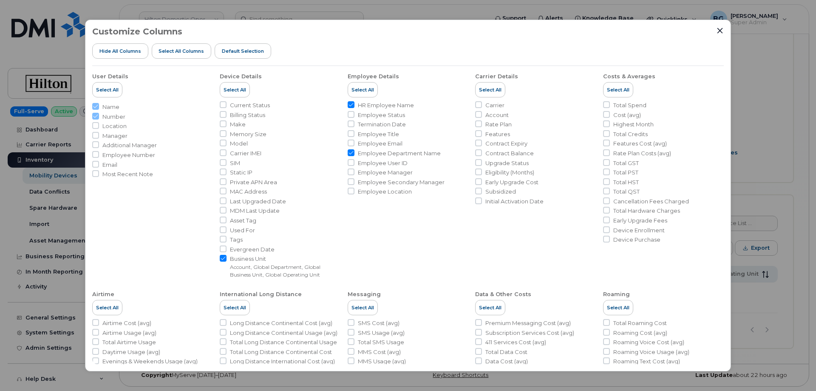
click at [731, 97] on div "Customize Columns Hide All Columns Select all Columns Default Selection User De…" at bounding box center [408, 196] width 646 height 352
click at [723, 29] on icon "Close" at bounding box center [720, 30] width 7 height 7
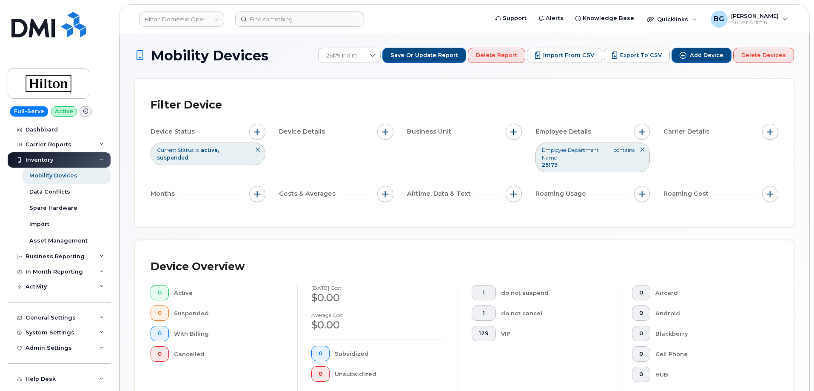
scroll to position [0, 0]
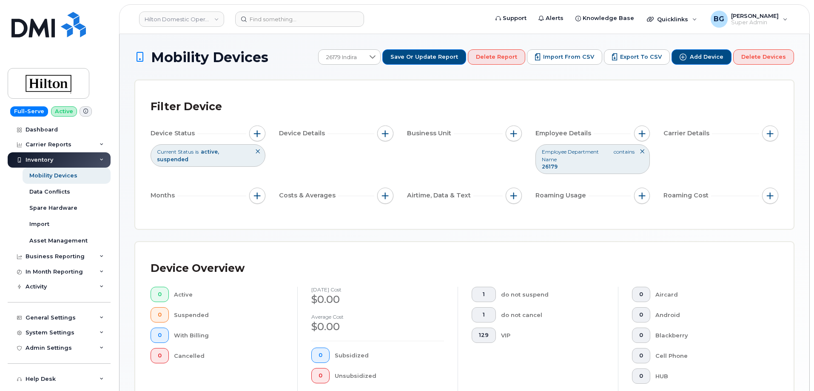
click at [641, 151] on icon at bounding box center [642, 151] width 5 height 5
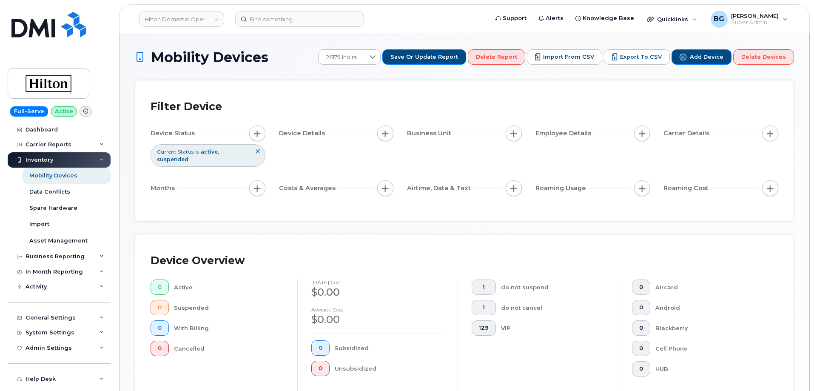
click at [709, 267] on div "Device Overview 0 Active 0 Suspended 0 With Billing 0 Cancelled August 2025 cos…" at bounding box center [465, 331] width 628 height 162
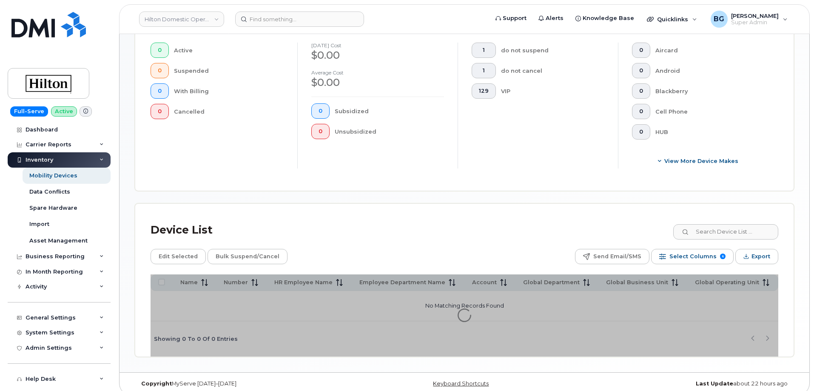
scroll to position [238, 0]
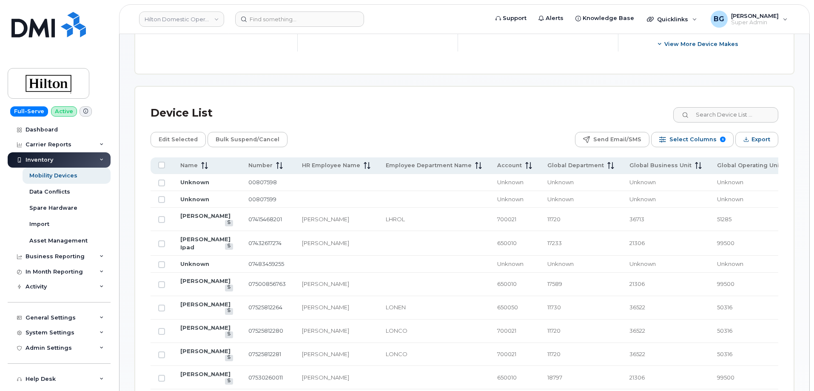
scroll to position [380, 0]
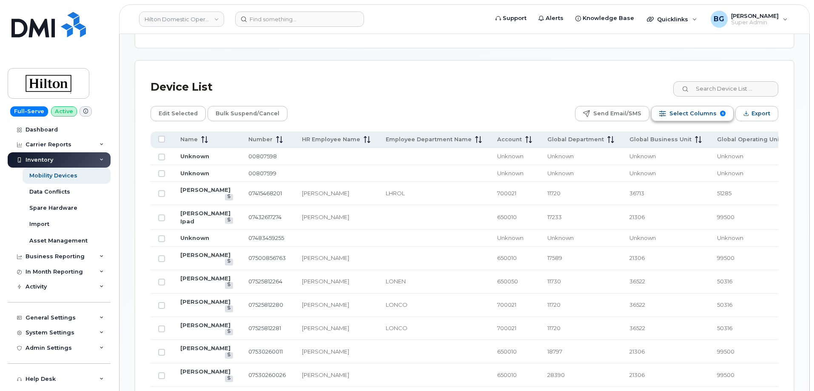
click at [691, 107] on span "Select Columns" at bounding box center [692, 113] width 47 height 13
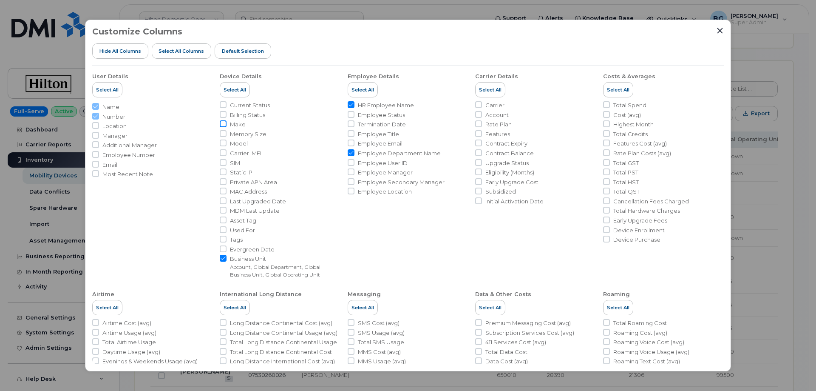
click at [224, 124] on input "Make" at bounding box center [223, 123] width 7 height 7
checkbox input "true"
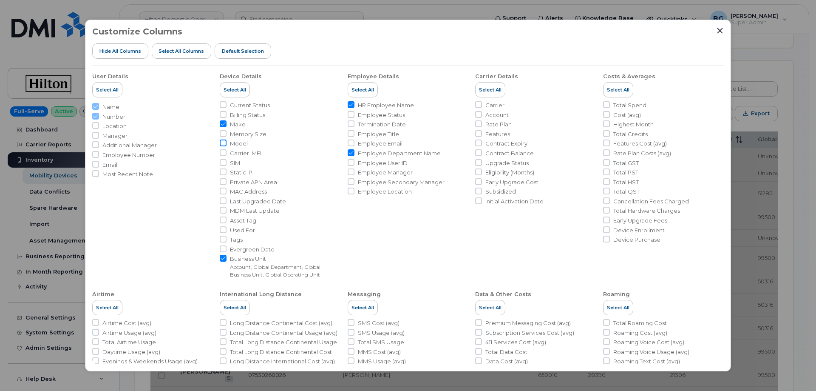
click at [224, 142] on input "Model" at bounding box center [223, 142] width 7 height 7
checkbox input "true"
click at [224, 153] on input "Carrier IMEI" at bounding box center [223, 152] width 7 height 7
checkbox input "true"
click at [222, 163] on input "SIM" at bounding box center [223, 162] width 7 height 7
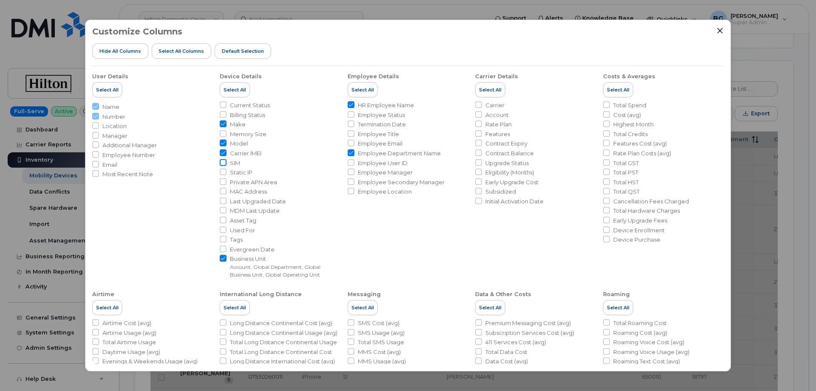
checkbox input "true"
click at [475, 105] on input "Carrier" at bounding box center [478, 104] width 7 height 7
checkbox input "true"
click at [477, 115] on input "Account" at bounding box center [478, 114] width 7 height 7
checkbox input "true"
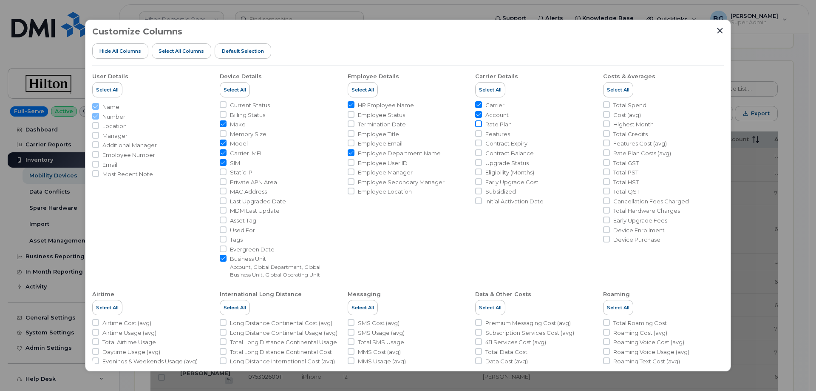
click at [478, 123] on input "Rate Plan" at bounding box center [478, 123] width 7 height 7
checkbox input "true"
click at [478, 133] on input "Features" at bounding box center [478, 133] width 7 height 7
checkbox input "true"
click at [477, 140] on input "Contract Expiry" at bounding box center [478, 142] width 7 height 7
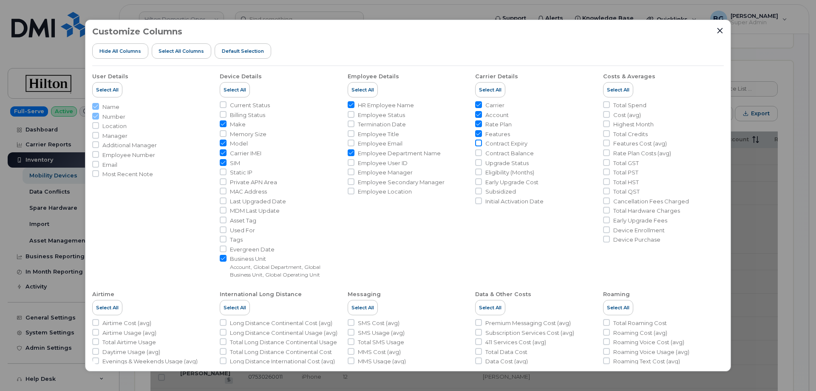
checkbox input "true"
click at [605, 114] on input "Cost (avg)" at bounding box center [606, 114] width 7 height 7
checkbox input "true"
click at [605, 104] on input "Total Spend" at bounding box center [606, 104] width 7 height 7
checkbox input "true"
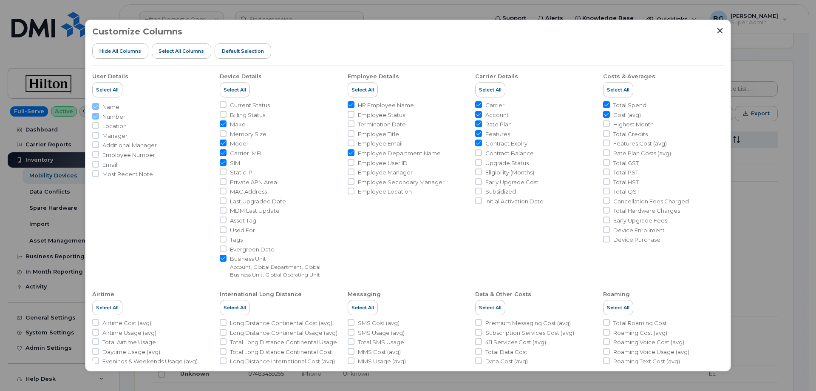
click at [605, 112] on input "Cost (avg)" at bounding box center [606, 114] width 7 height 7
checkbox input "false"
click at [745, 52] on div "Customize Columns Hide All Columns Select all Columns Default Selection User De…" at bounding box center [408, 195] width 816 height 391
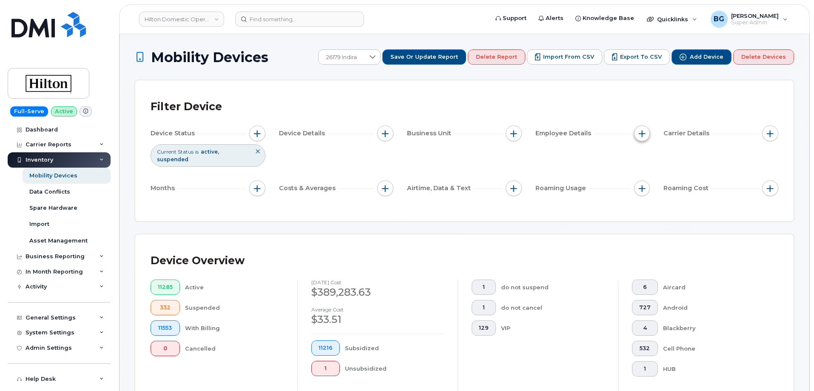
click at [639, 135] on span "button" at bounding box center [642, 133] width 7 height 7
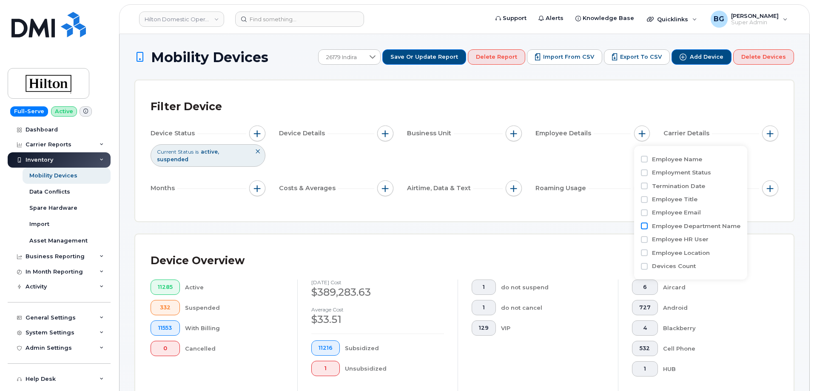
click at [644, 227] on input "Employee Department Name" at bounding box center [644, 225] width 7 height 7
checkbox input "true"
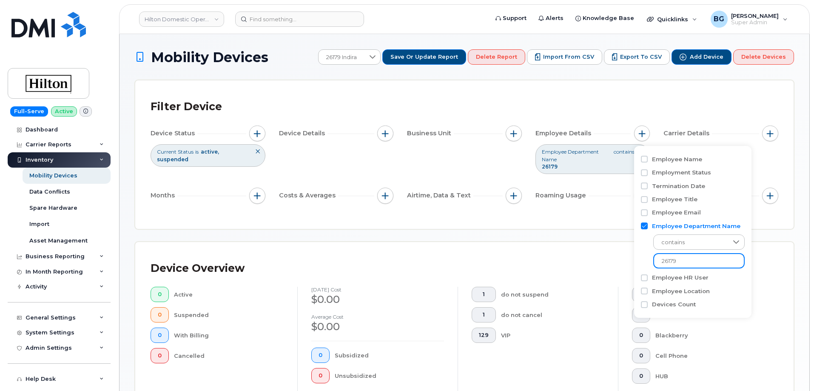
drag, startPoint x: 685, startPoint y: 262, endPoint x: 623, endPoint y: 261, distance: 62.1
click at [623, 261] on body "Hilton Domestic Operating Company Inc Support Alerts Knowledge Base Quicklinks …" at bounding box center [407, 321] width 814 height 643
type input "sanqq"
click at [748, 327] on div "0 Aircard 0 Android 0 Blackberry 0 Cell Phone 0 HUB" at bounding box center [698, 335] width 133 height 97
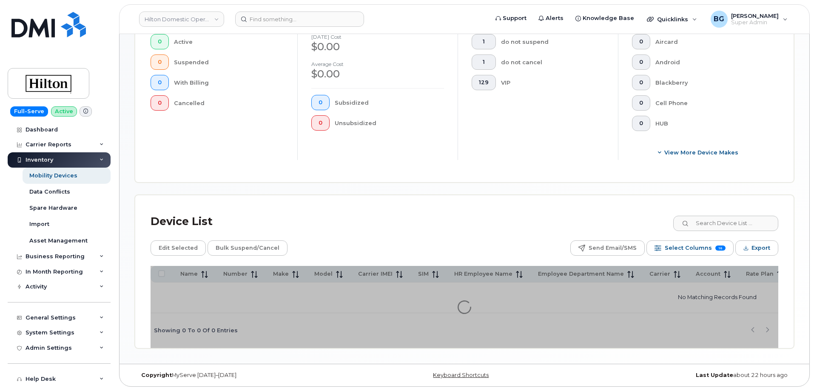
scroll to position [255, 0]
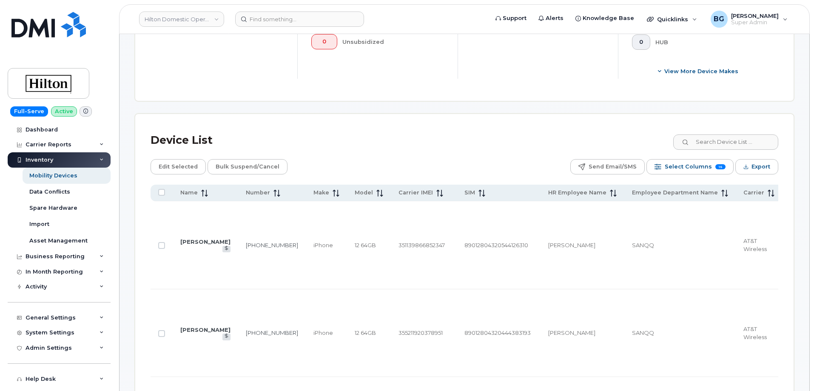
scroll to position [397, 0]
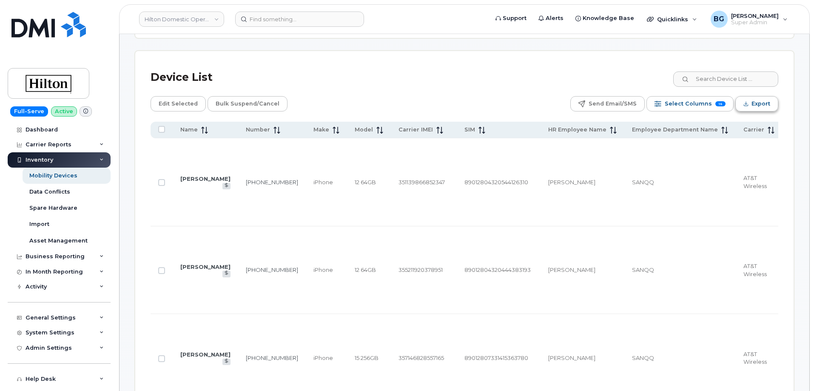
click at [767, 103] on span "Export" at bounding box center [760, 103] width 19 height 13
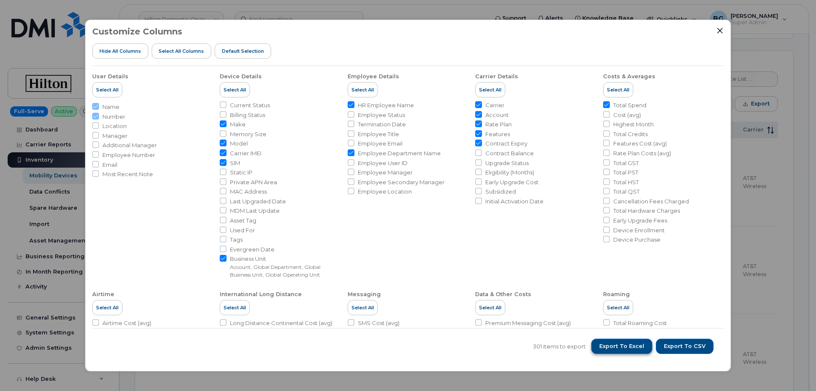
click at [625, 347] on span "Export to Excel" at bounding box center [622, 346] width 45 height 8
click at [541, 33] on div "Customize Columns Hide All Columns Select all Columns Default Selection" at bounding box center [408, 46] width 632 height 39
click at [770, 54] on div "Customize Columns Hide All Columns Select all Columns Default Selection User De…" at bounding box center [408, 195] width 816 height 391
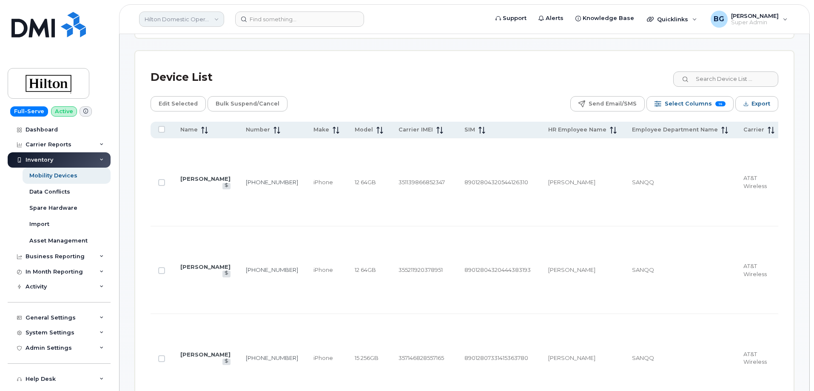
click at [171, 18] on link "Hilton Domestic Operating Company Inc" at bounding box center [181, 18] width 85 height 15
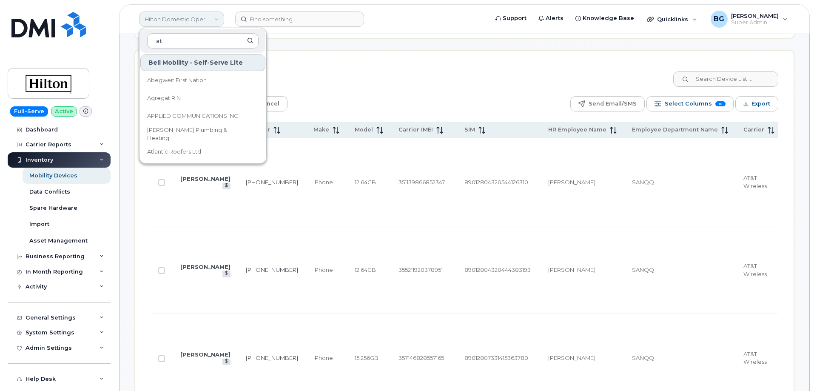
type input "a"
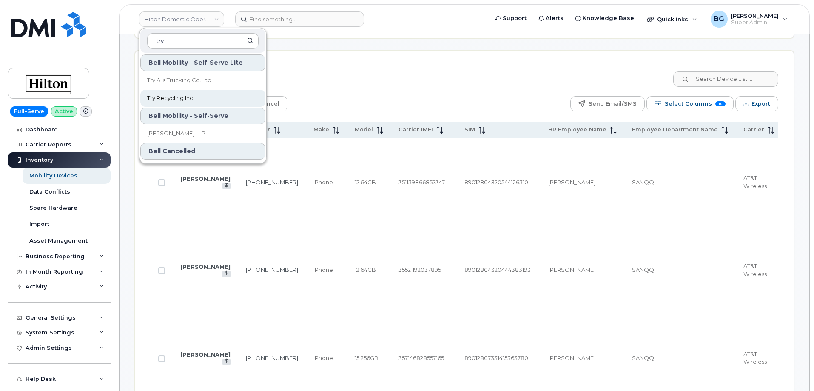
type input "try"
click at [181, 97] on span "Try Recycling Inc." at bounding box center [170, 98] width 47 height 9
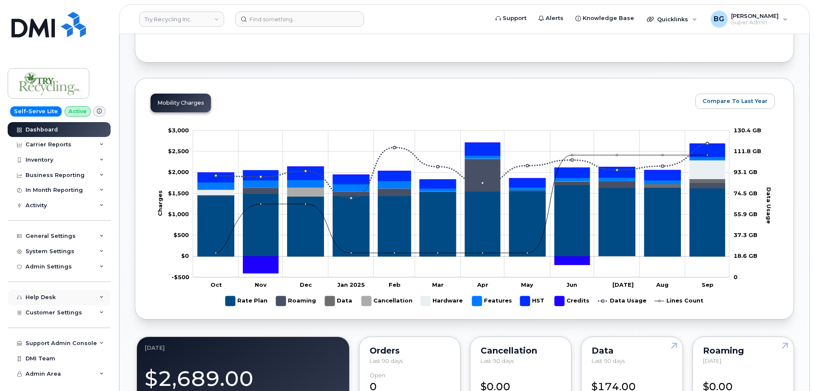
scroll to position [369, 0]
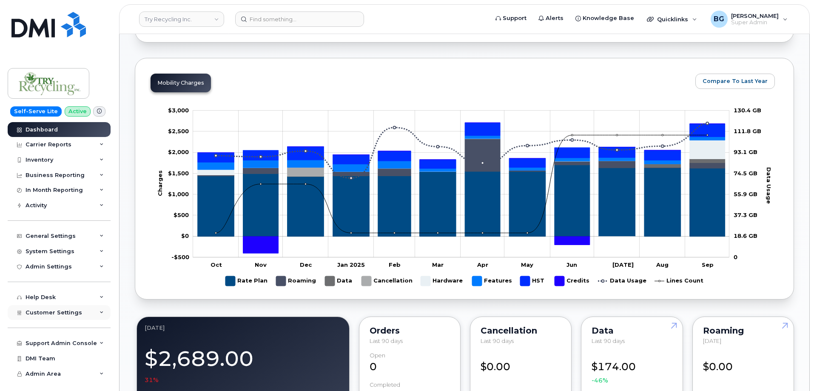
click at [62, 316] on div "Customer Settings" at bounding box center [54, 312] width 57 height 7
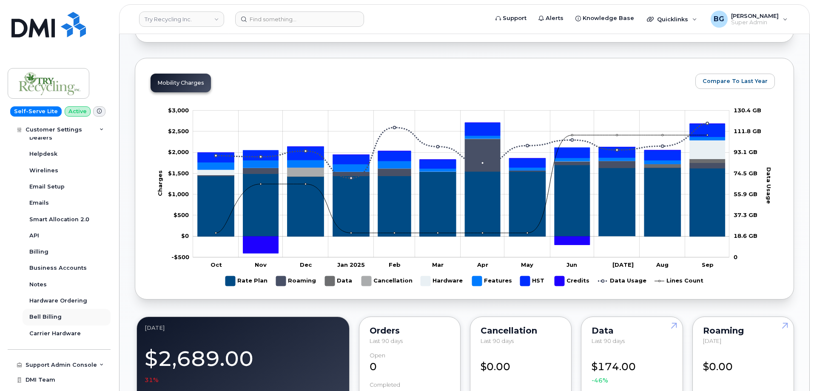
scroll to position [250, 0]
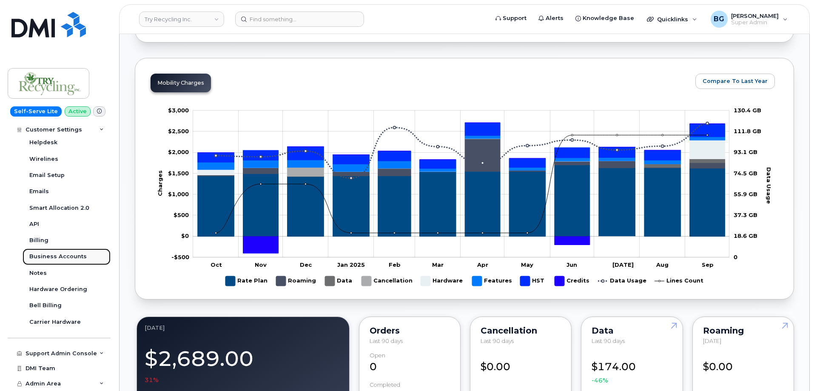
click at [48, 253] on div "Business Accounts" at bounding box center [57, 257] width 57 height 8
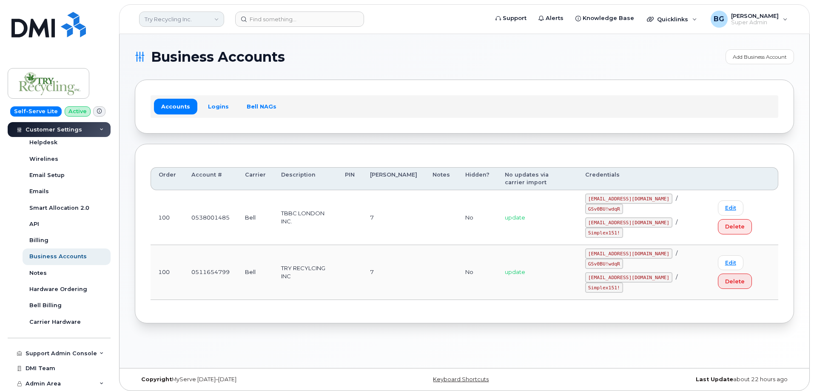
click at [185, 23] on link "Try Recycling Inc." at bounding box center [181, 18] width 85 height 15
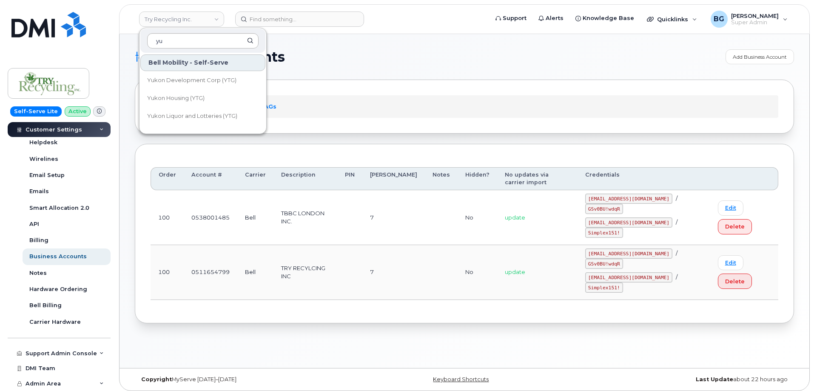
type input "y"
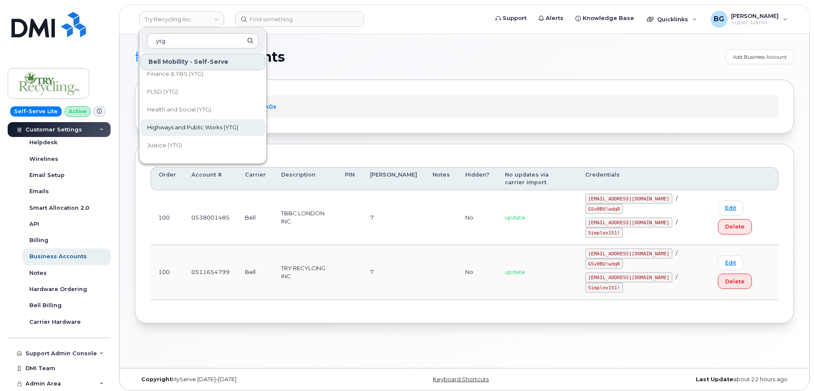
type input "ytg"
click at [184, 127] on span "Highways and Public Works (YTG)" at bounding box center [192, 127] width 91 height 9
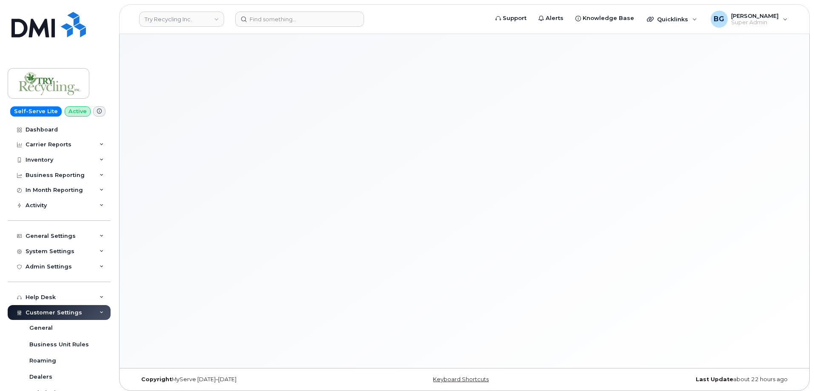
select select "637"
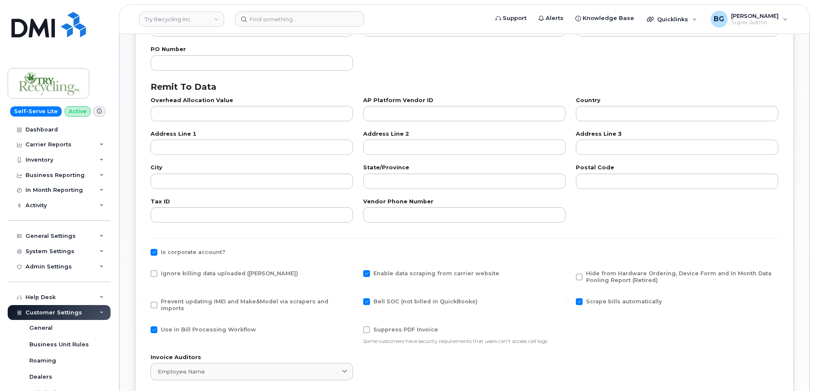
scroll to position [227, 0]
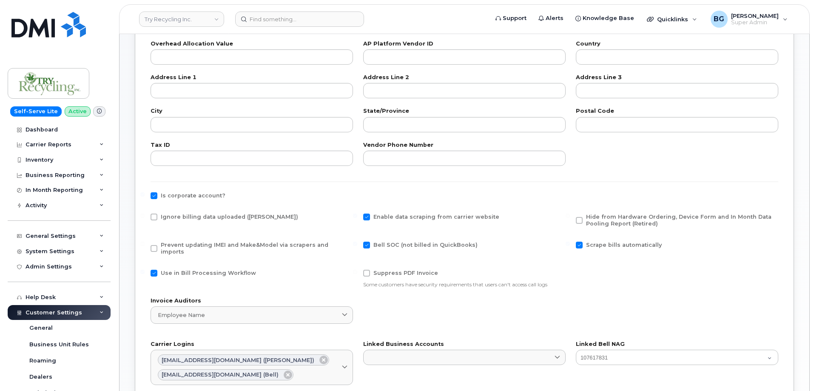
click at [161, 270] on span "Use in Bill Processing Workflow" at bounding box center [208, 273] width 95 height 6
click at [145, 270] on input "Use in Bill Processing Workflow" at bounding box center [142, 272] width 4 height 4
checkbox input "false"
click at [177, 217] on span "Ignore billing data uploaded ([PERSON_NAME])" at bounding box center [229, 216] width 137 height 6
click at [145, 217] on input "Ignore billing data uploaded ([PERSON_NAME])" at bounding box center [142, 215] width 4 height 4
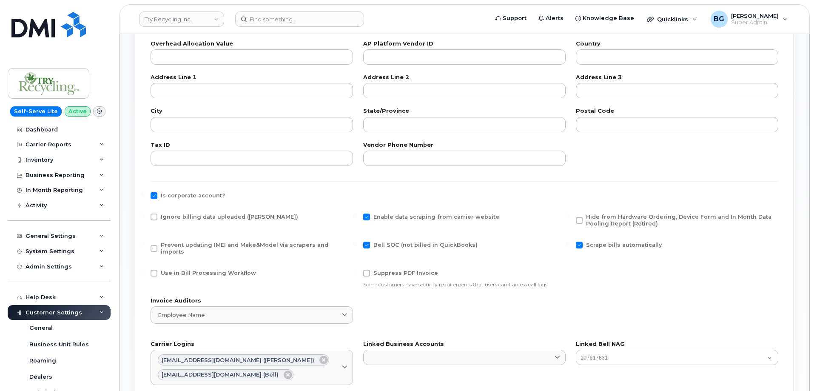
checkbox input "true"
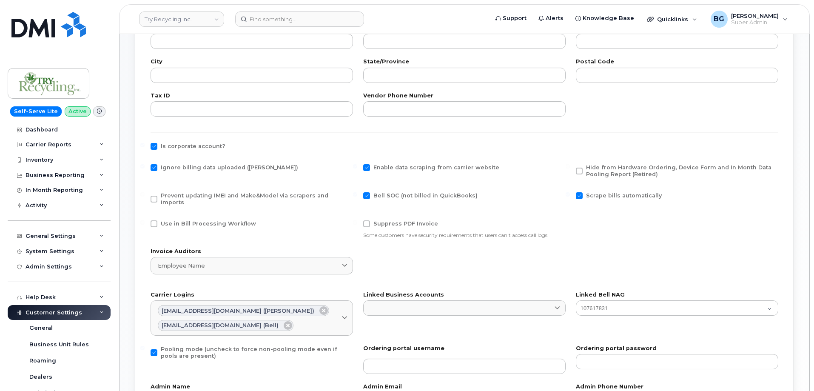
scroll to position [312, 0]
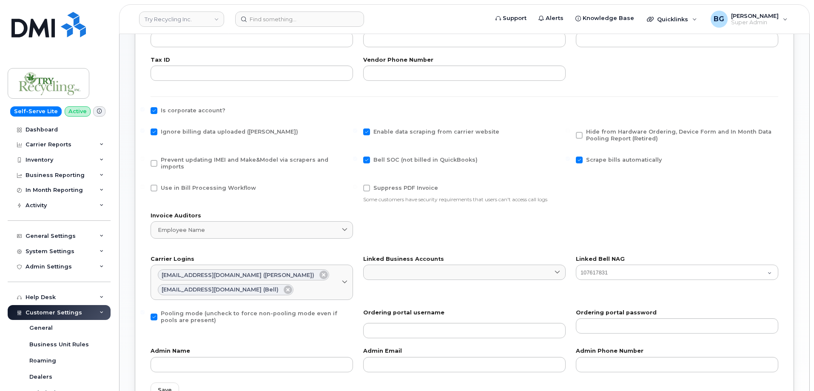
click at [586, 158] on span "Scrape bills automatically" at bounding box center [624, 159] width 76 height 6
click at [570, 158] on input "Scrape bills automatically" at bounding box center [568, 158] width 4 height 4
checkbox input "false"
click at [386, 163] on span "Bell SOC (not billed in QuickBooks)" at bounding box center [425, 159] width 104 height 7
click at [357, 161] on input "Bell SOC (not billed in QuickBooks)" at bounding box center [355, 158] width 4 height 4
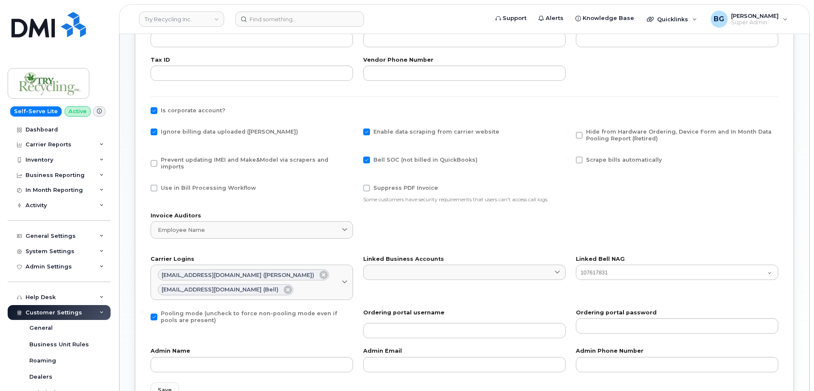
checkbox input "false"
click at [389, 131] on span "Enable data scraping from carrier website" at bounding box center [436, 131] width 126 height 6
click at [357, 131] on input "Enable data scraping from carrier website" at bounding box center [355, 130] width 4 height 4
checkbox input "false"
click at [174, 310] on span "Pooling mode (uncheck to force non-pooling mode even if pools are present)" at bounding box center [249, 316] width 176 height 13
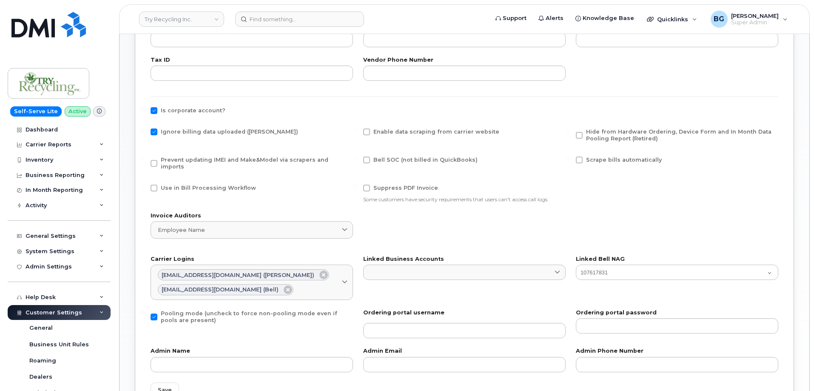
click at [145, 310] on input "Pooling mode (uncheck to force non-pooling mode even if pools are present)" at bounding box center [142, 312] width 4 height 4
checkbox input "false"
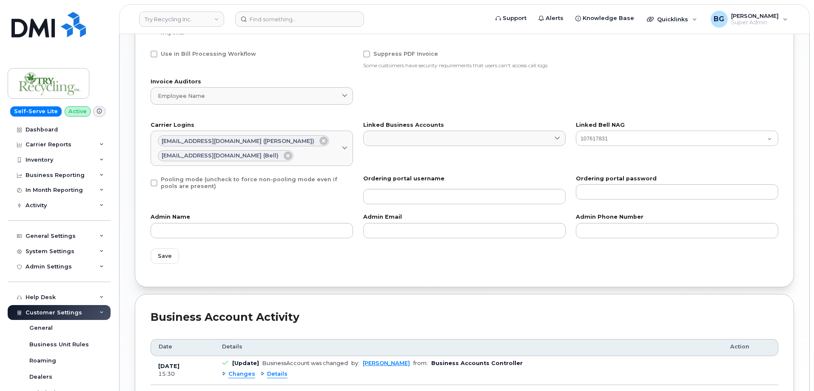
scroll to position [454, 0]
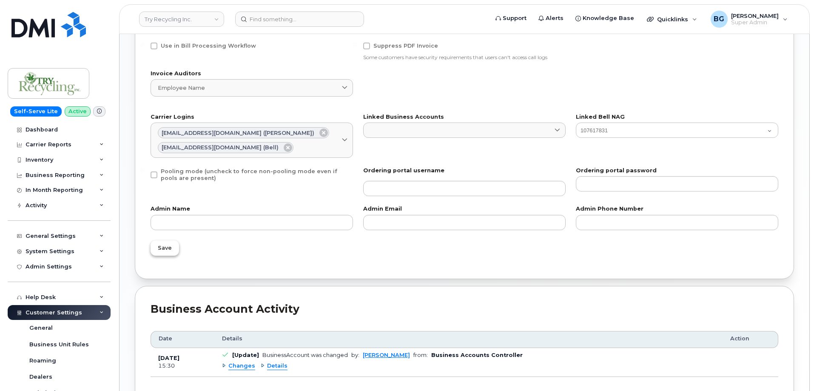
click at [161, 244] on span "Save" at bounding box center [165, 248] width 14 height 8
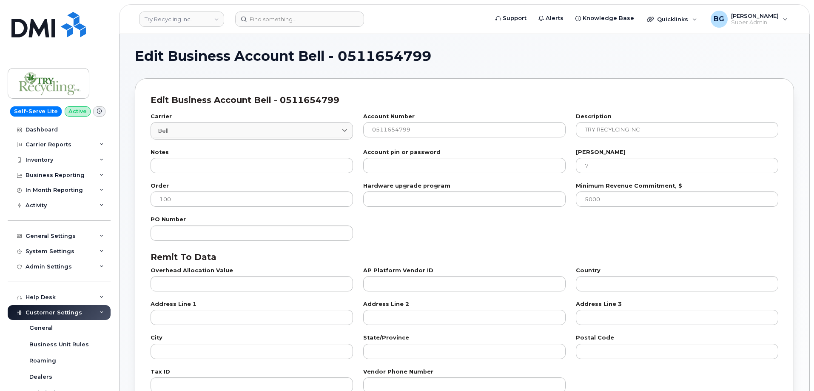
select select "637"
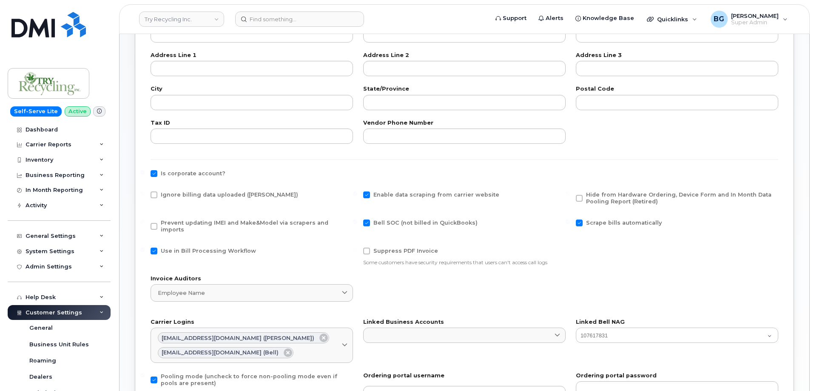
scroll to position [255, 0]
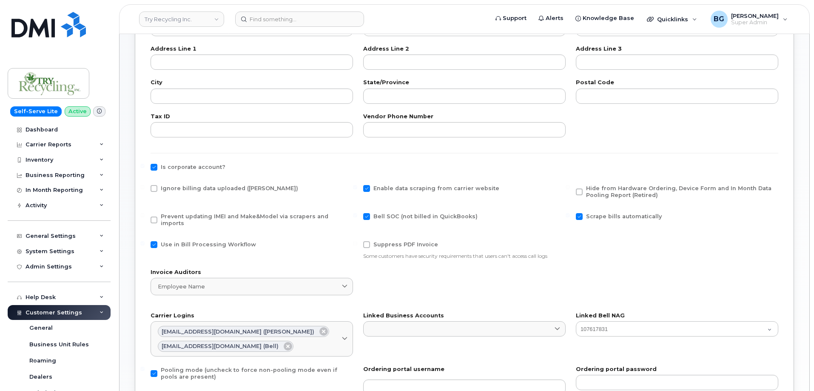
click at [185, 186] on span "Ignore billing data uploaded ([PERSON_NAME])" at bounding box center [229, 188] width 137 height 6
click at [145, 186] on input "Ignore billing data uploaded ([PERSON_NAME])" at bounding box center [142, 187] width 4 height 4
checkbox input "true"
click at [411, 186] on span "Enable data scraping from carrier website" at bounding box center [436, 188] width 126 height 6
click at [357, 186] on input "Enable data scraping from carrier website" at bounding box center [355, 187] width 4 height 4
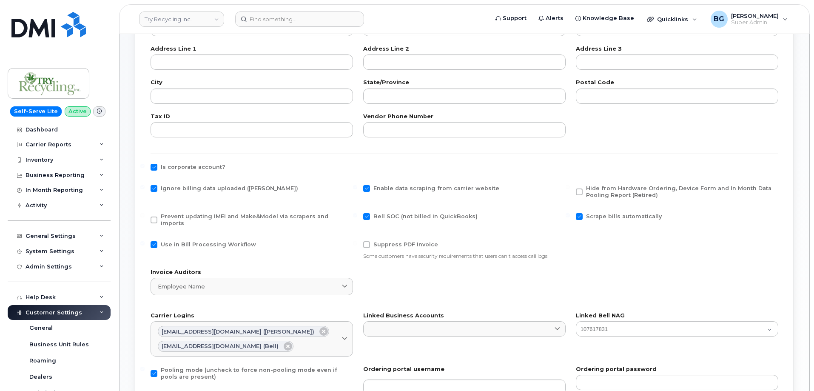
checkbox input "false"
click at [405, 219] on span "Bell SOC (not billed in QuickBooks)" at bounding box center [425, 216] width 104 height 6
click at [357, 217] on input "Bell SOC (not billed in QuickBooks)" at bounding box center [355, 215] width 4 height 4
checkbox input "false"
click at [612, 218] on span "Scrape bills automatically" at bounding box center [624, 216] width 76 height 6
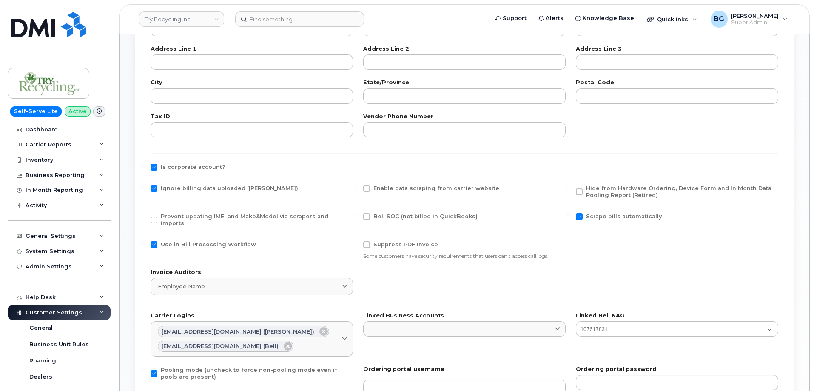
click at [570, 217] on input "Scrape bills automatically" at bounding box center [568, 215] width 4 height 4
checkbox input "false"
click at [183, 241] on span "Use in Bill Processing Workflow" at bounding box center [208, 244] width 95 height 6
click at [145, 241] on input "Use in Bill Processing Workflow" at bounding box center [142, 243] width 4 height 4
checkbox input "false"
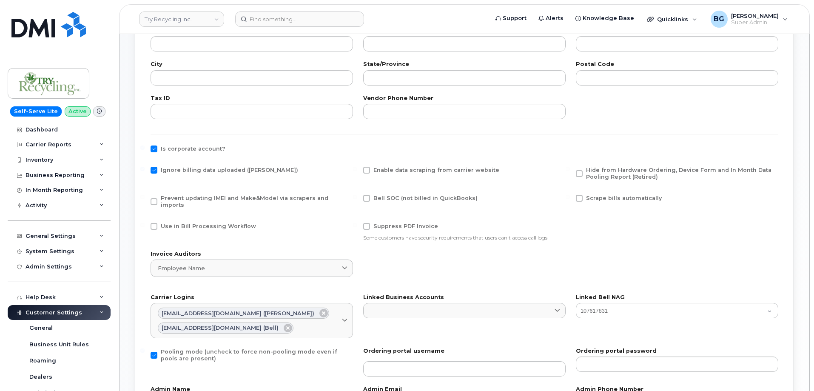
scroll to position [397, 0]
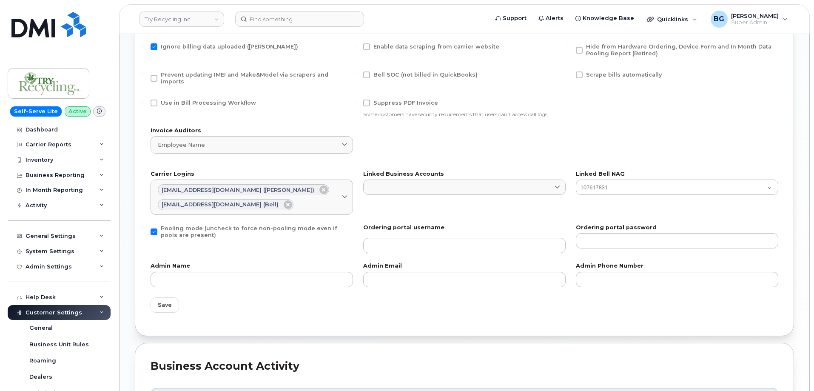
click at [196, 226] on span "Pooling mode (uncheck to force non-pooling mode even if pools are present)" at bounding box center [256, 232] width 190 height 14
click at [145, 226] on input "Pooling mode (uncheck to force non-pooling mode even if pools are present)" at bounding box center [142, 227] width 4 height 4
checkbox input "false"
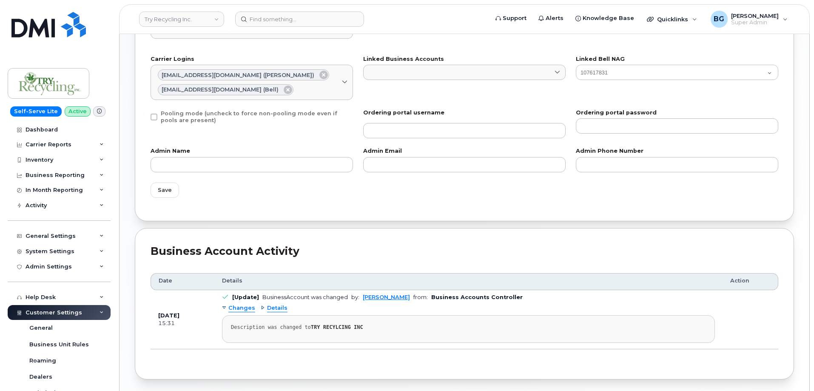
scroll to position [536, 0]
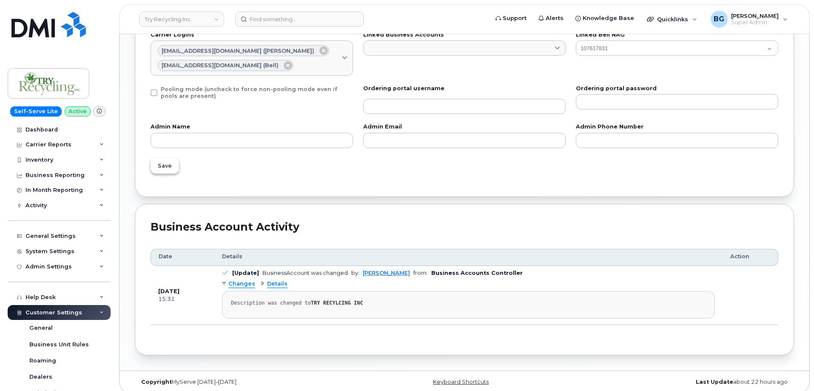
click at [165, 162] on span "Save" at bounding box center [165, 166] width 14 height 8
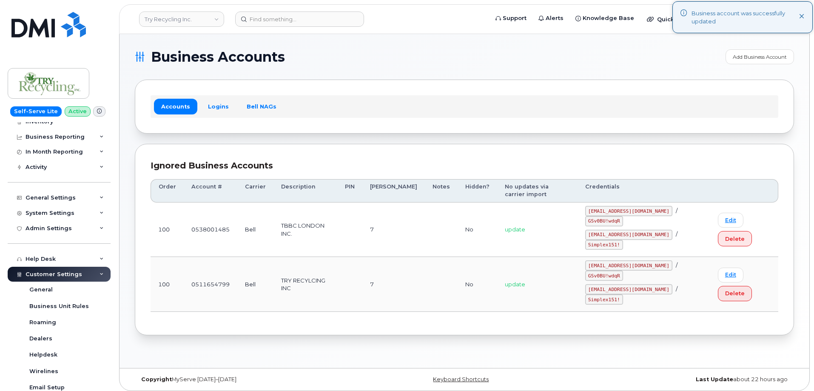
scroll to position [24, 0]
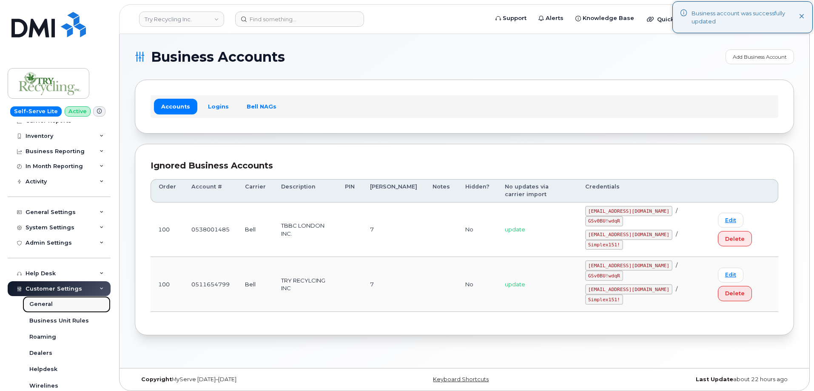
click at [34, 300] on div "General" at bounding box center [40, 304] width 23 height 8
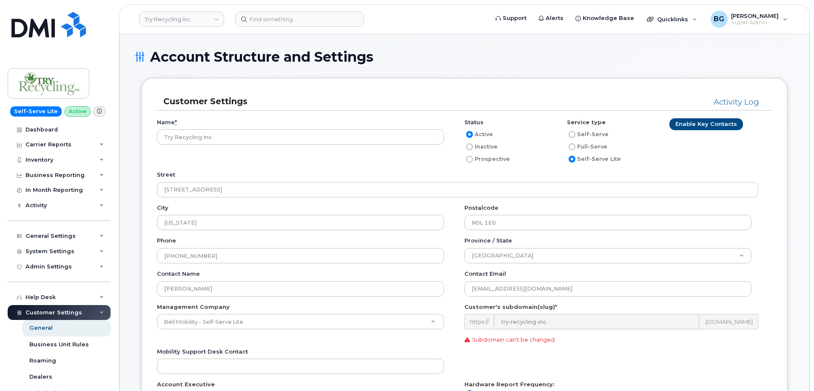
click at [469, 148] on input "Inactive" at bounding box center [469, 146] width 7 height 7
radio input "true"
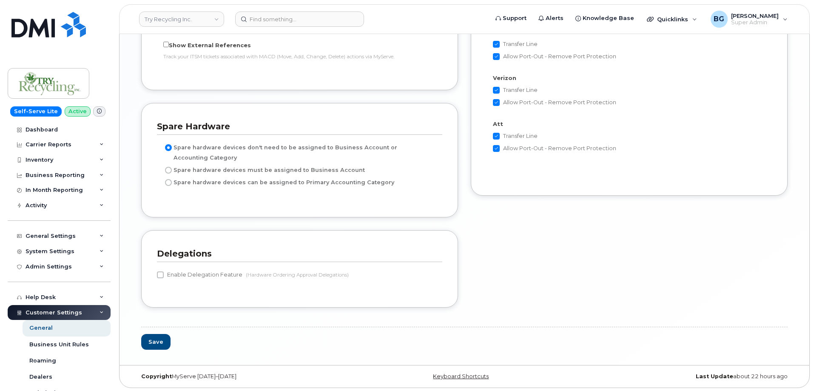
scroll to position [1706, 0]
click at [156, 340] on button "Save" at bounding box center [155, 341] width 29 height 16
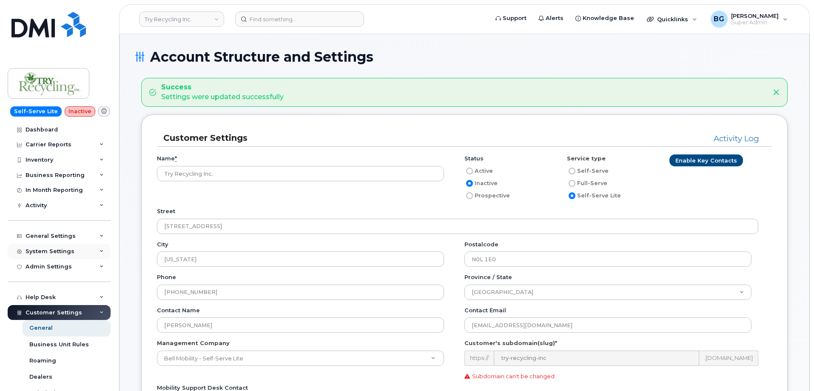
click at [42, 251] on div "System Settings" at bounding box center [50, 251] width 49 height 7
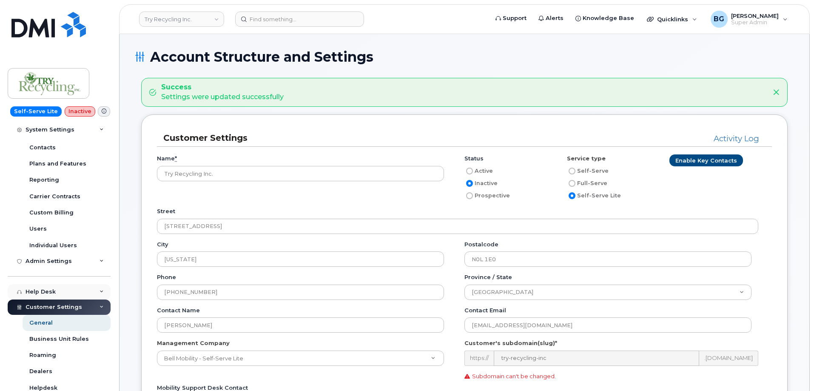
scroll to position [142, 0]
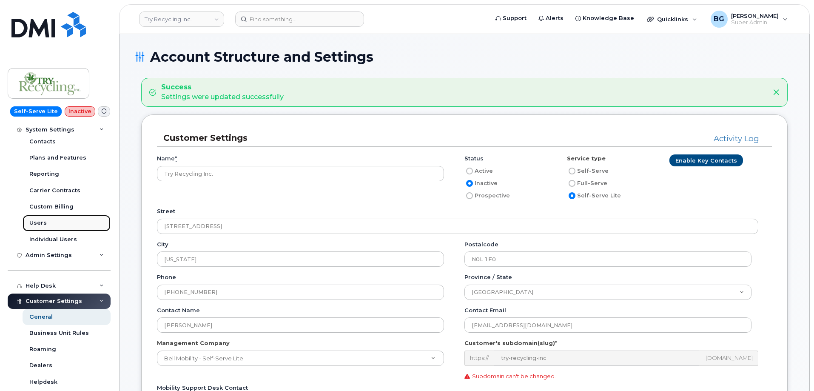
click at [34, 222] on div "Users" at bounding box center [37, 223] width 17 height 8
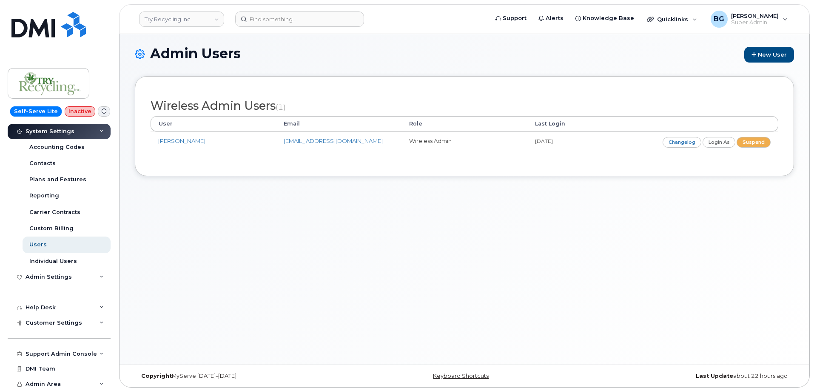
scroll to position [4, 0]
click at [192, 22] on link "Try Recycling Inc." at bounding box center [181, 18] width 85 height 15
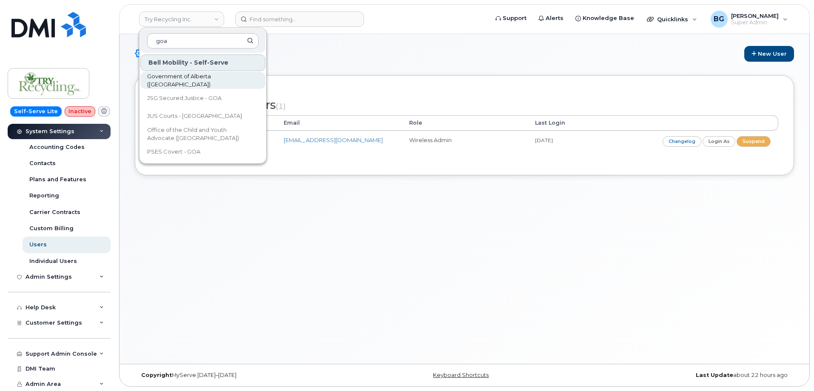
type input "goa"
click at [187, 79] on span "Government of Alberta ([GEOGRAPHIC_DATA])" at bounding box center [196, 80] width 98 height 17
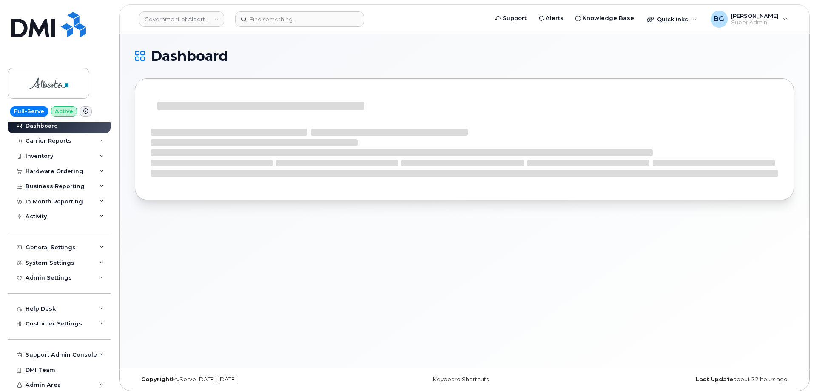
scroll to position [5, 0]
click at [52, 320] on span "Customer Settings" at bounding box center [54, 322] width 57 height 6
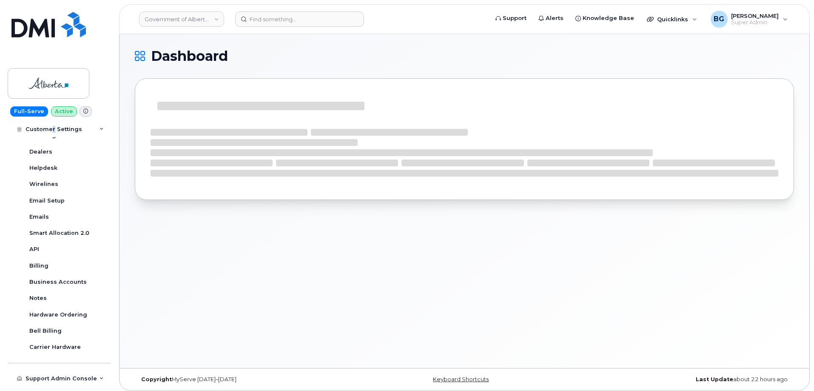
scroll to position [265, 0]
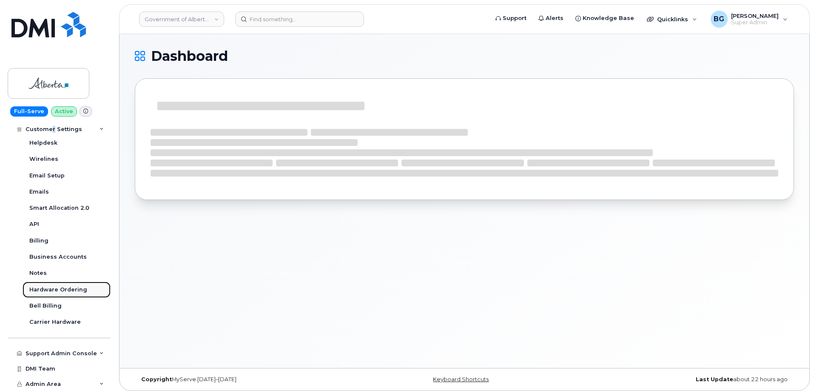
click at [49, 288] on div "Hardware Ordering" at bounding box center [58, 290] width 58 height 8
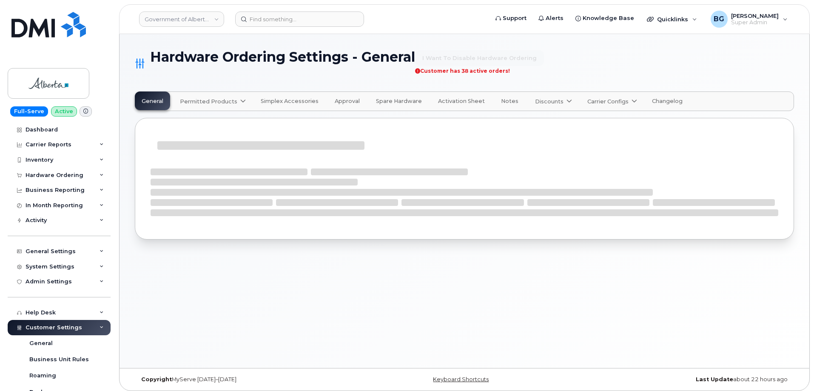
select select "admins"
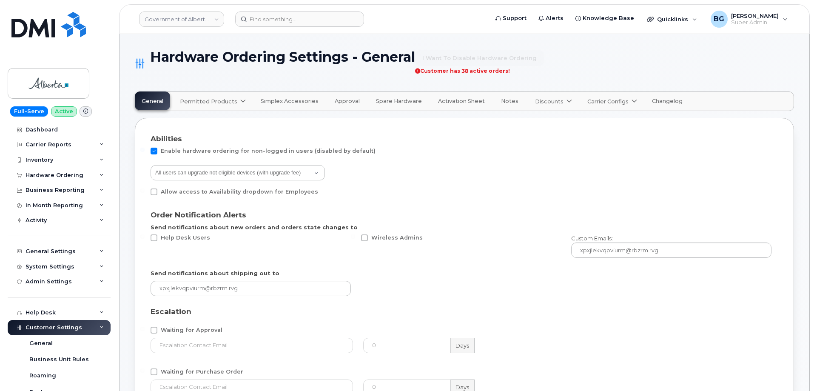
click at [234, 100] on span "Permitted Products" at bounding box center [208, 101] width 57 height 8
click at [190, 121] on span "Bell" at bounding box center [187, 122] width 11 height 9
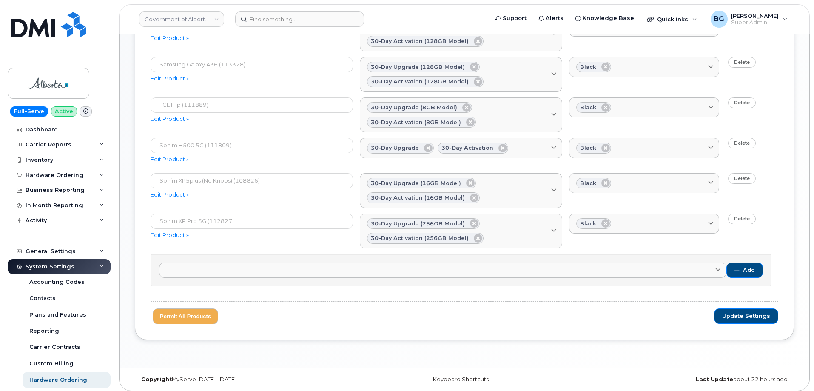
scroll to position [267, 0]
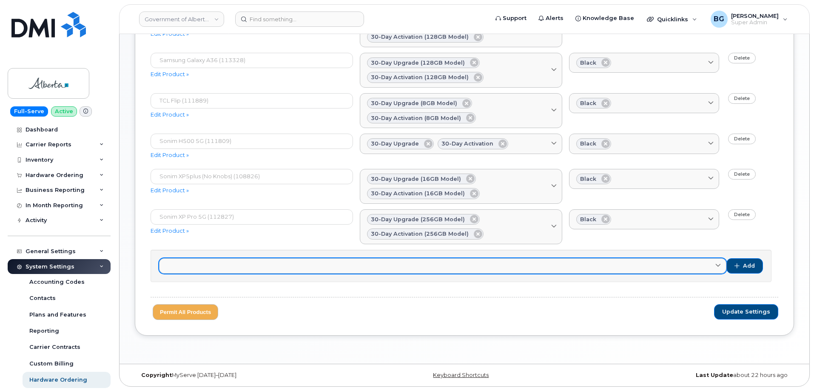
click at [232, 271] on link at bounding box center [442, 265] width 567 height 15
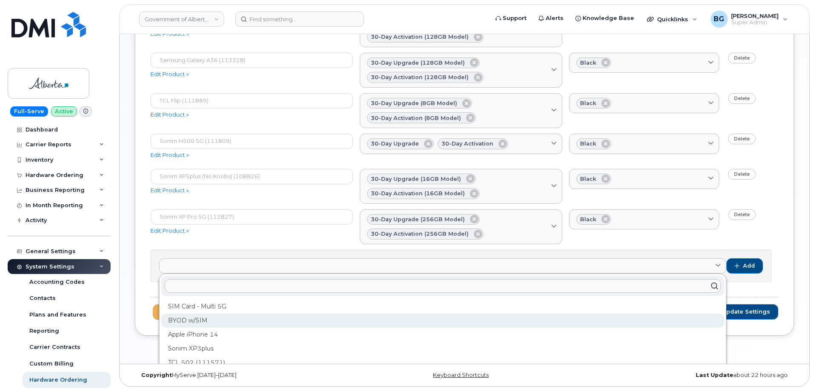
click at [189, 318] on div "BYOD w/SIM" at bounding box center [442, 320] width 563 height 14
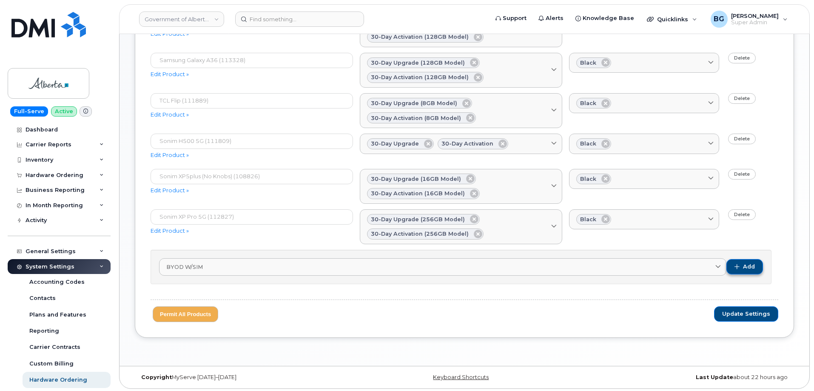
click at [740, 267] on button "Add" at bounding box center [744, 266] width 37 height 15
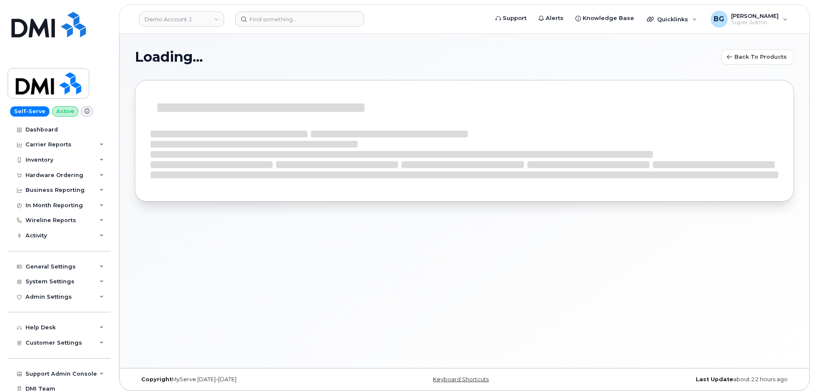
select select
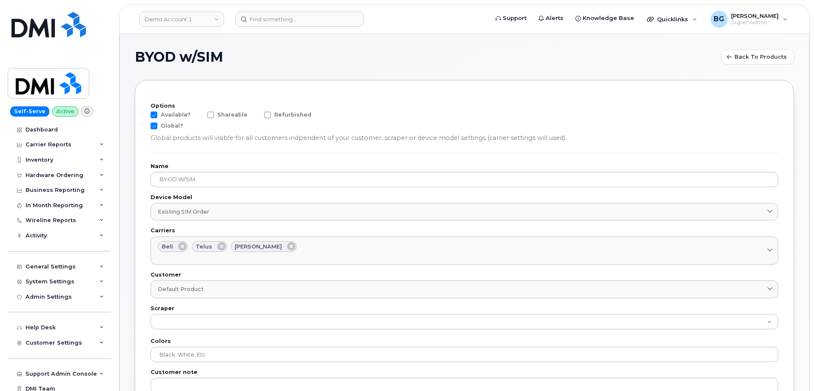
click at [154, 129] on span at bounding box center [154, 125] width 7 height 7
click at [145, 127] on input "Global?" at bounding box center [142, 124] width 4 height 4
checkbox input "false"
click at [154, 112] on span at bounding box center [154, 114] width 7 height 7
click at [145, 112] on input "Available?" at bounding box center [142, 113] width 4 height 4
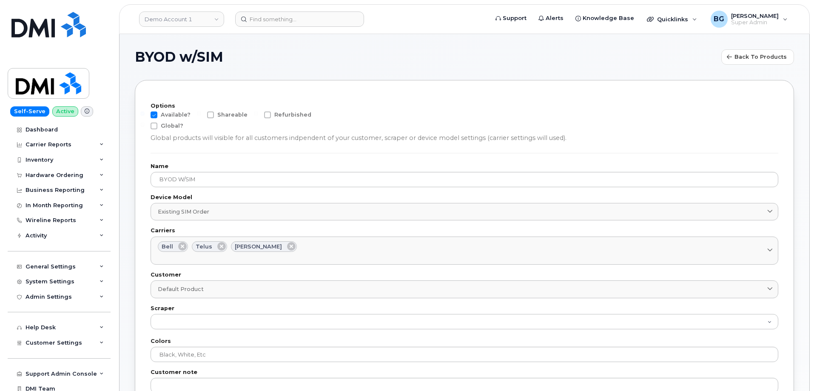
checkbox input "false"
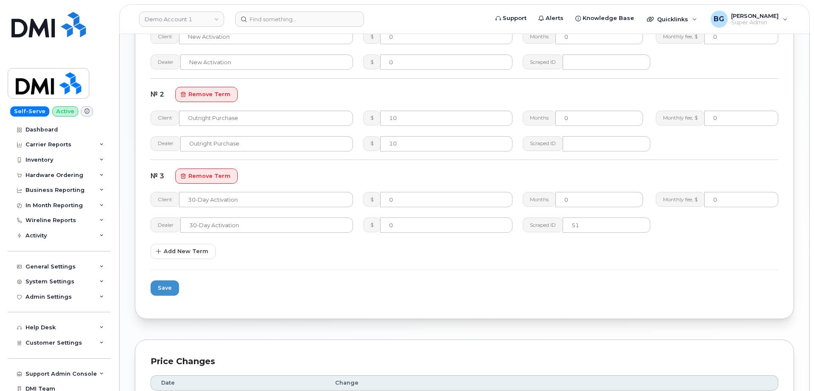
scroll to position [567, 0]
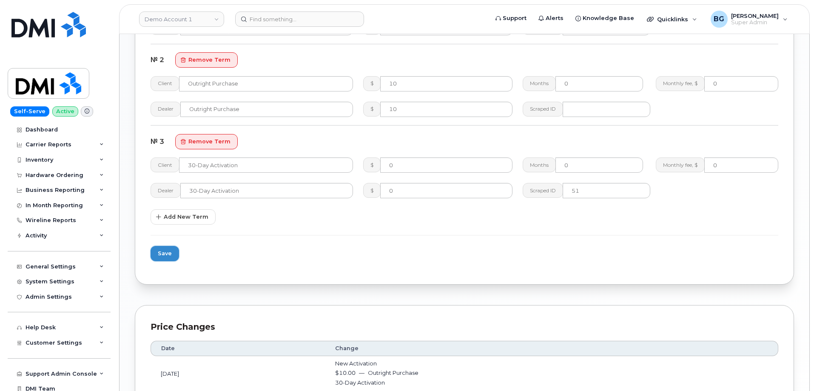
click at [167, 256] on span "Save" at bounding box center [165, 253] width 14 height 8
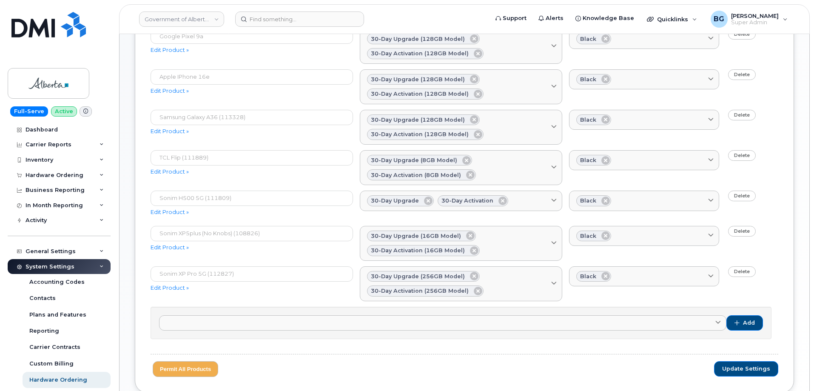
scroll to position [267, 0]
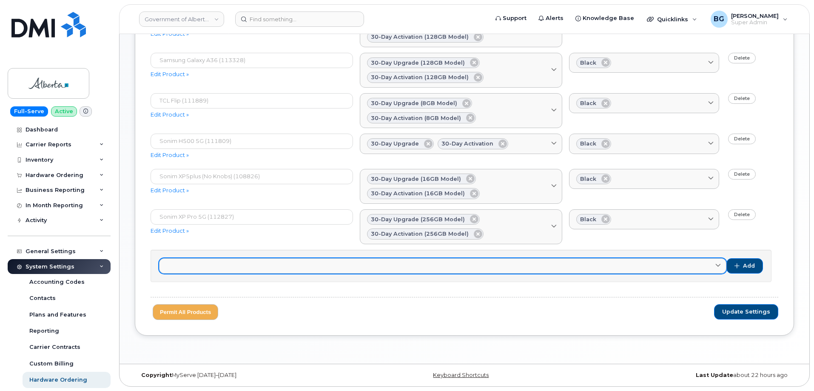
click at [360, 263] on link at bounding box center [442, 265] width 567 height 15
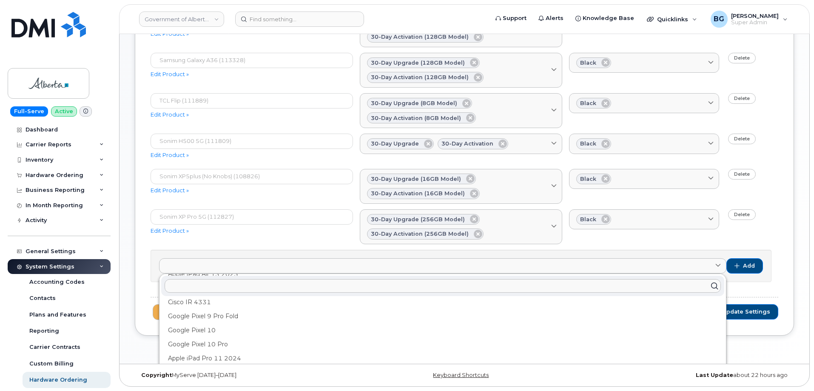
scroll to position [364, 0]
click at [281, 283] on input "text" at bounding box center [443, 286] width 556 height 14
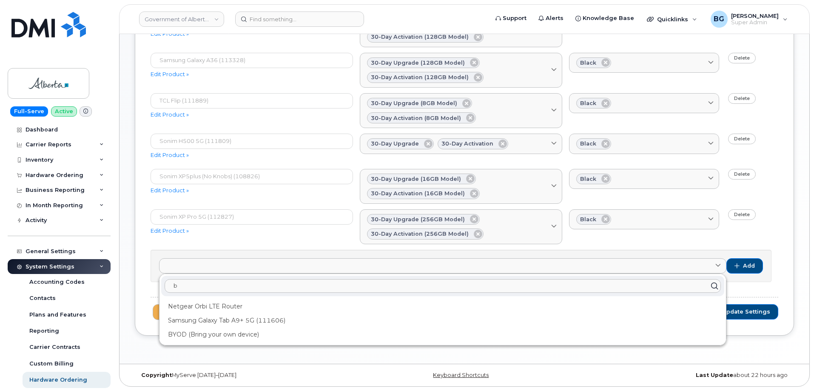
scroll to position [0, 0]
type input "b"
click at [287, 237] on div "Sonim XP Pro 5G (112827) Edit Product »" at bounding box center [255, 224] width 209 height 30
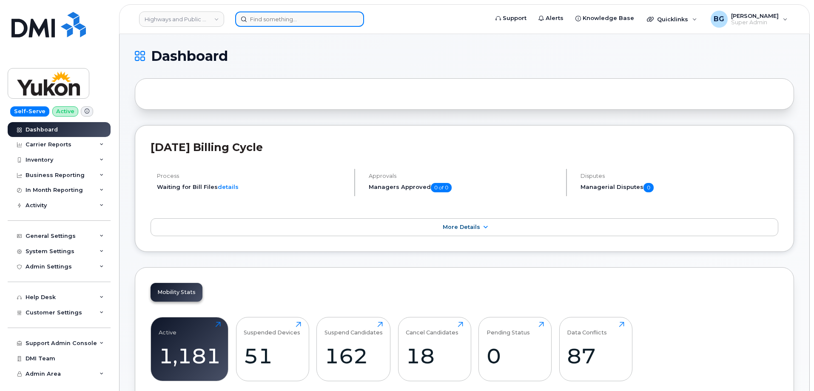
paste input "[PHONE_NUMBER]"
click at [267, 21] on input at bounding box center [299, 18] width 129 height 15
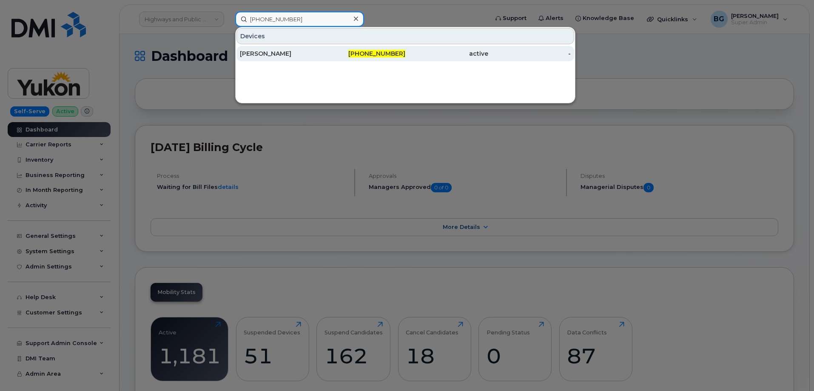
type input "204-471-0438"
click at [369, 51] on span "204-471-0438" at bounding box center [376, 54] width 57 height 8
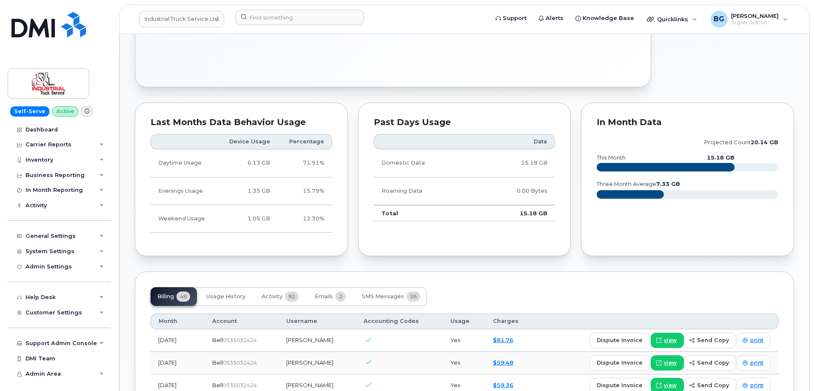
scroll to position [425, 0]
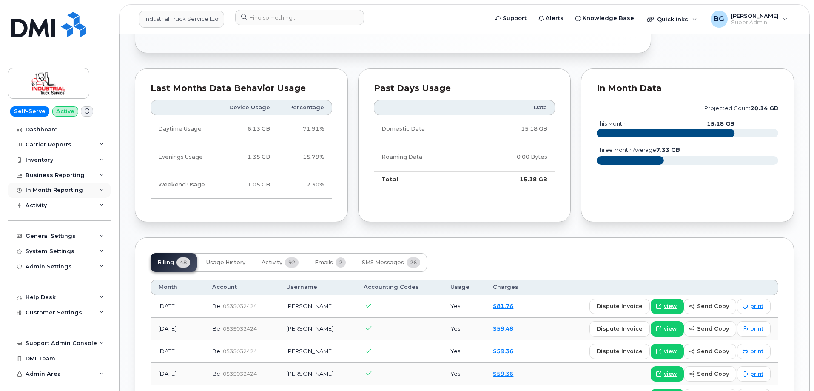
click at [67, 191] on div "In Month Reporting" at bounding box center [54, 190] width 57 height 7
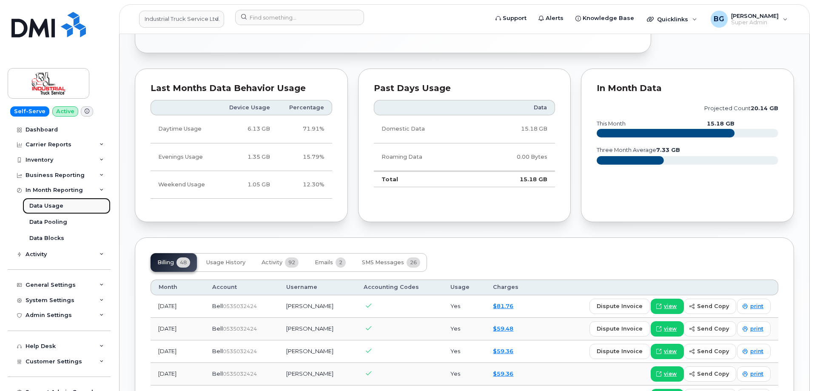
click at [48, 205] on div "Data Usage" at bounding box center [46, 206] width 34 height 8
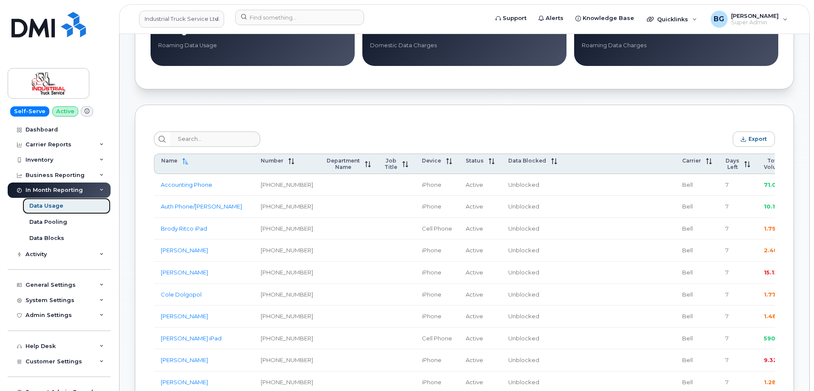
scroll to position [284, 0]
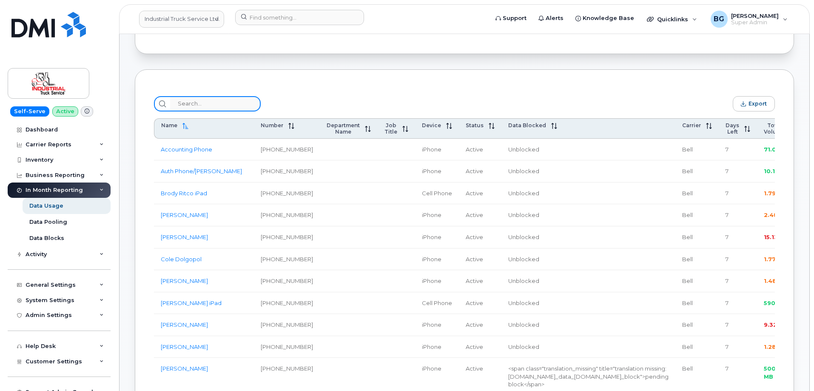
click at [195, 110] on input "search" at bounding box center [215, 103] width 91 height 15
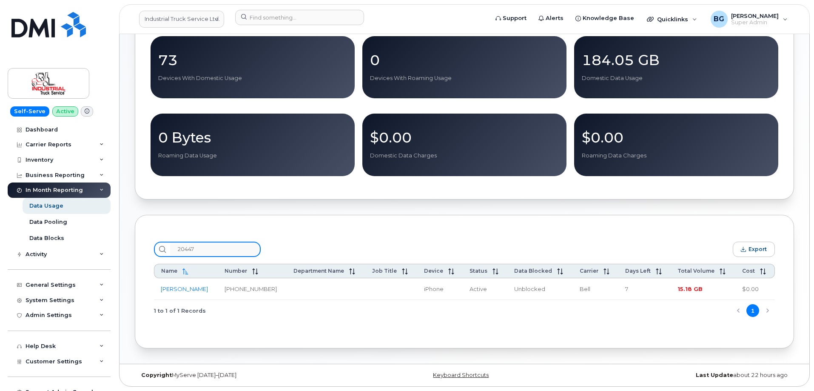
scroll to position [141, 0]
type input "2044710438"
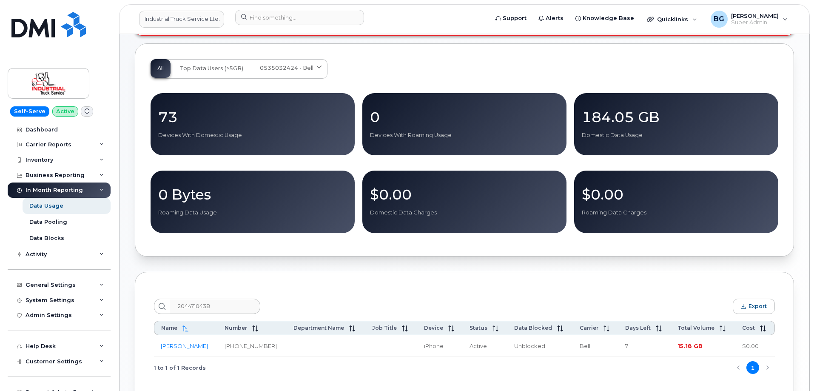
scroll to position [0, 0]
